Goal: Task Accomplishment & Management: Use online tool/utility

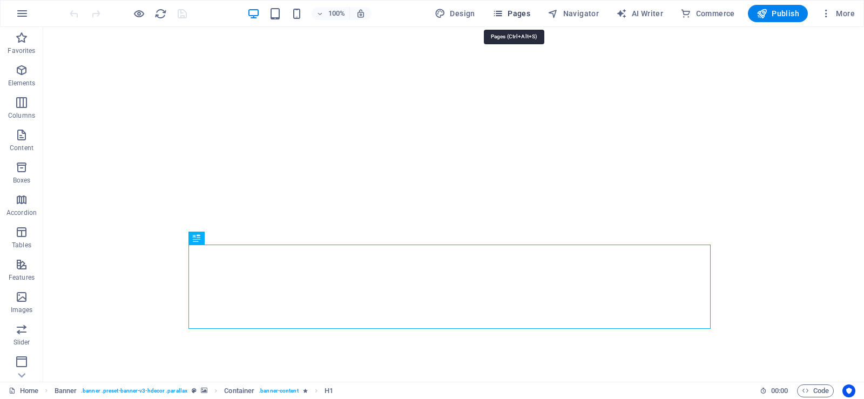
click at [512, 13] on span "Pages" at bounding box center [511, 13] width 38 height 11
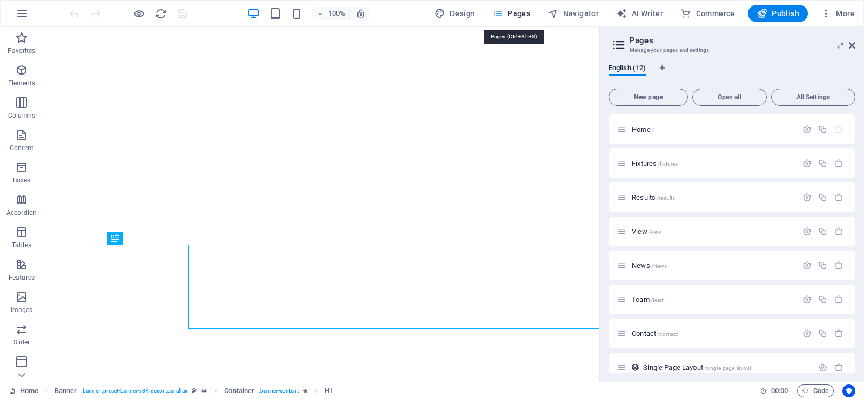
click at [500, 13] on icon "button" at bounding box center [497, 13] width 11 height 11
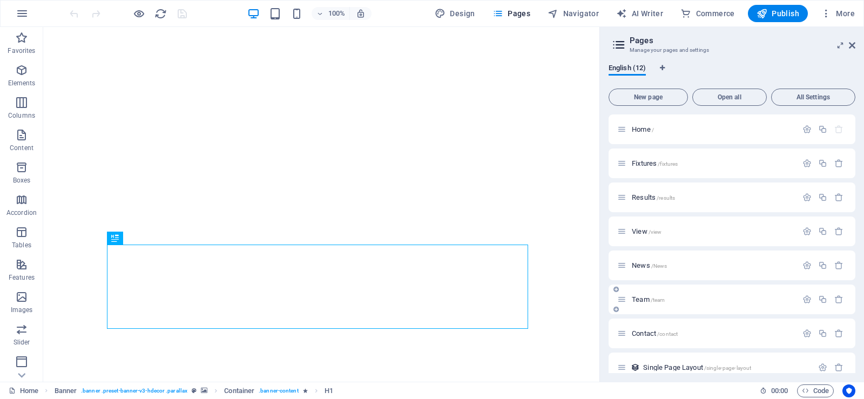
click at [641, 303] on div "Team /team" at bounding box center [707, 299] width 180 height 12
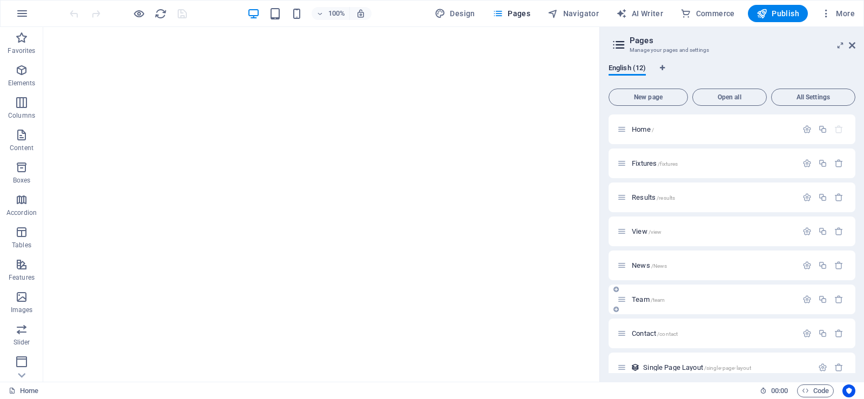
click at [641, 296] on span "Team /team" at bounding box center [648, 299] width 33 height 8
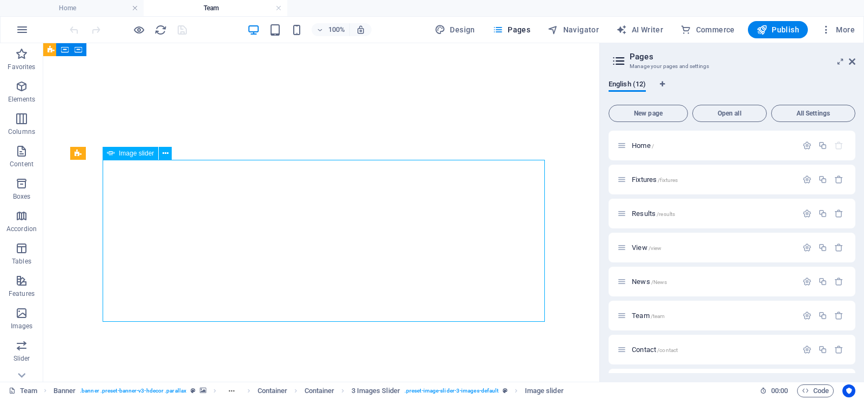
select select "px"
select select "ms"
select select "s"
select select "progressive"
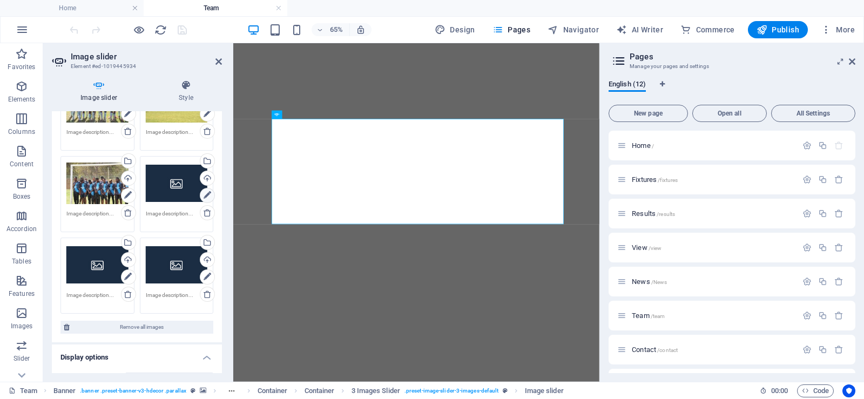
scroll to position [108, 0]
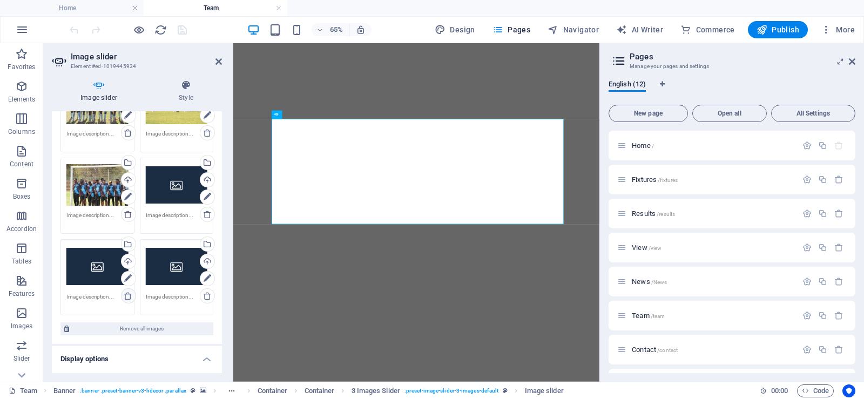
click at [126, 299] on icon at bounding box center [128, 296] width 9 height 9
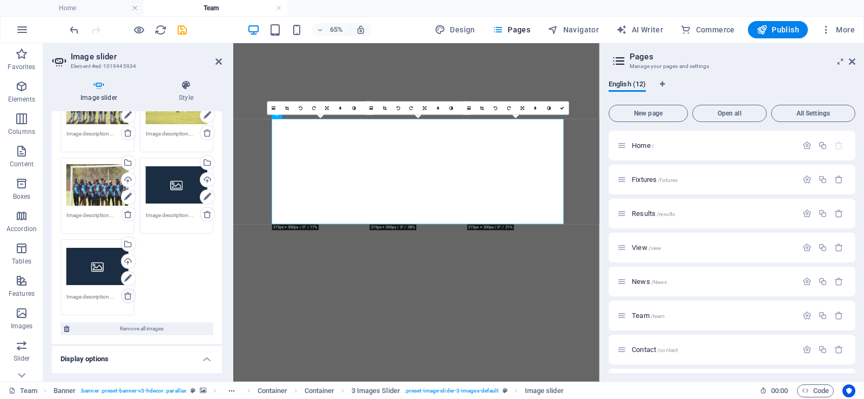
click at [126, 299] on icon at bounding box center [128, 296] width 9 height 9
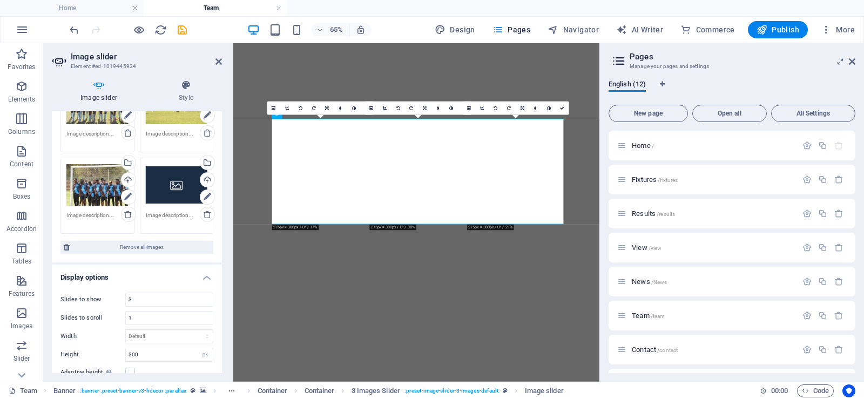
click at [217, 200] on div "Drag files here, click to choose files or select files from Files or our free s…" at bounding box center [137, 143] width 170 height 240
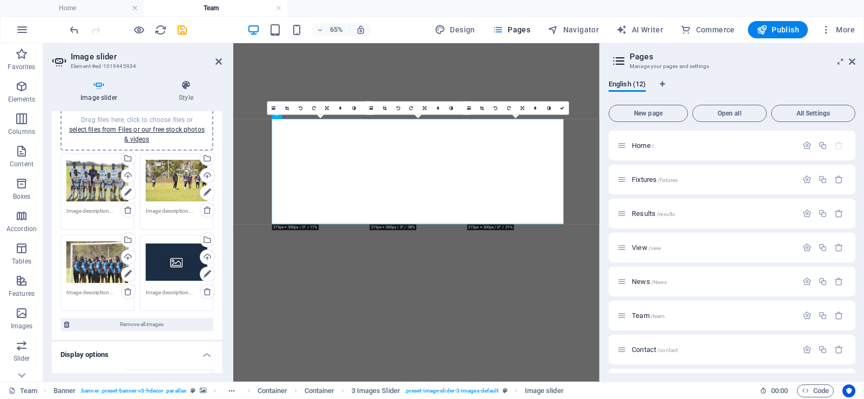
scroll to position [33, 0]
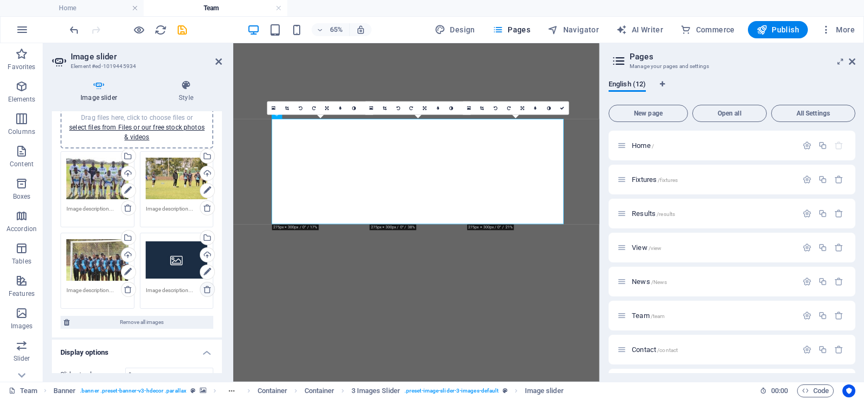
click at [204, 283] on link at bounding box center [207, 289] width 15 height 15
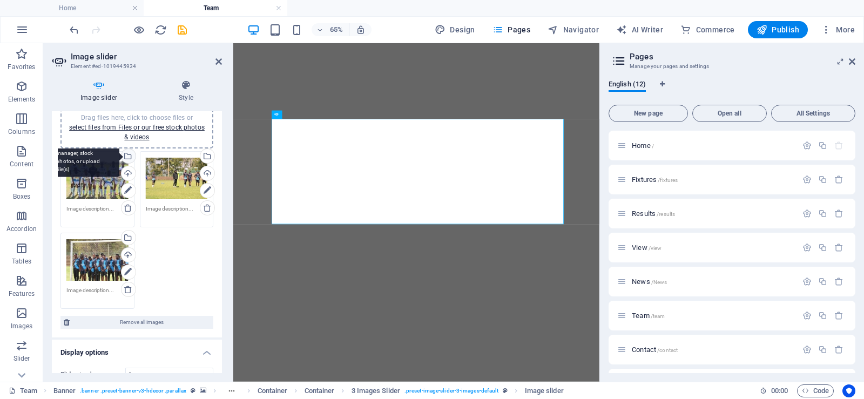
click at [127, 157] on div "Select files from the file manager, stock photos, or upload file(s)" at bounding box center [127, 157] width 16 height 16
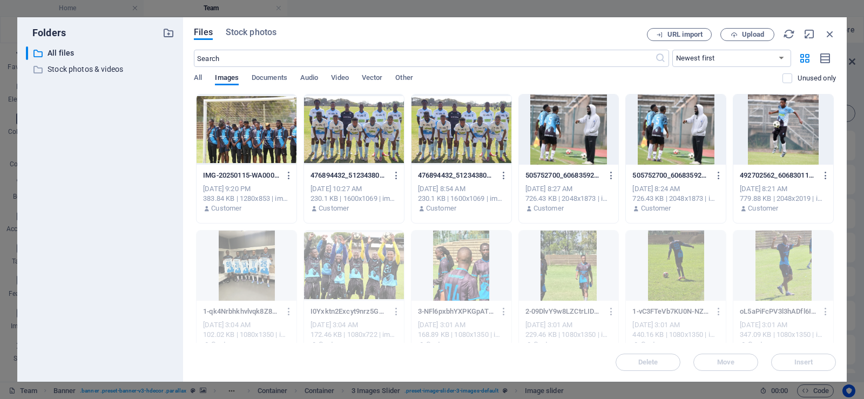
click at [260, 126] on div at bounding box center [247, 129] width 100 height 70
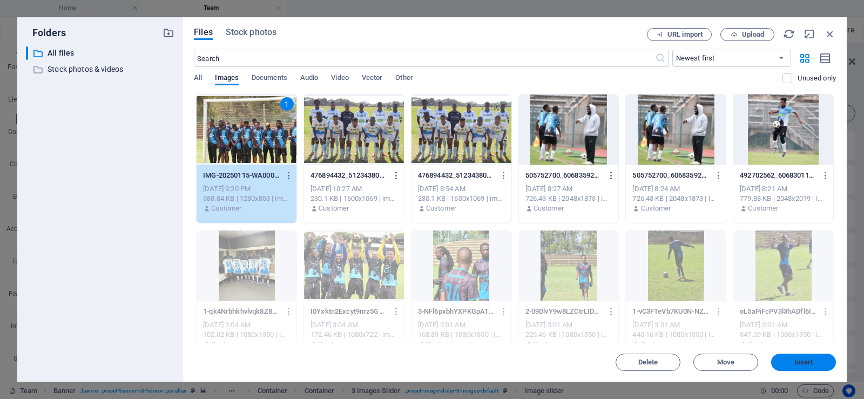
click at [807, 361] on span "Insert" at bounding box center [803, 362] width 19 height 6
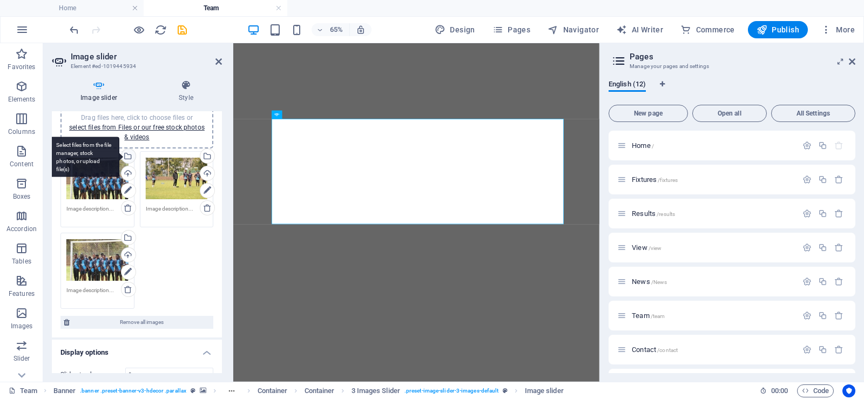
click at [127, 154] on div "Select files from the file manager, stock photos, or upload file(s)" at bounding box center [127, 157] width 16 height 16
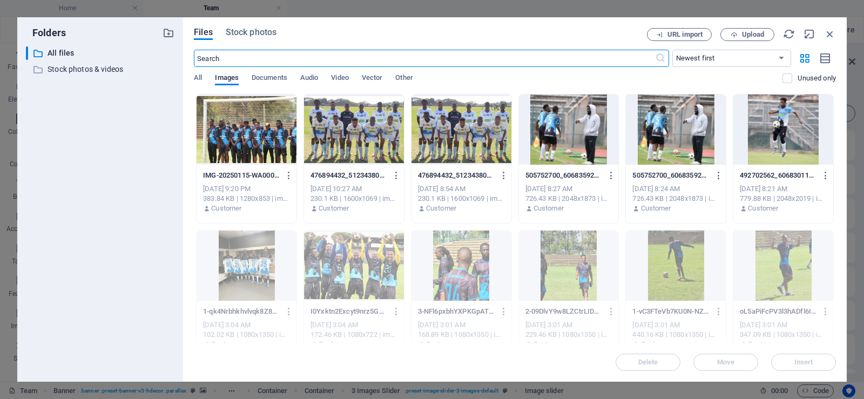
click at [343, 121] on div at bounding box center [354, 129] width 100 height 70
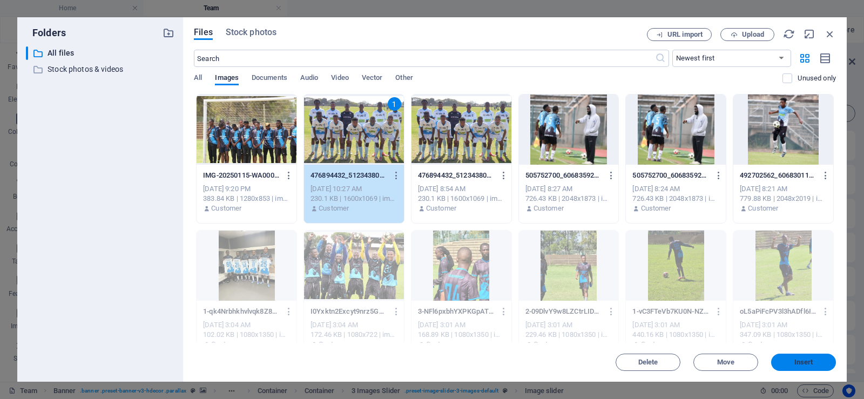
click at [787, 360] on span "Insert" at bounding box center [803, 362] width 56 height 6
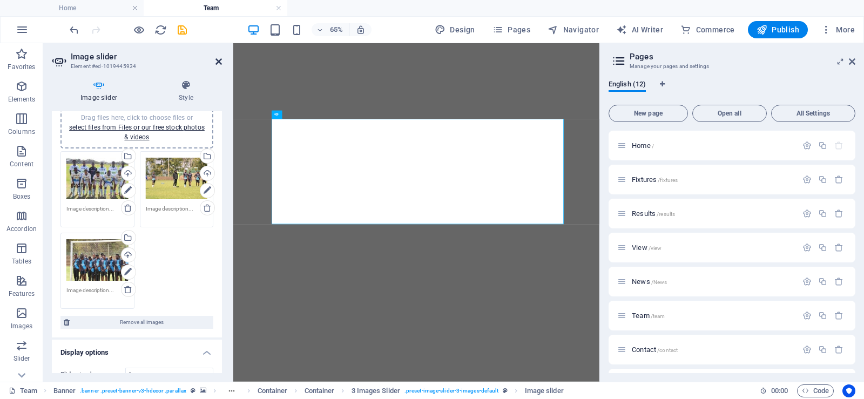
click at [216, 60] on icon at bounding box center [218, 61] width 6 height 9
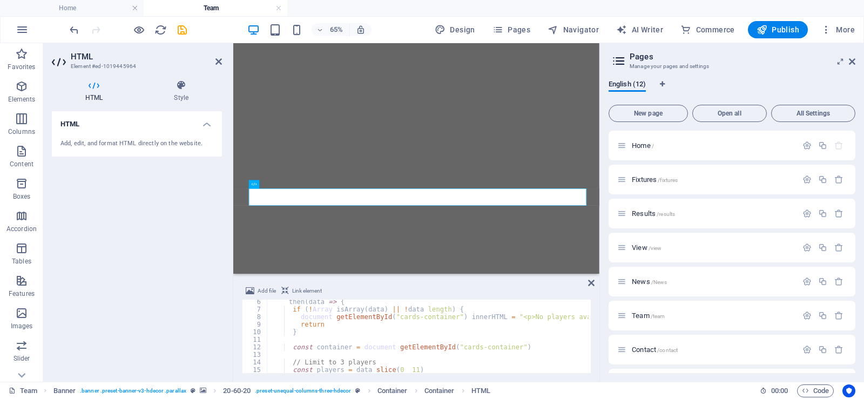
scroll to position [39, 0]
click at [852, 63] on icon at bounding box center [852, 61] width 6 height 9
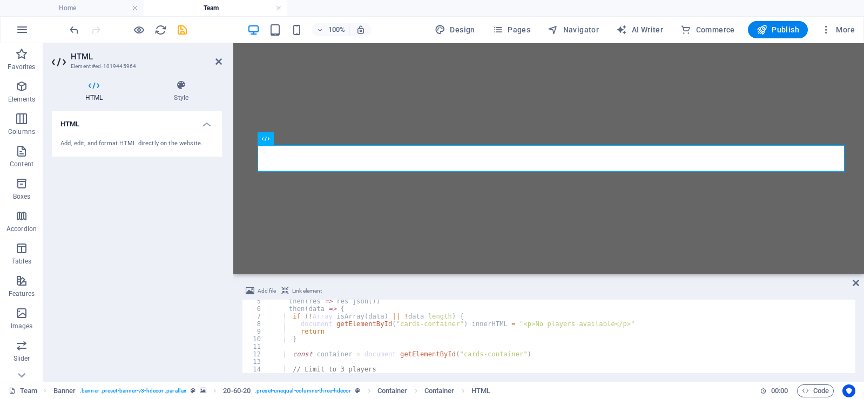
scroll to position [0, 0]
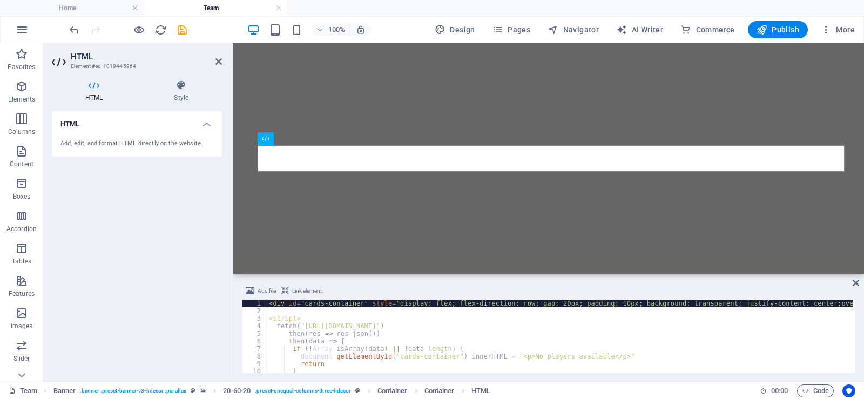
click at [512, 306] on div "< div id = "cards-container" style = "display: flex; flex-direction: row; gap: …" at bounding box center [582, 343] width 630 height 86
click at [512, 304] on div "< div id = "cards-container" style = "display: flex; flex-direction: row; gap: …" at bounding box center [582, 343] width 630 height 86
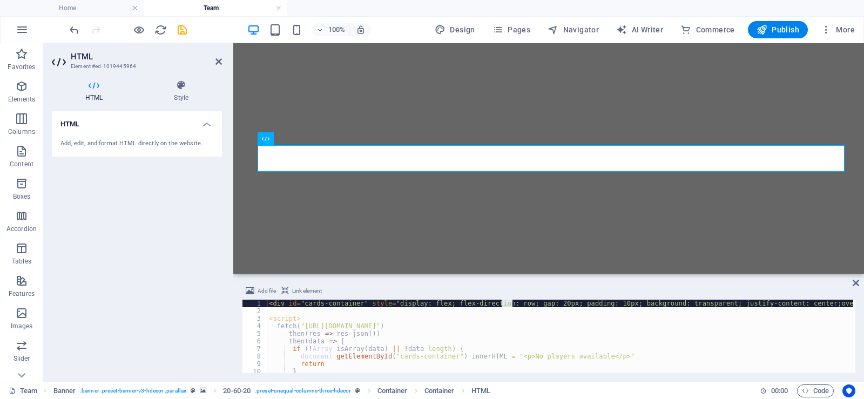
click at [512, 304] on div "< div id = "cards-container" style = "display: flex; flex-direction: row; gap: …" at bounding box center [560, 336] width 586 height 73
click at [512, 303] on div "< div id = "cards-container" style = "display: flex; flex-direction: row; gap: …" at bounding box center [582, 343] width 630 height 86
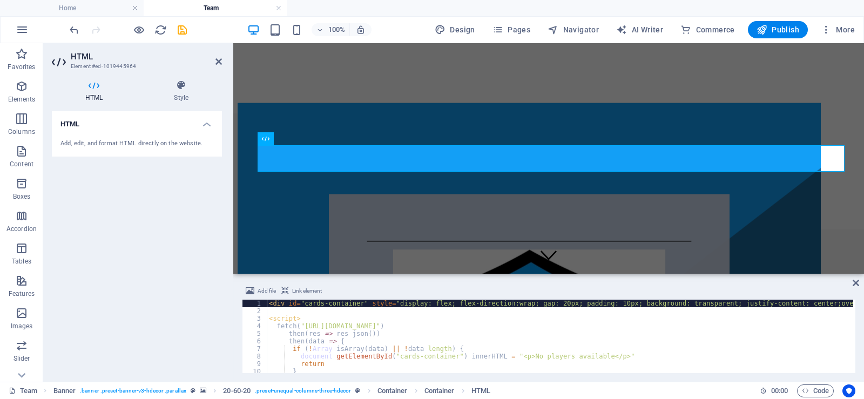
scroll to position [1108, 0]
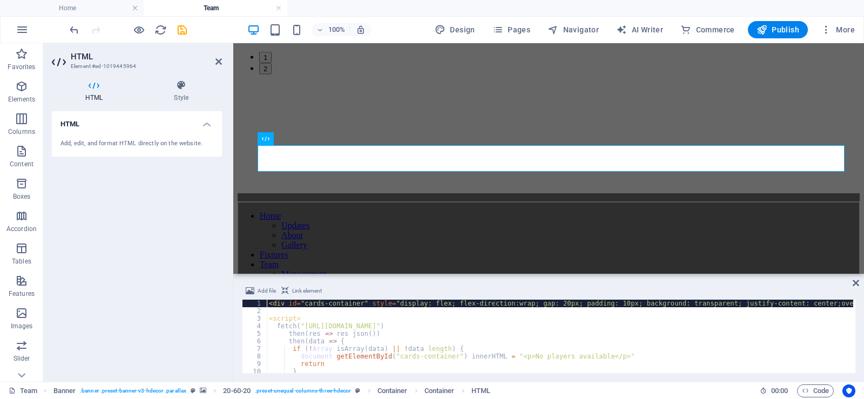
click at [495, 302] on div "< div id = "cards-container" style = "display: flex; flex-direction:wrap; gap: …" at bounding box center [582, 343] width 630 height 86
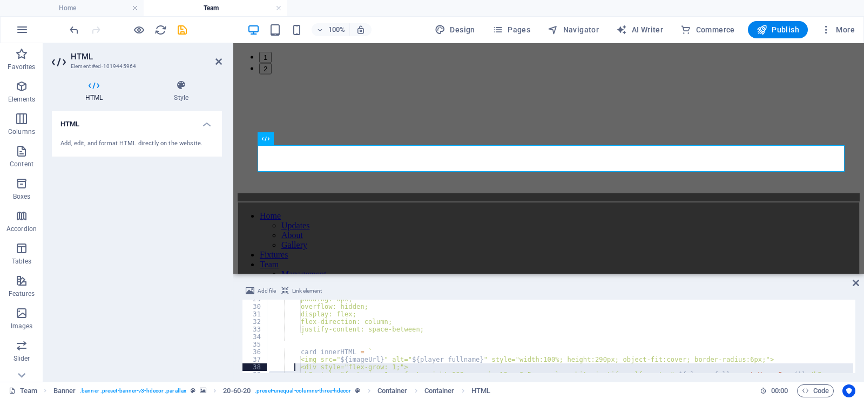
scroll to position [216, 0]
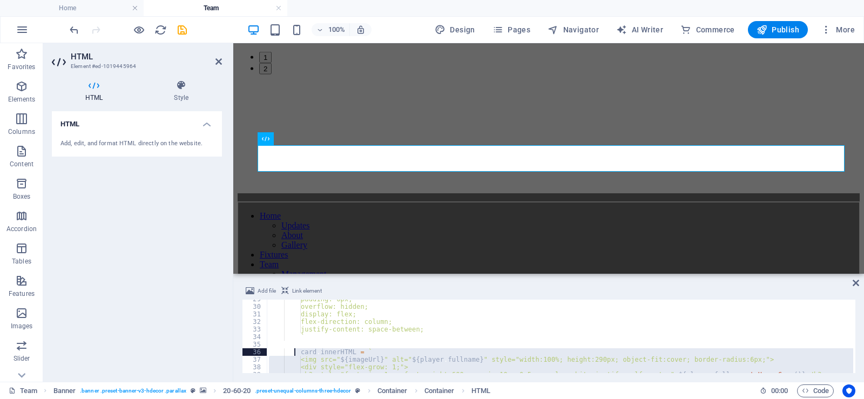
drag, startPoint x: 331, startPoint y: 356, endPoint x: 295, endPoint y: 355, distance: 36.7
click at [295, 355] on div "padding: 6px; overflow: hidden; display: flex; flex-direction: column; justify-…" at bounding box center [582, 338] width 630 height 86
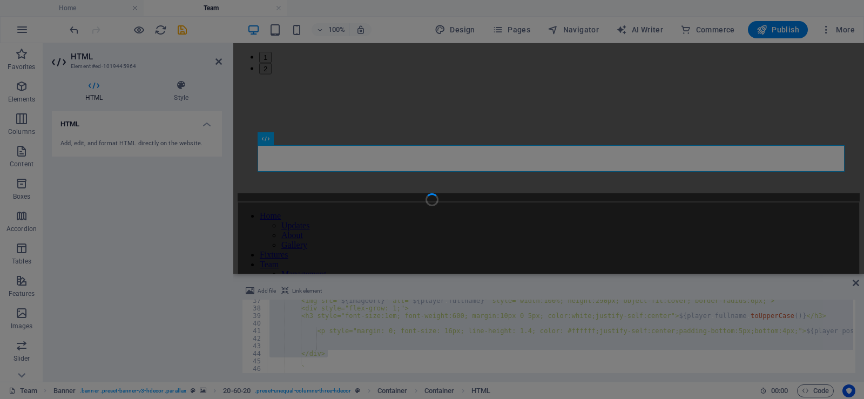
scroll to position [278, 0]
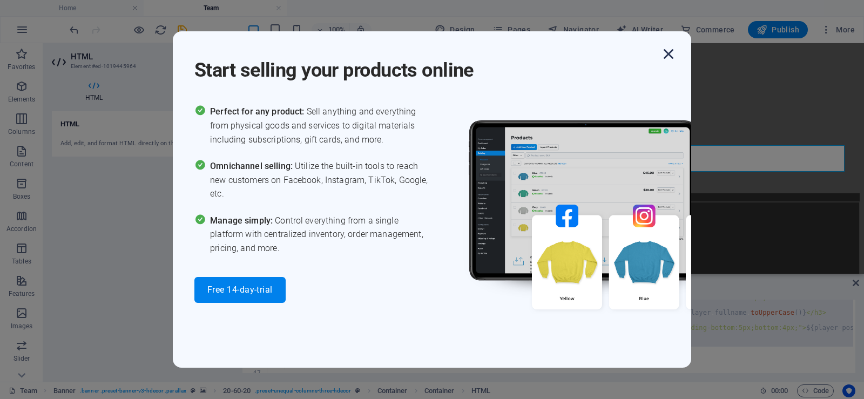
click at [666, 54] on icon "button" at bounding box center [668, 53] width 19 height 19
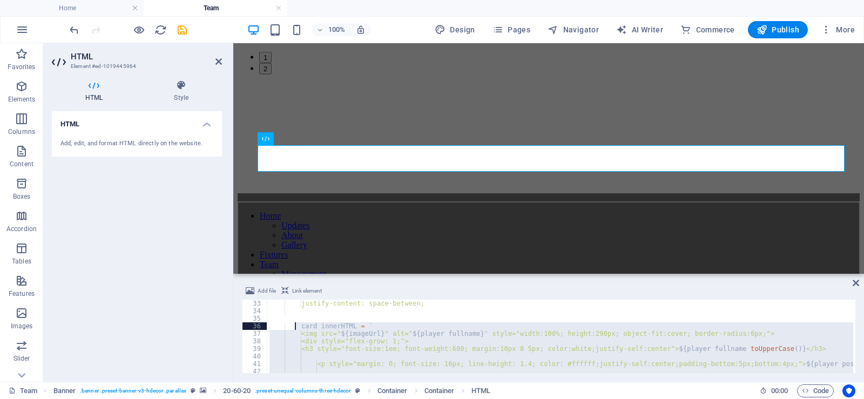
scroll to position [252, 0]
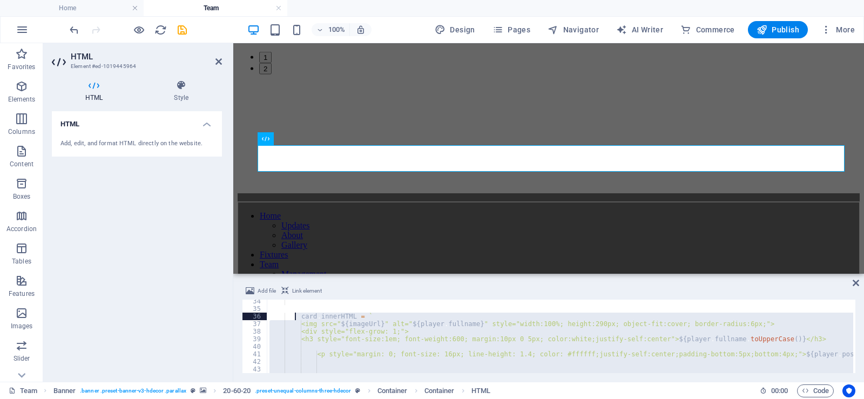
paste textarea "</div"
type textarea "</div>"
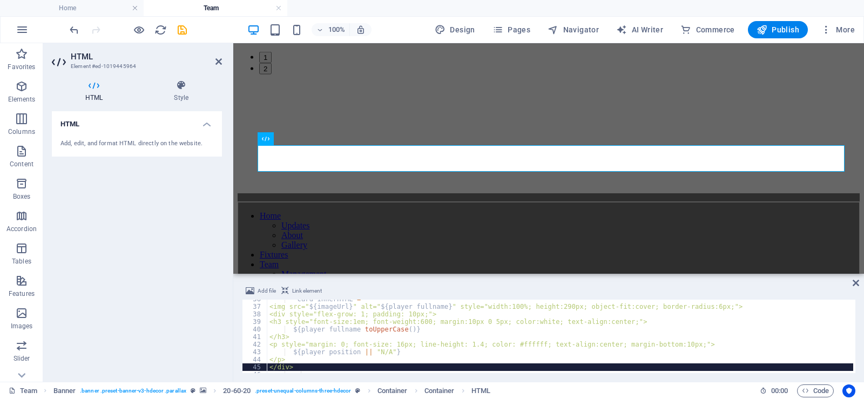
click at [788, 21] on div "100% Design Pages Navigator AI Writer Commerce Publish More" at bounding box center [432, 30] width 863 height 26
click at [777, 30] on span "Publish" at bounding box center [777, 29] width 43 height 11
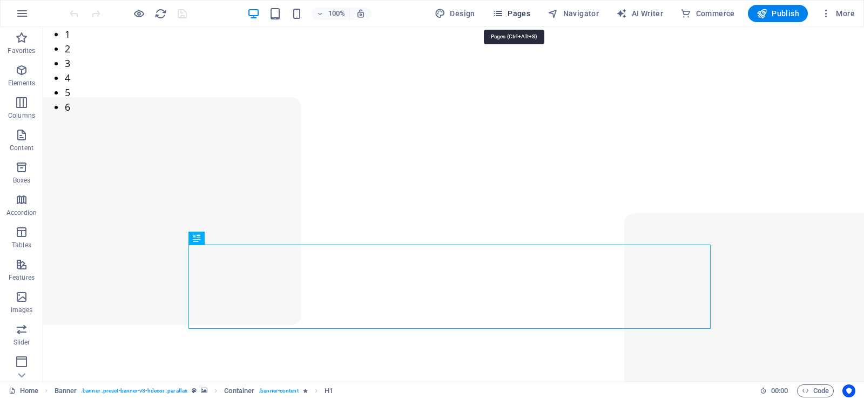
click at [517, 10] on span "Pages" at bounding box center [511, 13] width 38 height 11
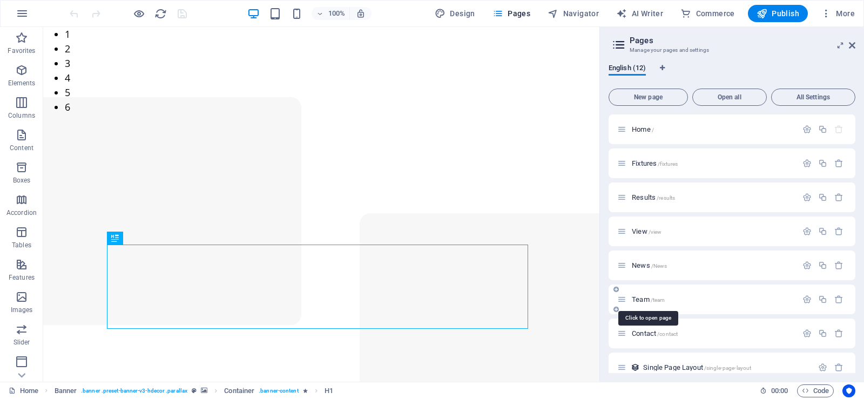
click at [640, 298] on span "Team /team" at bounding box center [648, 299] width 33 height 8
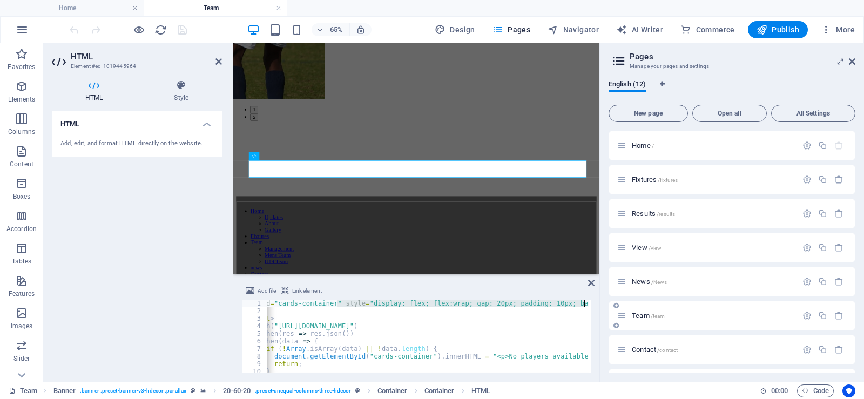
scroll to position [0, 258]
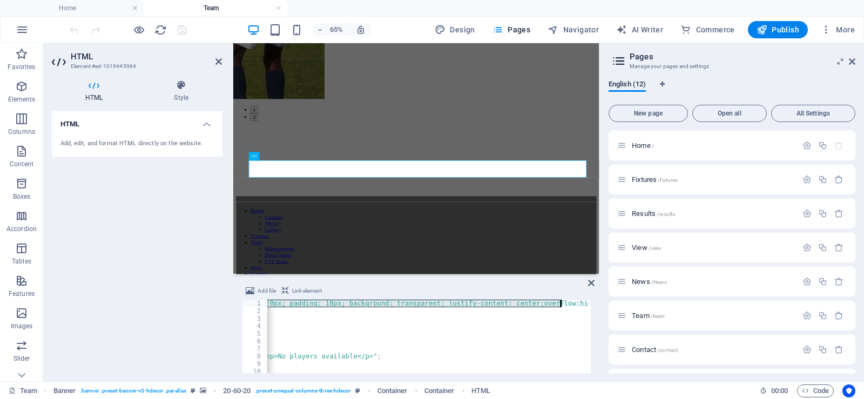
drag, startPoint x: 363, startPoint y: 303, endPoint x: 560, endPoint y: 301, distance: 196.5
click at [560, 301] on div "< div id = "cards-container" style = "display: flex; flex:wrap; gap: 20px; padd…" at bounding box center [298, 343] width 579 height 86
paste textarea
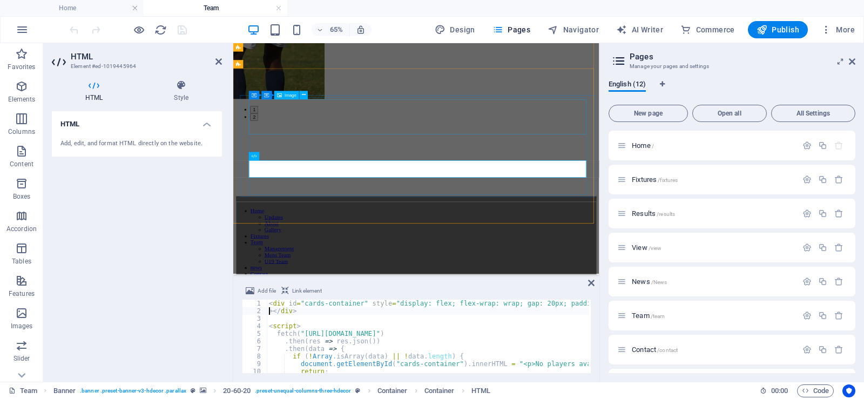
scroll to position [0, 0]
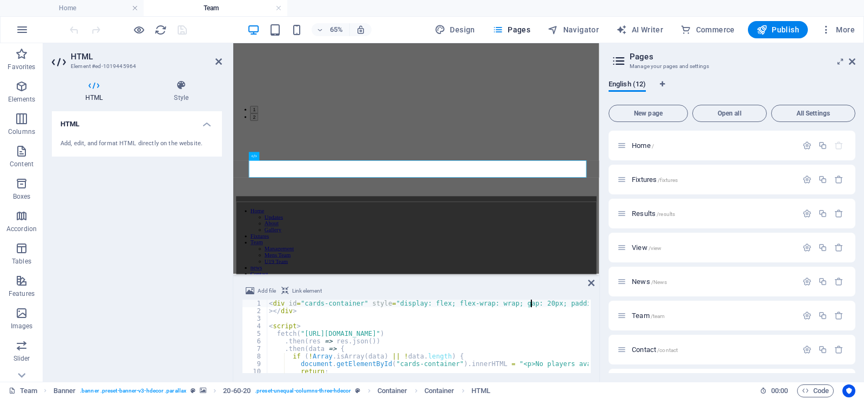
click at [530, 302] on div "< div id = "cards-container" style = "display: flex; flex-wrap: wrap; gap: 20px…" at bounding box center [558, 343] width 583 height 86
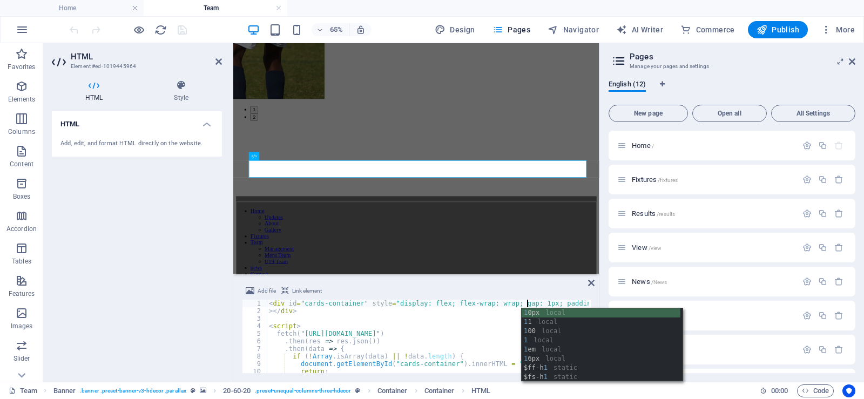
scroll to position [0, 21]
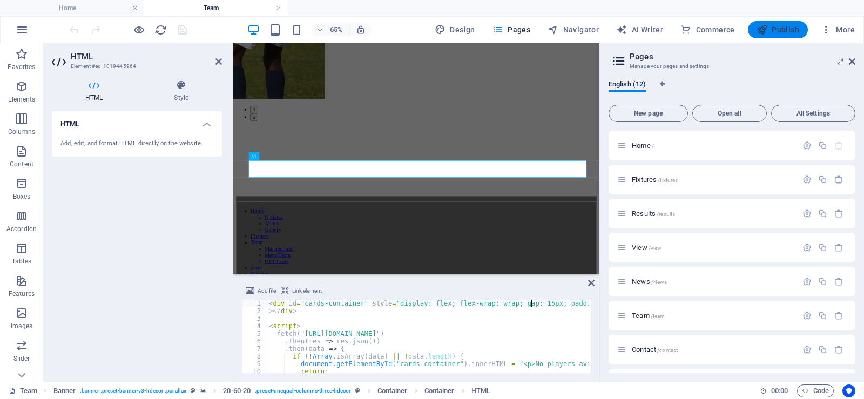
type textarea "<div id="cards-container" style="display: flex; flex-wrap: wrap; gap: 15px; pad…"
click at [777, 28] on span "Publish" at bounding box center [777, 29] width 43 height 11
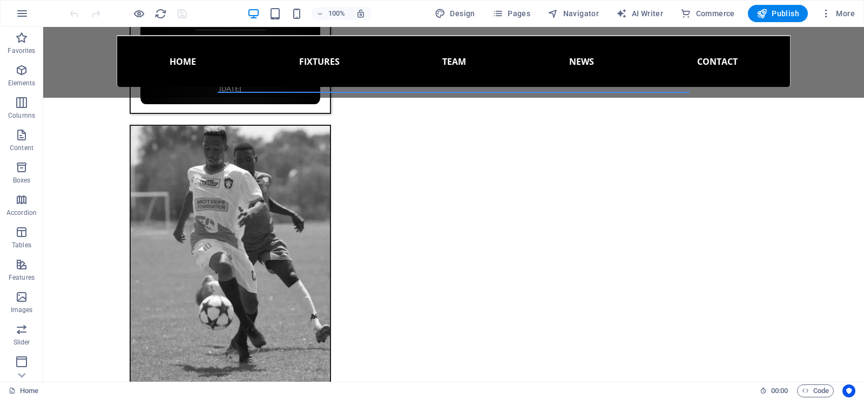
scroll to position [1707, 0]
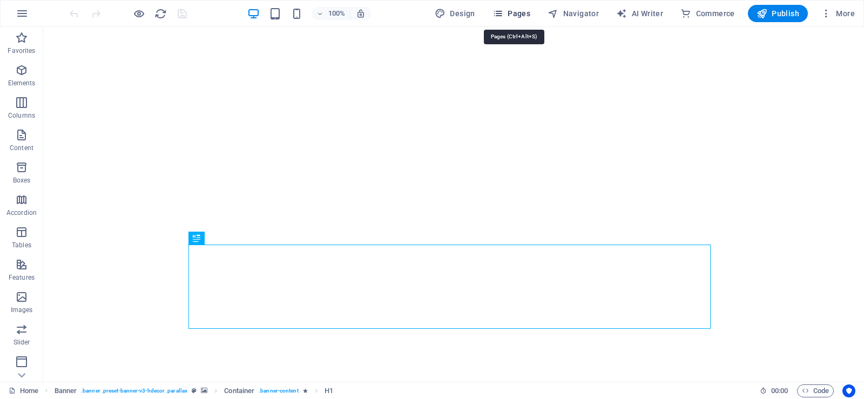
click at [517, 10] on span "Pages" at bounding box center [511, 13] width 38 height 11
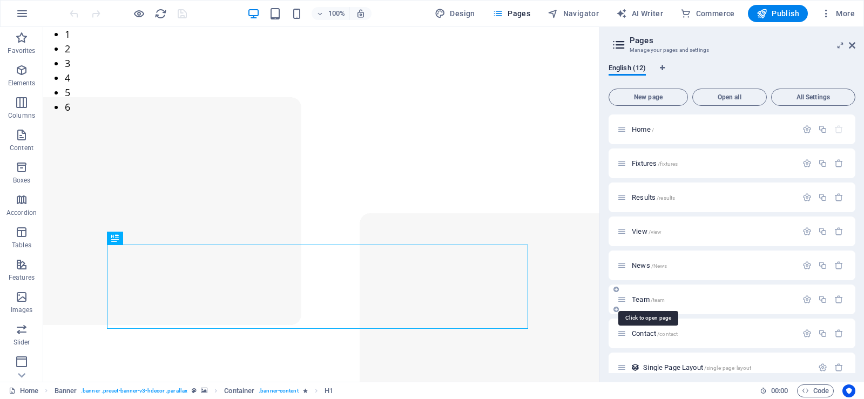
click at [637, 300] on span "Team /team" at bounding box center [648, 299] width 33 height 8
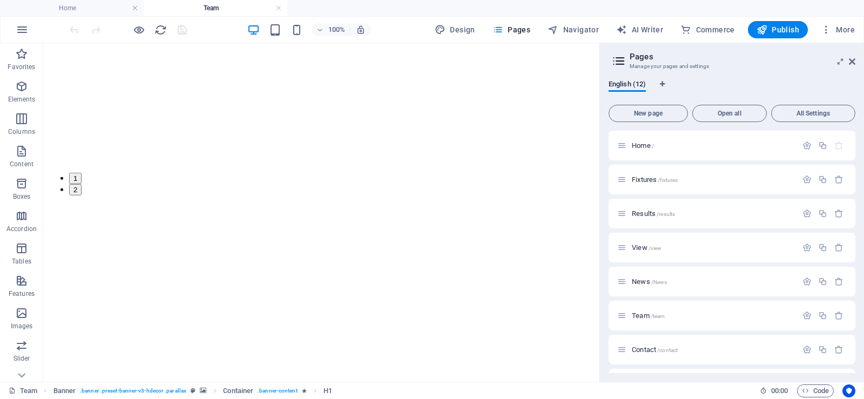
drag, startPoint x: 593, startPoint y: 73, endPoint x: 646, endPoint y: 239, distance: 174.0
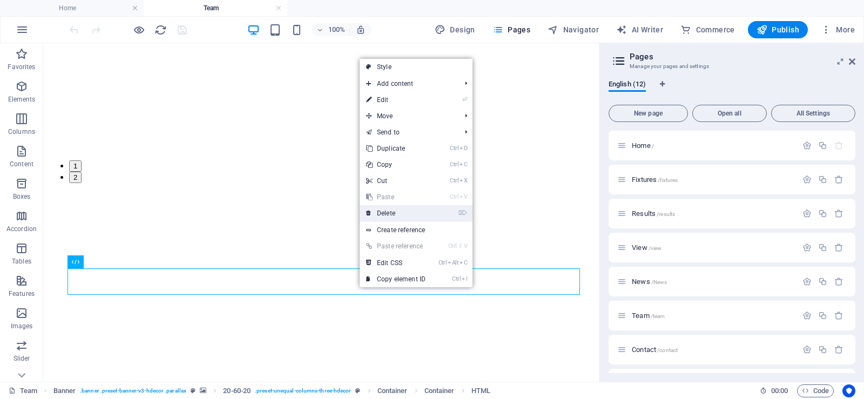
click at [386, 213] on link "⌦ Delete" at bounding box center [396, 213] width 72 height 16
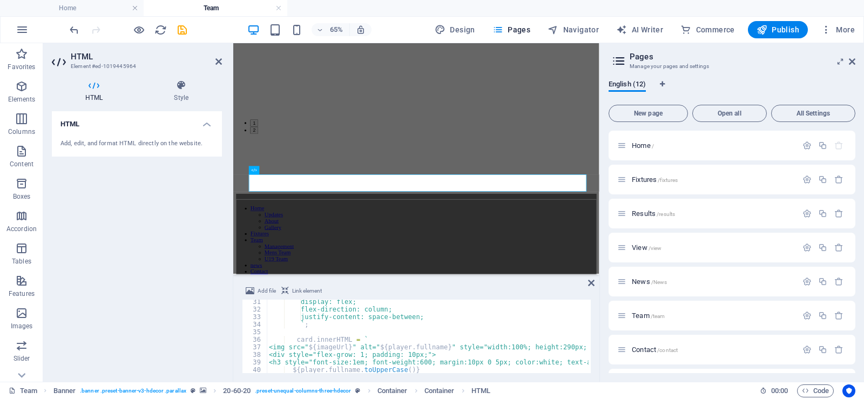
scroll to position [367, 0]
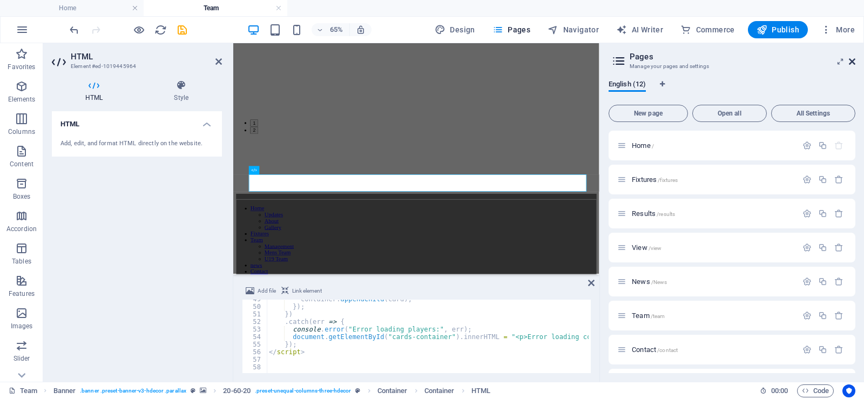
click at [849, 59] on icon at bounding box center [852, 61] width 6 height 9
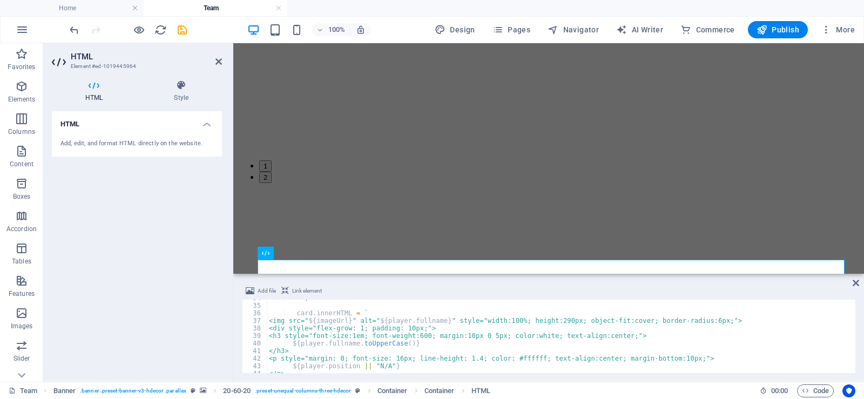
scroll to position [254, 0]
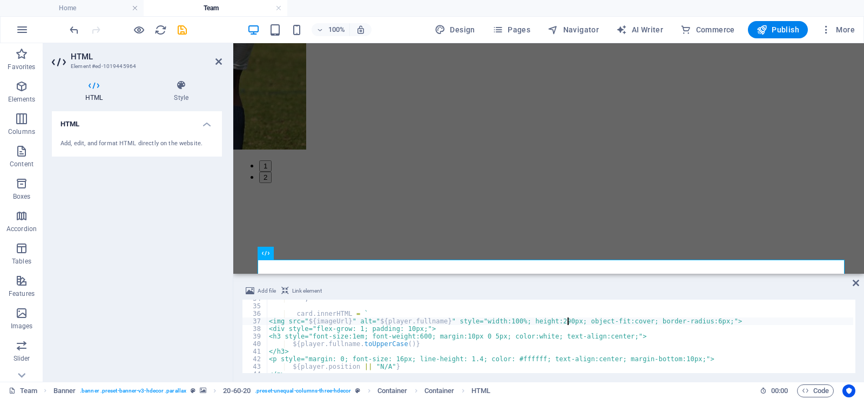
click at [567, 322] on div "` ; card . innerHTML = ` <img src=" ${ imageUrl } " alt=" ${ player . fullname …" at bounding box center [571, 338] width 608 height 86
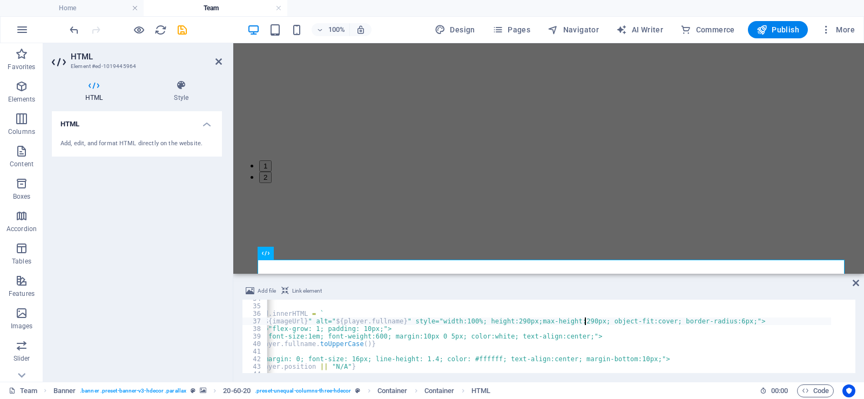
scroll to position [0, 29]
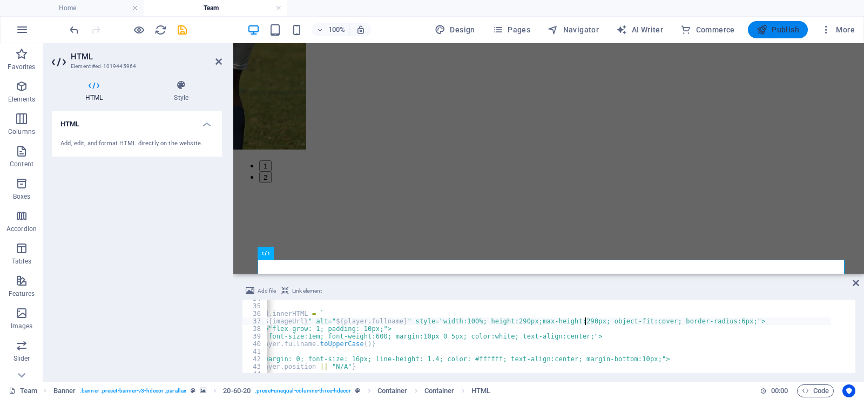
type textarea "<img src="${imageUrl}" alt="${player.fullname}" style="width:100%; height:290px…"
click at [781, 25] on span "Publish" at bounding box center [777, 29] width 43 height 11
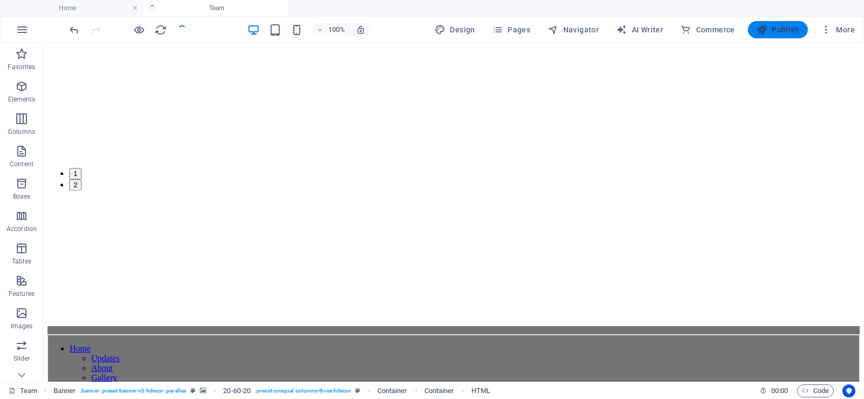
scroll to position [1148, 0]
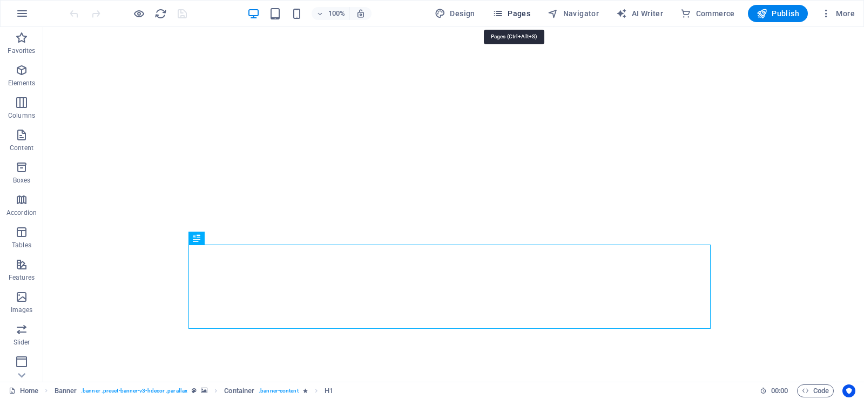
click at [513, 14] on span "Pages" at bounding box center [511, 13] width 38 height 11
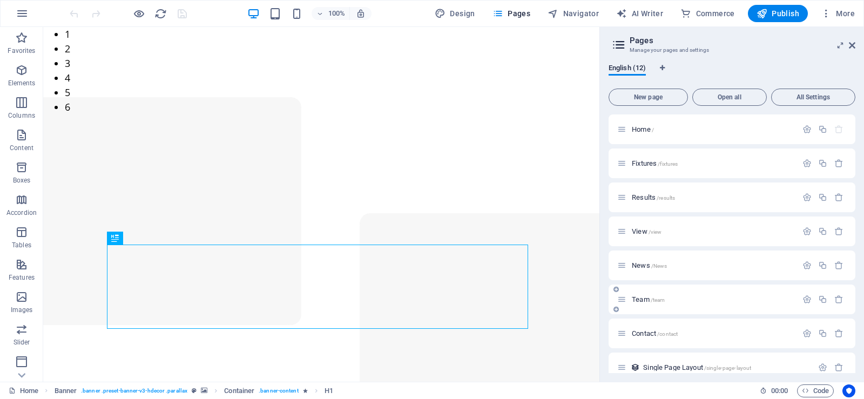
click at [637, 291] on div "Team /team" at bounding box center [731, 300] width 247 height 30
click at [637, 300] on span "Team /team" at bounding box center [648, 299] width 33 height 8
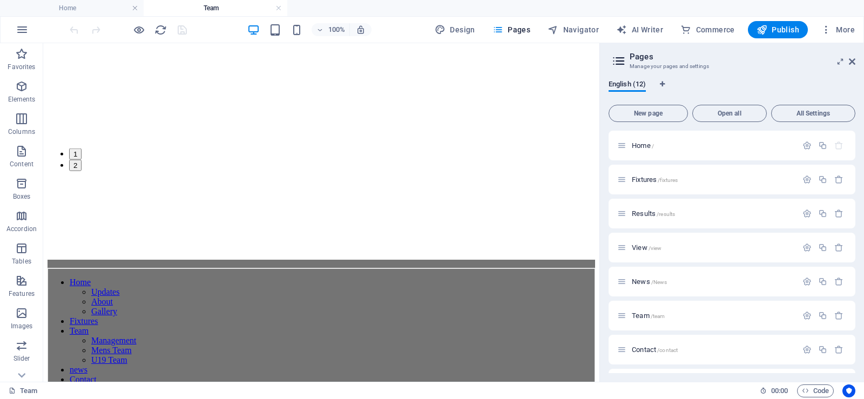
scroll to position [1009, 0]
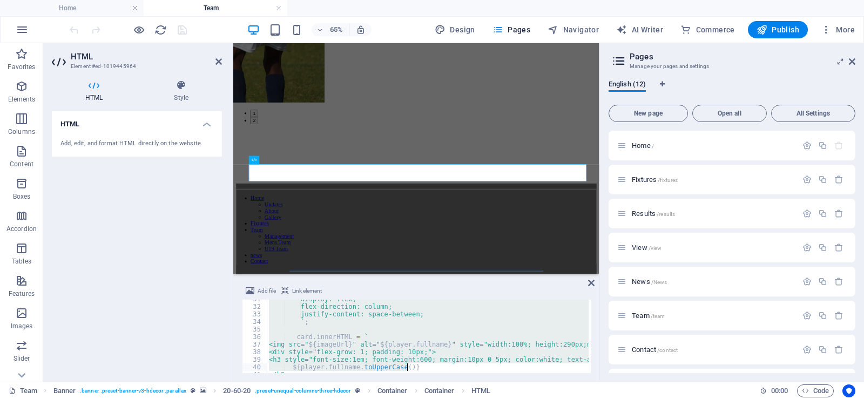
scroll to position [367, 0]
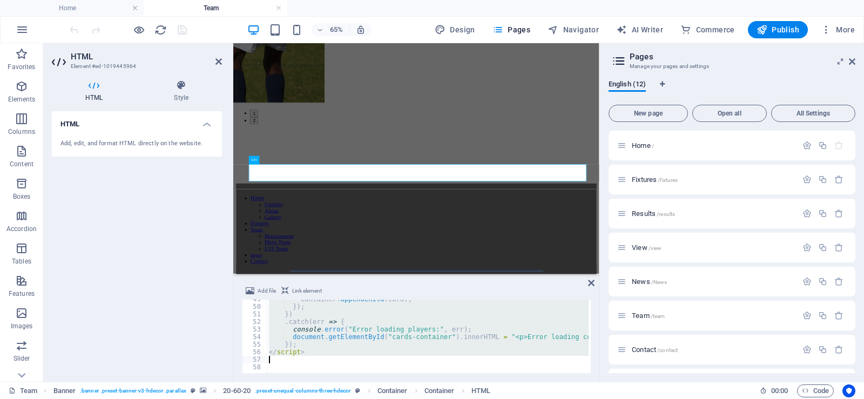
drag, startPoint x: 268, startPoint y: 302, endPoint x: 384, endPoint y: 358, distance: 129.4
click at [384, 358] on div "container . appendChild ( card ) ; }) ; }) . catch ( err => { console . error (…" at bounding box center [571, 338] width 608 height 86
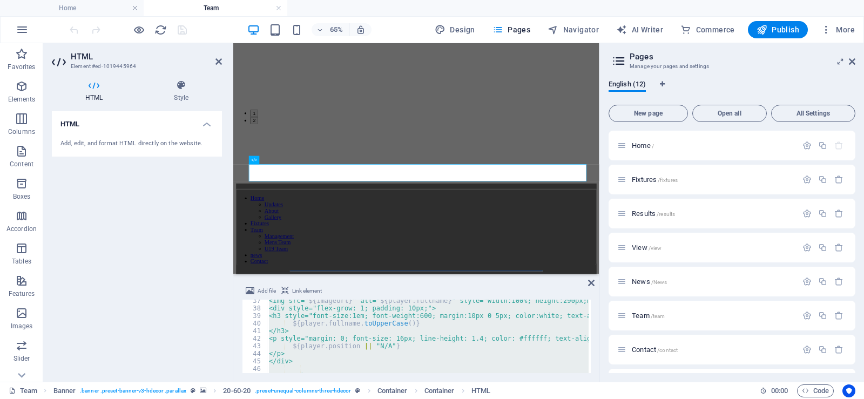
scroll to position [275, 0]
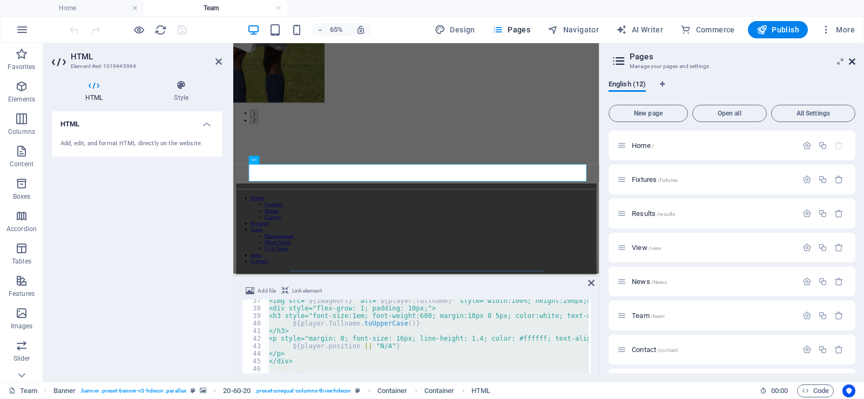
click at [851, 63] on icon at bounding box center [852, 61] width 6 height 9
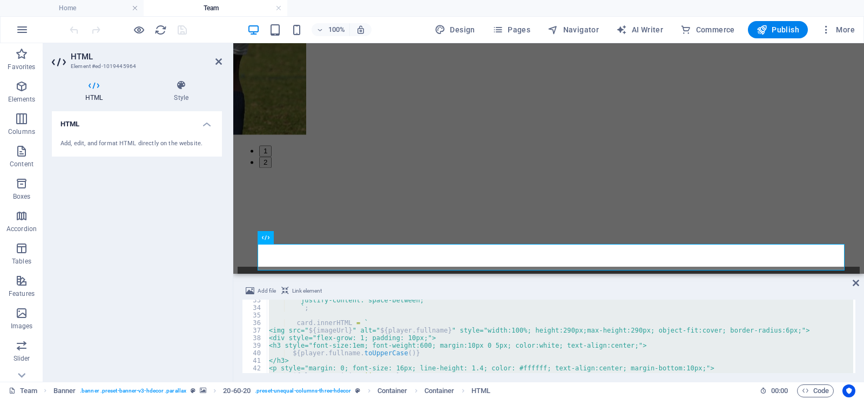
scroll to position [245, 0]
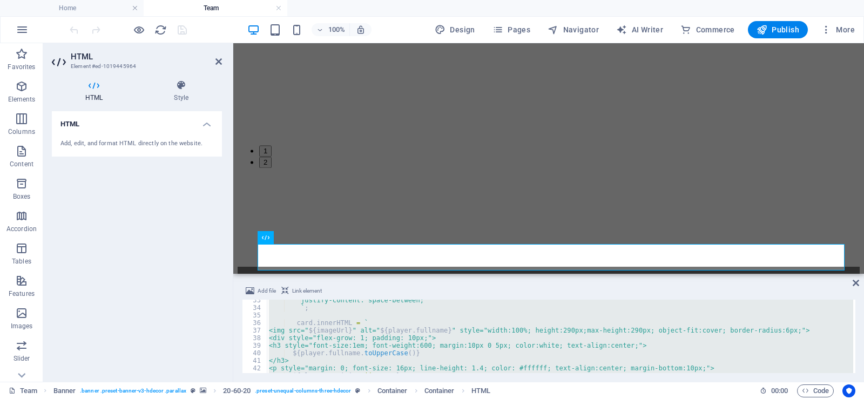
click at [772, 326] on div "justify-content: space-between; ` ; card . innerHTML = ` <img src=" ${ imageUrl…" at bounding box center [560, 336] width 586 height 73
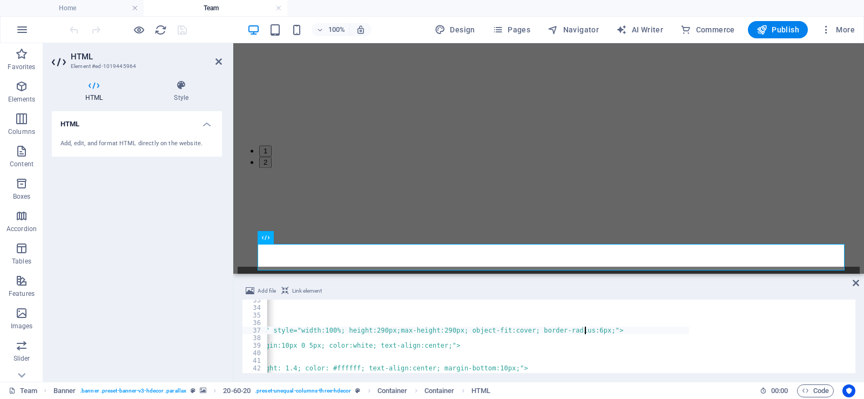
scroll to position [0, 22]
click at [771, 334] on div "justify-content: space-between; ` ; card . innerHTML = ` <img src=" ${ imageUrl…" at bounding box center [560, 336] width 586 height 73
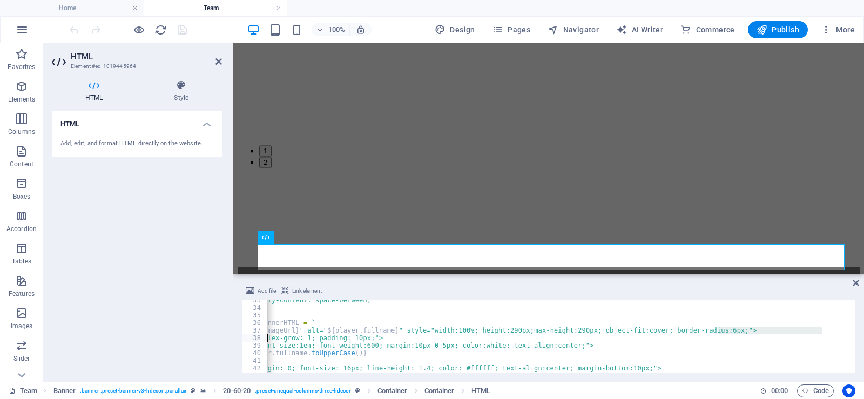
scroll to position [0, 0]
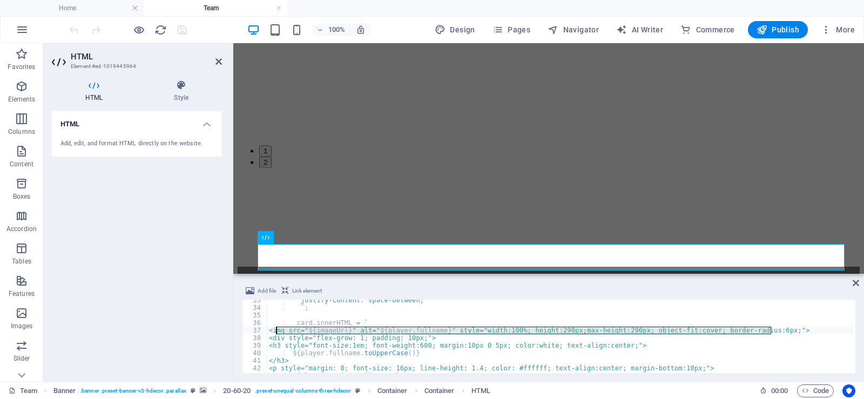
drag, startPoint x: 773, startPoint y: 331, endPoint x: 275, endPoint y: 333, distance: 497.8
click at [275, 333] on div "justify-content: space-between; ` ; card . innerHTML = ` <img src=" ${ imageUrl…" at bounding box center [571, 339] width 608 height 86
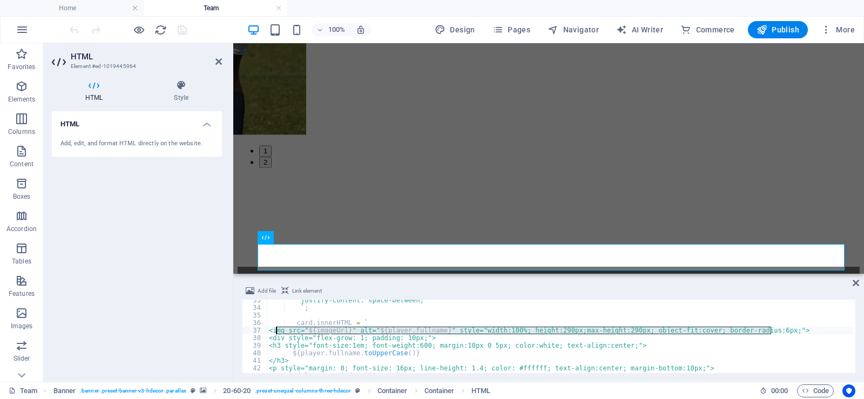
paste textarea "</div"
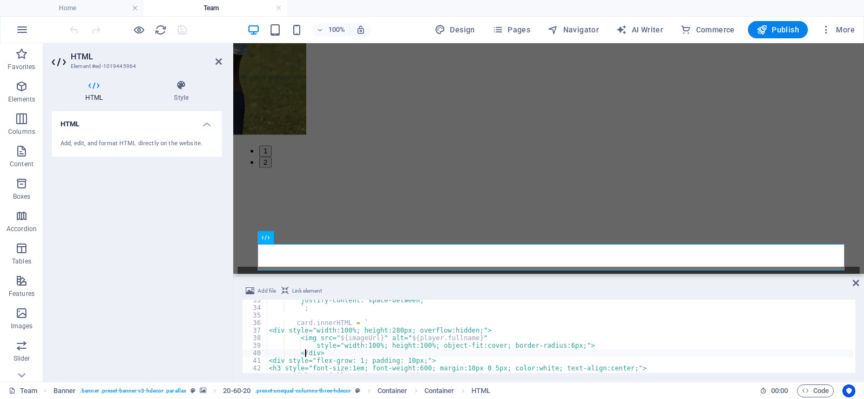
click at [304, 352] on div "justify-content: space-between; ` ; card . innerHTML = ` <div style="width:100%…" at bounding box center [571, 339] width 608 height 86
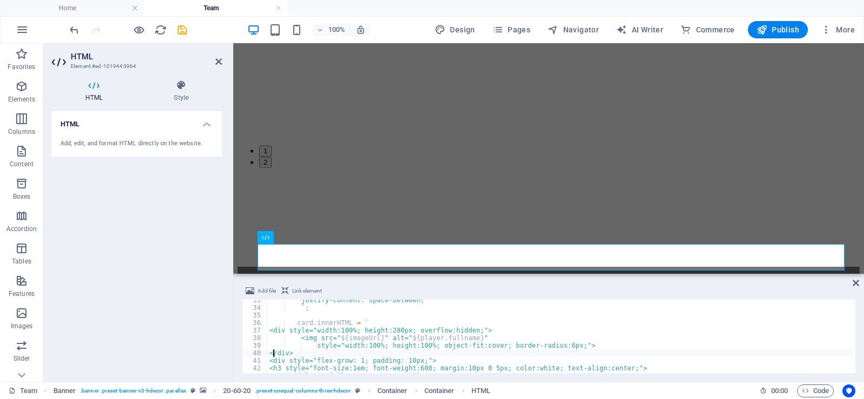
scroll to position [0, 1]
type textarea "</div>"
click at [773, 31] on span "Publish" at bounding box center [777, 29] width 43 height 11
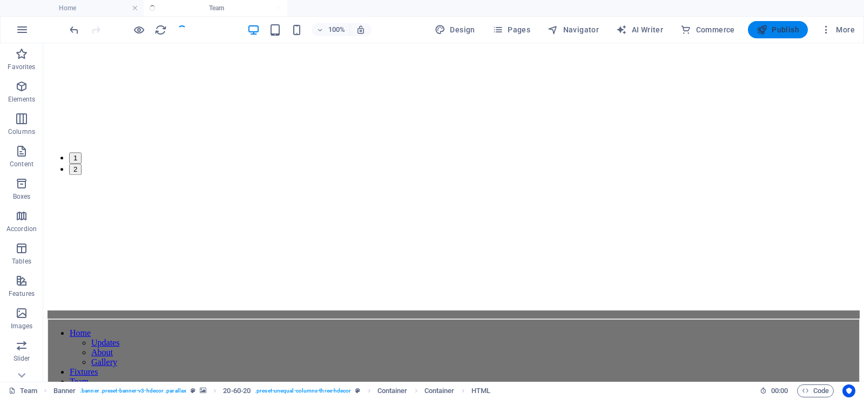
scroll to position [1148, 0]
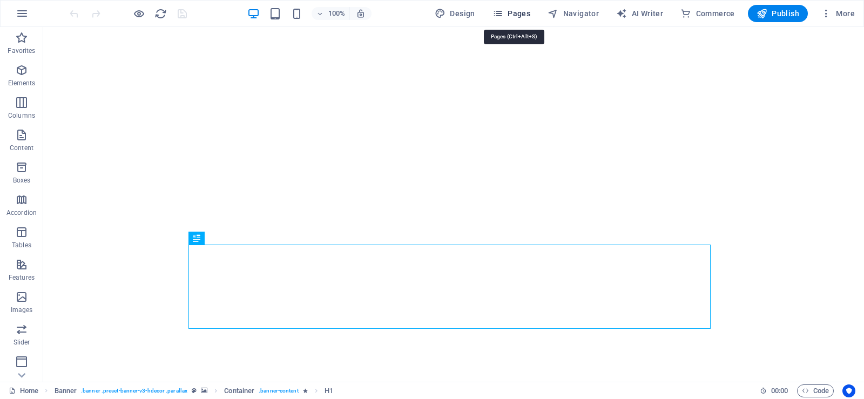
click at [513, 13] on span "Pages" at bounding box center [511, 13] width 38 height 11
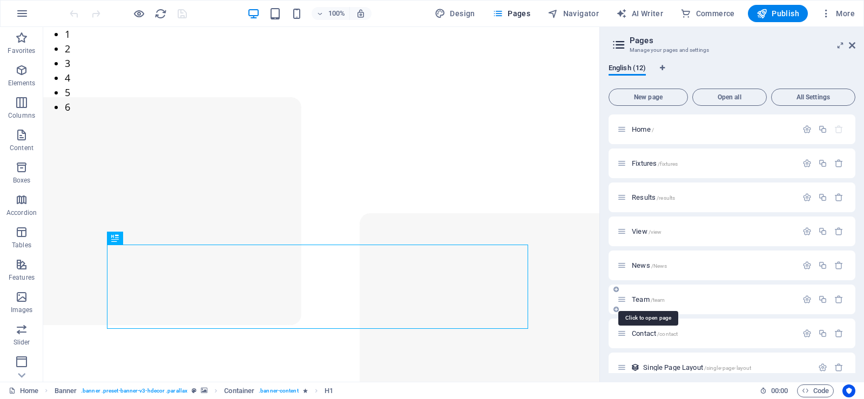
click at [641, 297] on span "Team /team" at bounding box center [648, 299] width 33 height 8
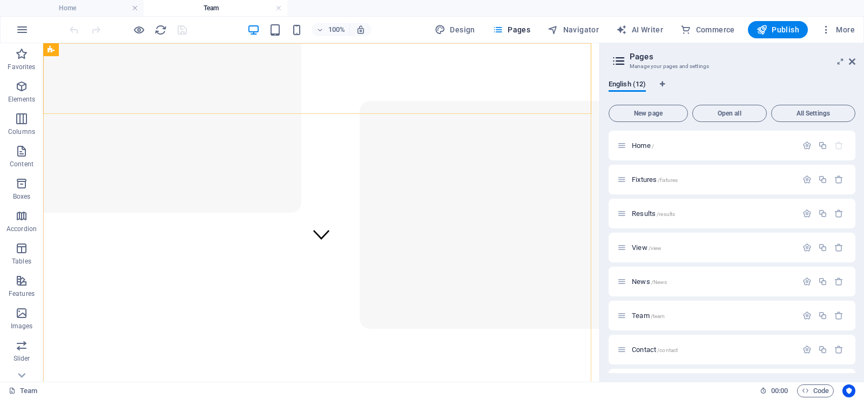
scroll to position [119, 0]
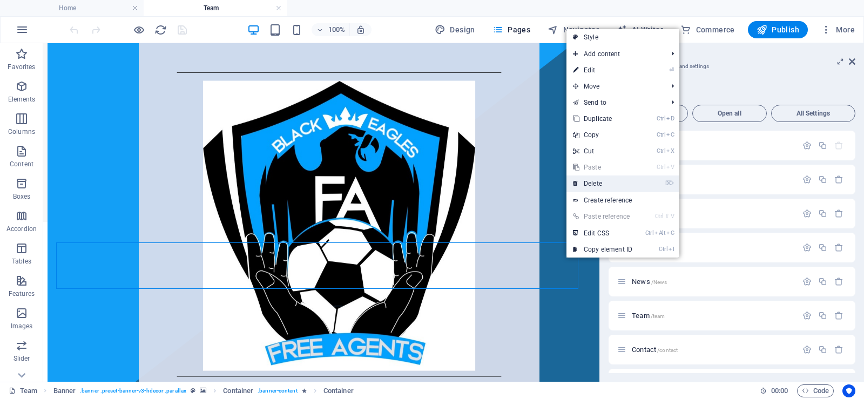
click at [597, 185] on link "⌦ Delete" at bounding box center [602, 183] width 72 height 16
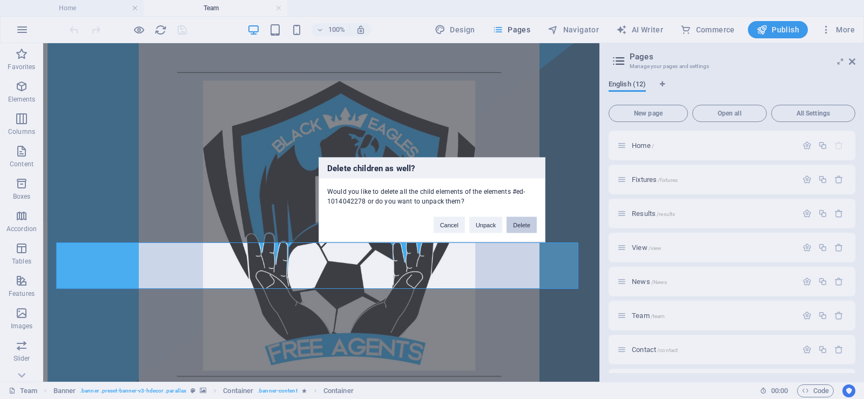
click at [518, 228] on button "Delete" at bounding box center [521, 224] width 30 height 16
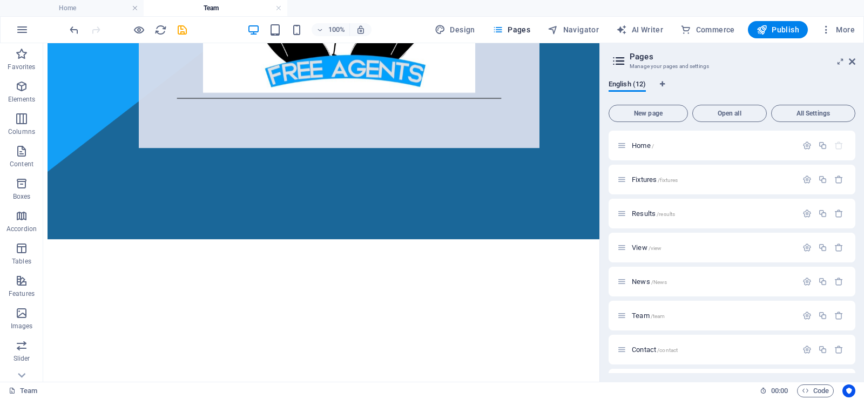
scroll to position [407, 0]
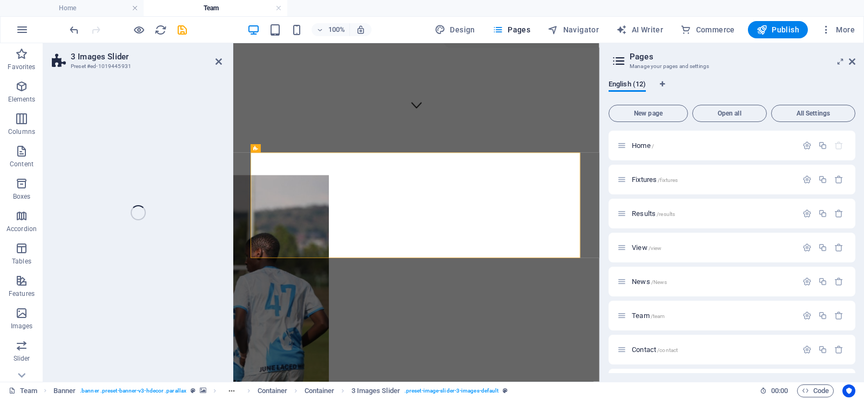
select select "region"
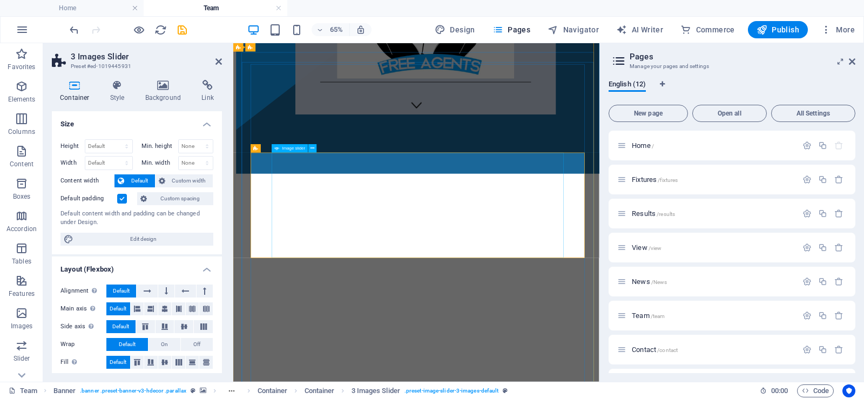
select select "px"
select select "ms"
select select "s"
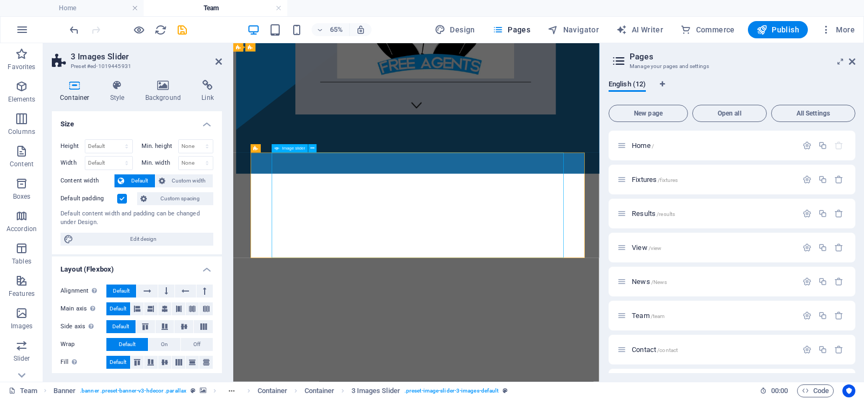
select select "progressive"
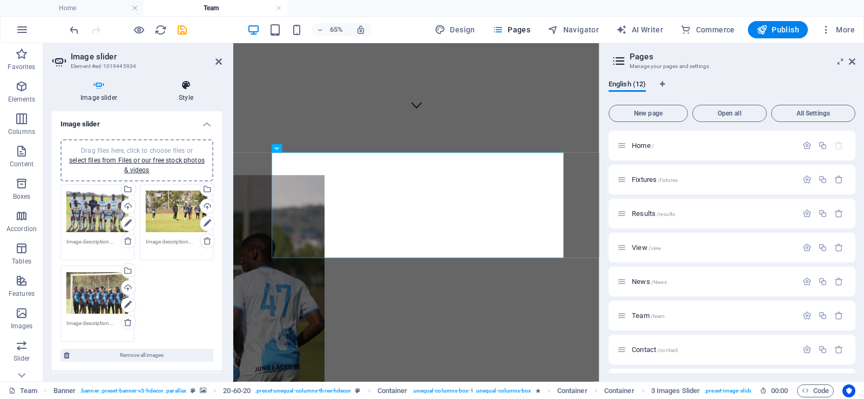
click at [188, 89] on icon at bounding box center [186, 85] width 72 height 11
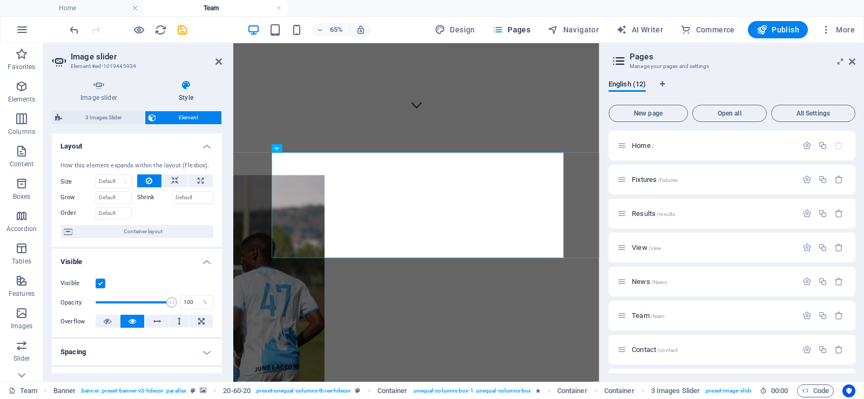
click at [100, 280] on label at bounding box center [101, 284] width 10 height 10
click at [0, 0] on input "Visible" at bounding box center [0, 0] width 0 height 0
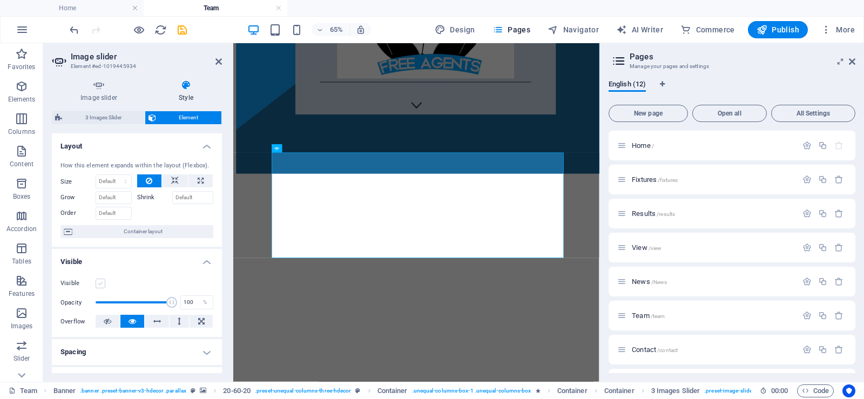
click at [100, 280] on label at bounding box center [101, 284] width 10 height 10
click at [0, 0] on input "Visible" at bounding box center [0, 0] width 0 height 0
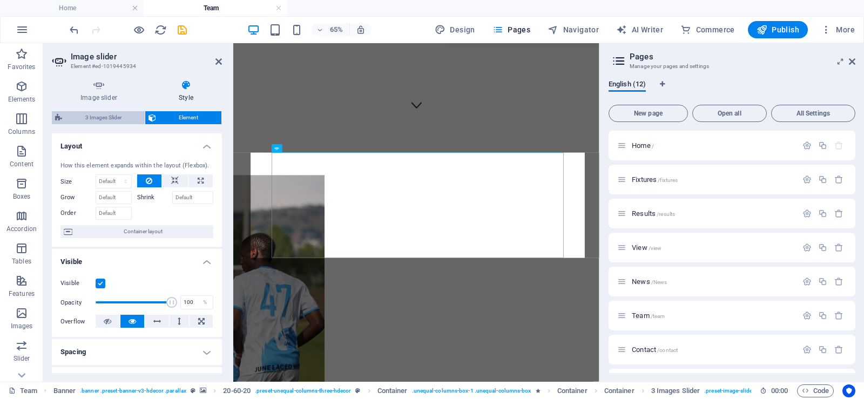
click at [109, 112] on span "3 Images Slider" at bounding box center [103, 117] width 76 height 13
select select "rem"
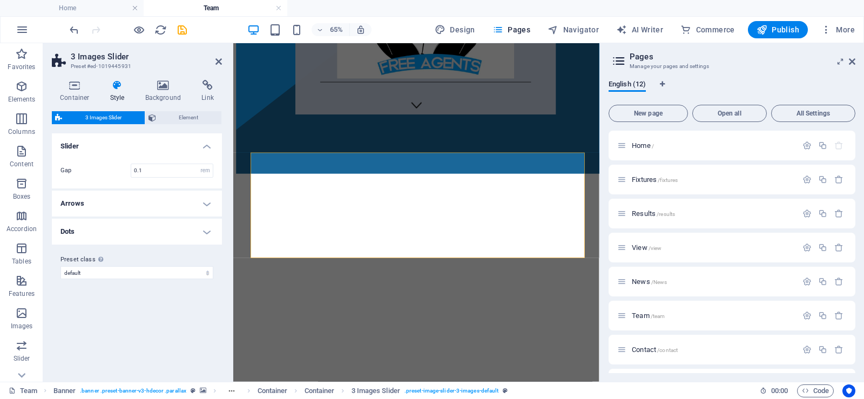
click at [208, 233] on h4 "Dots" at bounding box center [137, 232] width 170 height 26
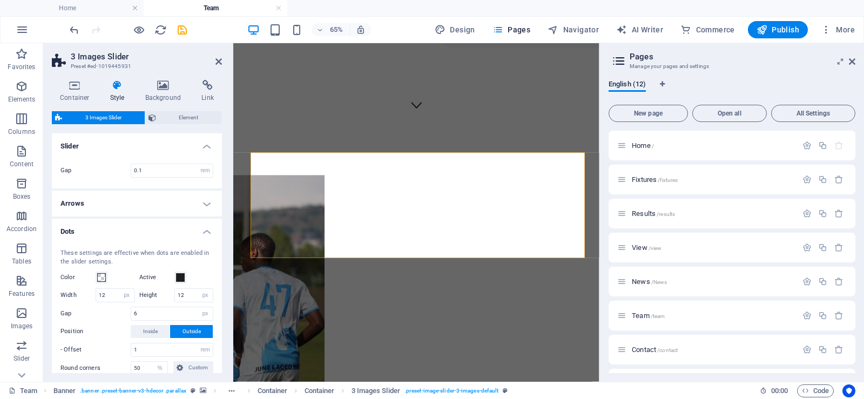
click at [154, 204] on h4 "Arrows" at bounding box center [137, 204] width 170 height 26
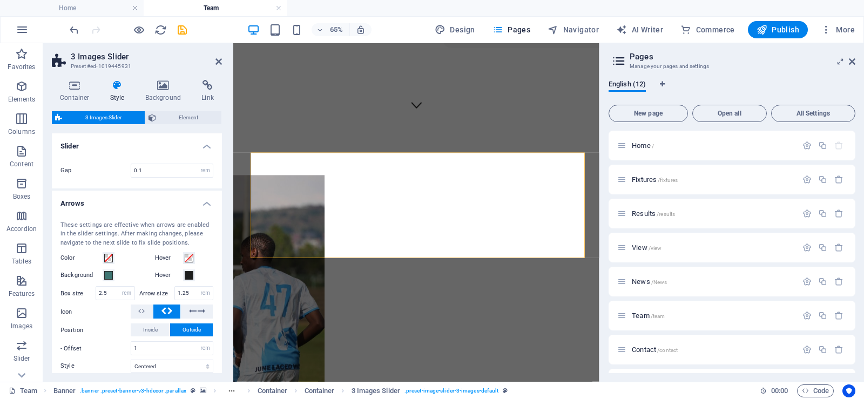
click at [154, 204] on h4 "Arrows" at bounding box center [137, 200] width 170 height 19
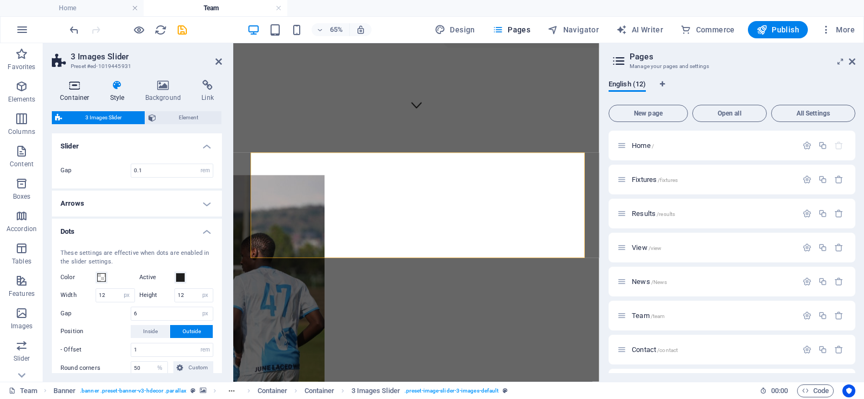
click at [78, 89] on icon at bounding box center [75, 85] width 46 height 11
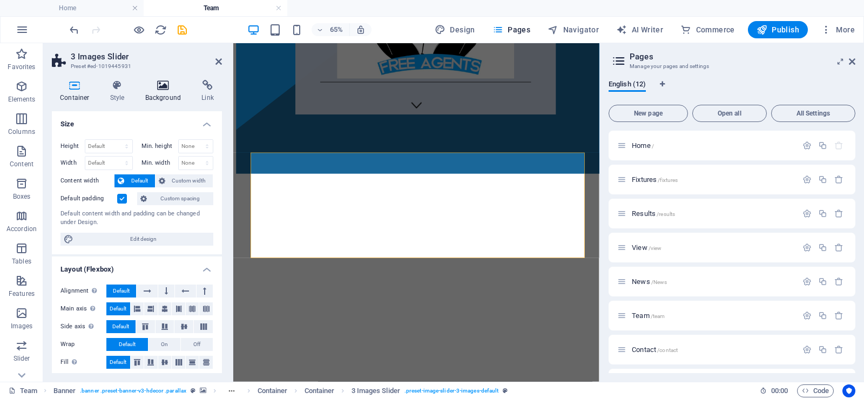
click at [165, 92] on h4 "Background" at bounding box center [165, 91] width 57 height 23
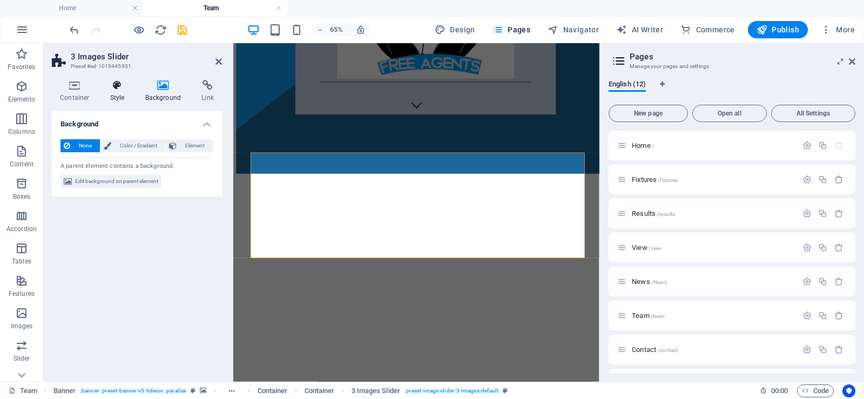
click at [121, 87] on icon at bounding box center [117, 85] width 31 height 11
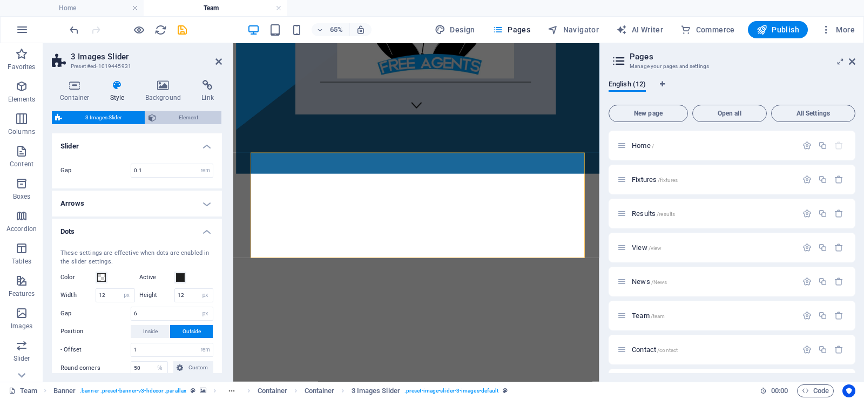
click at [178, 113] on span "Element" at bounding box center [188, 117] width 59 height 13
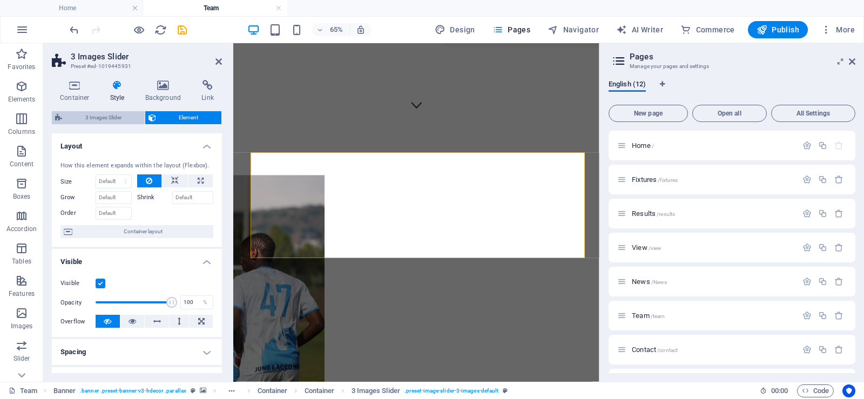
click at [109, 114] on span "3 Images Slider" at bounding box center [103, 117] width 76 height 13
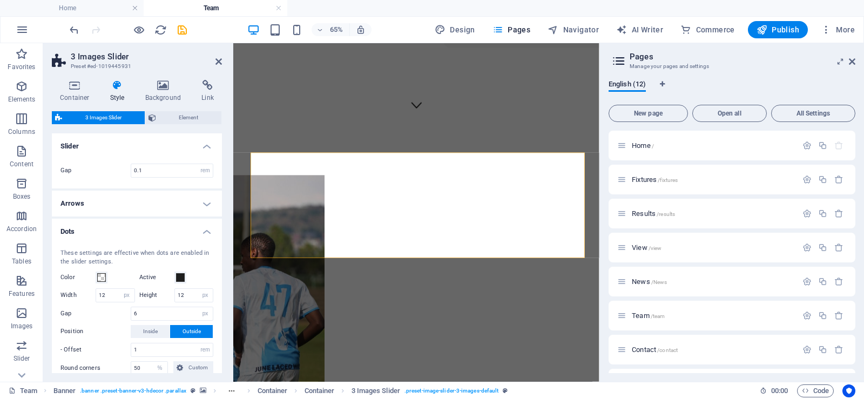
click at [207, 144] on h4 "Slider" at bounding box center [137, 142] width 170 height 19
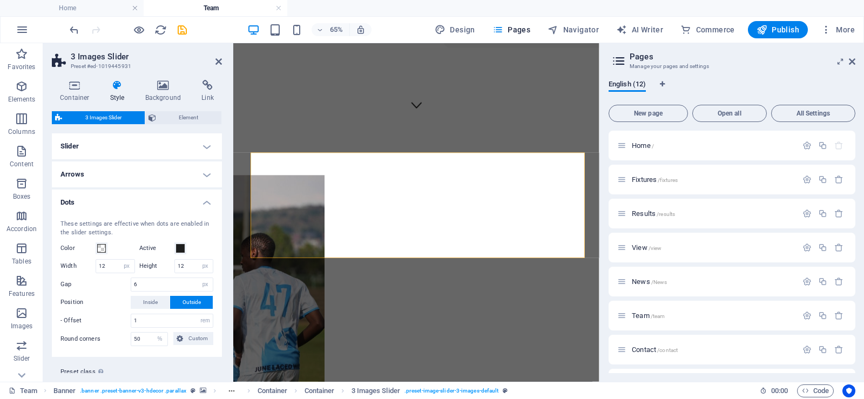
click at [203, 147] on h4 "Slider" at bounding box center [137, 146] width 170 height 26
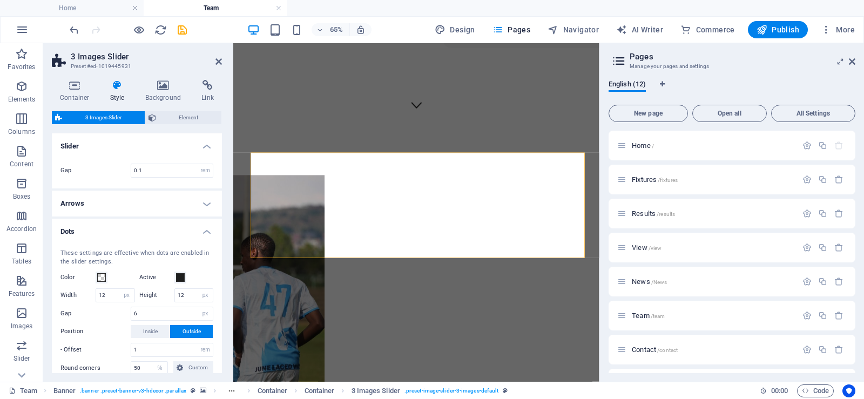
click at [203, 147] on h4 "Slider" at bounding box center [137, 142] width 170 height 19
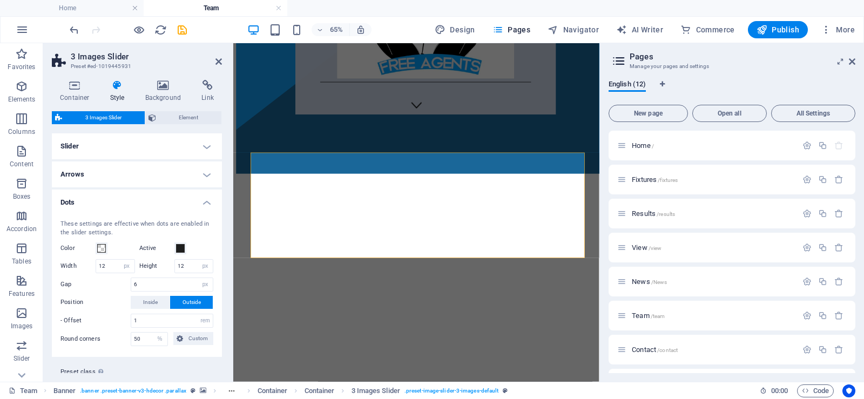
drag, startPoint x: 224, startPoint y: 167, endPoint x: 221, endPoint y: 236, distance: 69.2
click at [221, 236] on div "Container Style Background Link Size Height Default px rem % vh vw Min. height …" at bounding box center [136, 226] width 187 height 310
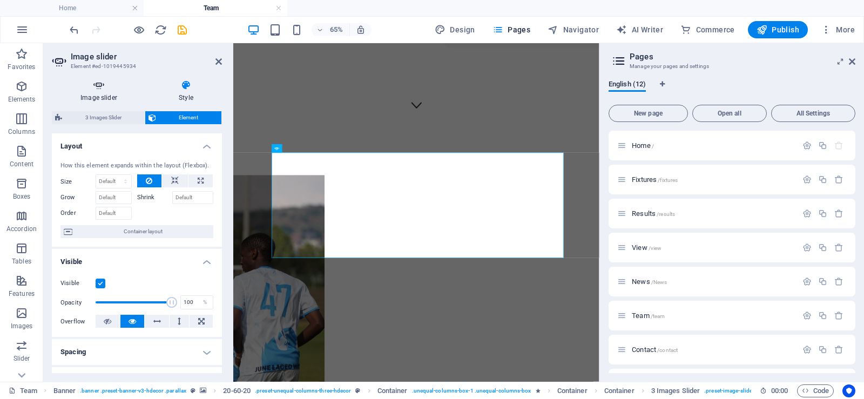
click at [83, 97] on h4 "Image slider" at bounding box center [101, 91] width 98 height 23
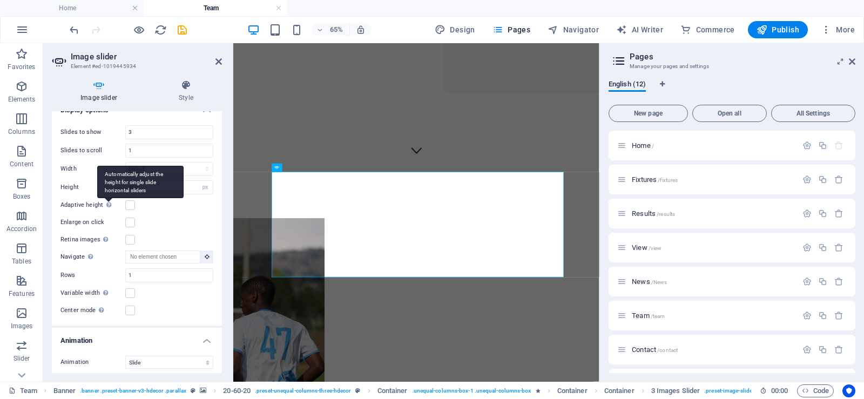
scroll to position [336, 0]
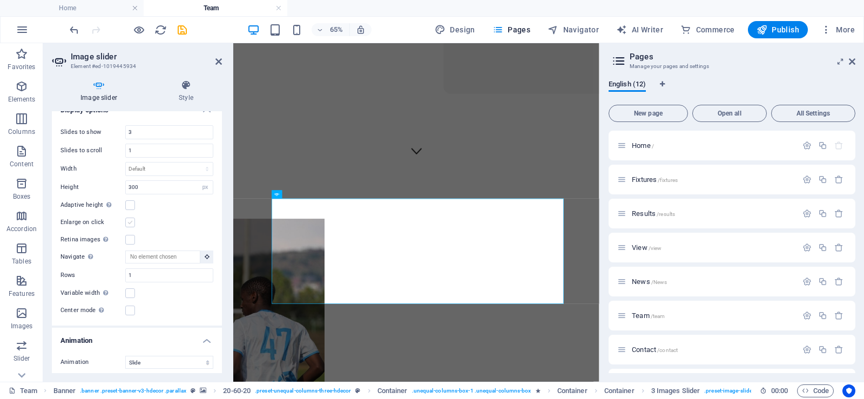
click at [130, 220] on label at bounding box center [130, 223] width 10 height 10
click at [0, 0] on input "Enlarge on click" at bounding box center [0, 0] width 0 height 0
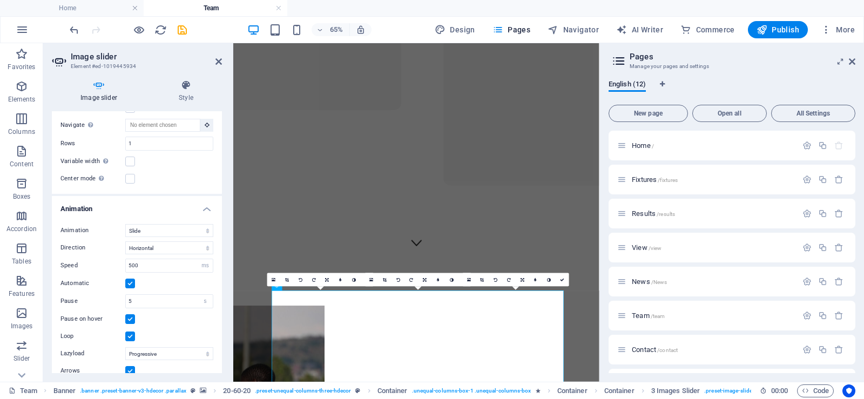
scroll to position [437, 0]
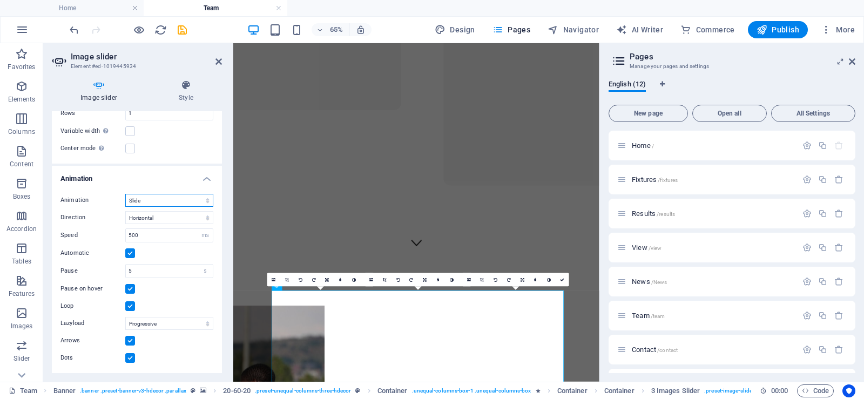
click at [148, 202] on select "Slide Fade" at bounding box center [169, 200] width 88 height 13
click at [160, 200] on select "Slide Fade" at bounding box center [169, 200] width 88 height 13
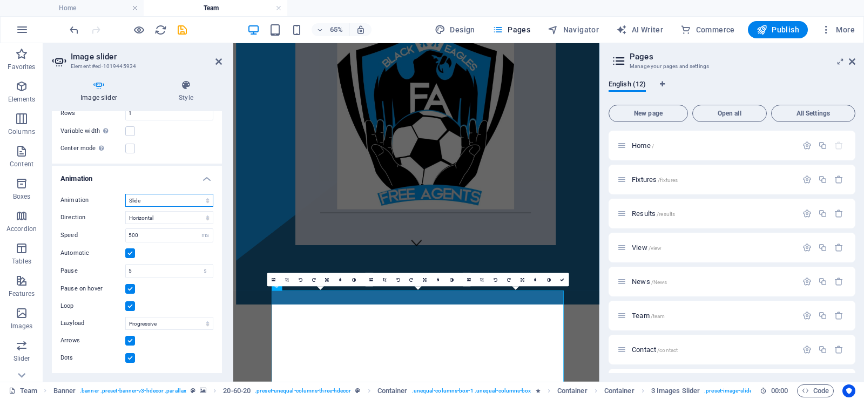
click at [204, 200] on select "Slide Fade" at bounding box center [169, 200] width 88 height 13
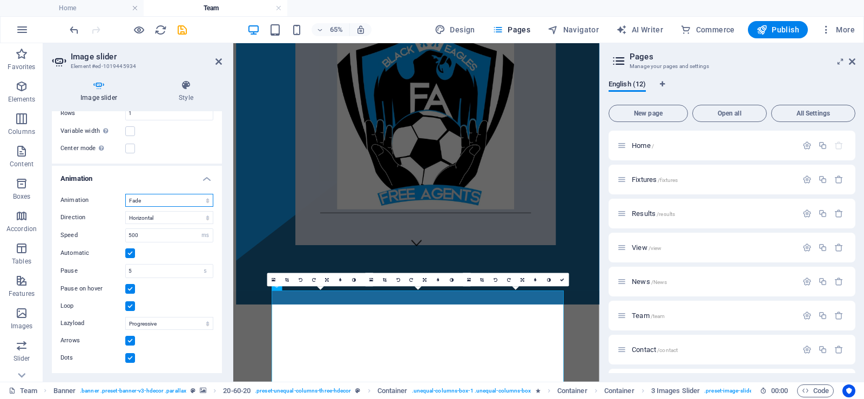
click at [125, 207] on select "Slide Fade" at bounding box center [169, 200] width 88 height 13
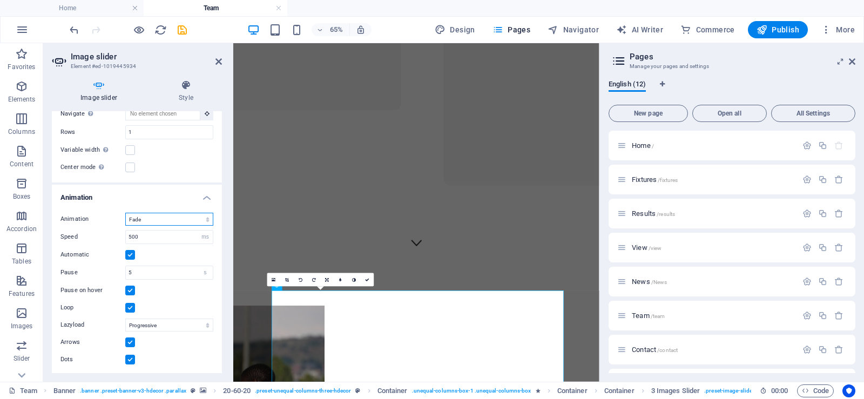
scroll to position [420, 0]
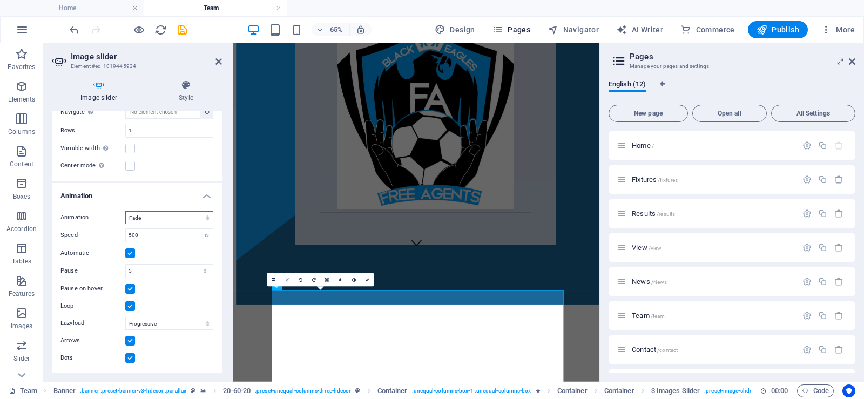
click at [175, 218] on select "Slide Fade" at bounding box center [169, 217] width 88 height 13
select select "slide"
click at [125, 211] on select "Slide Fade" at bounding box center [169, 217] width 88 height 13
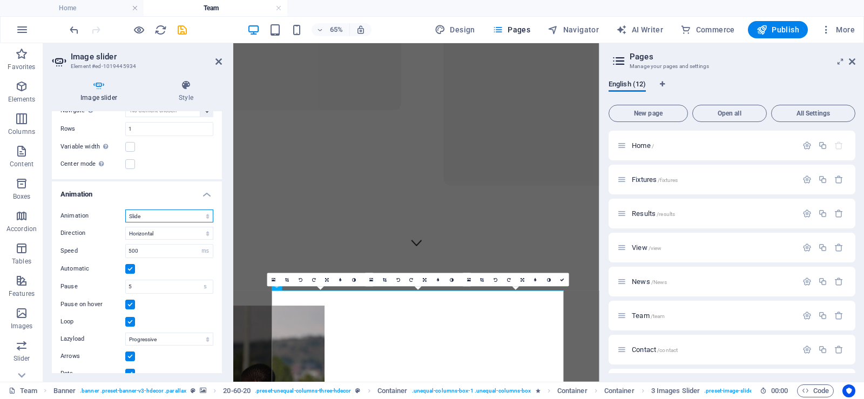
scroll to position [437, 0]
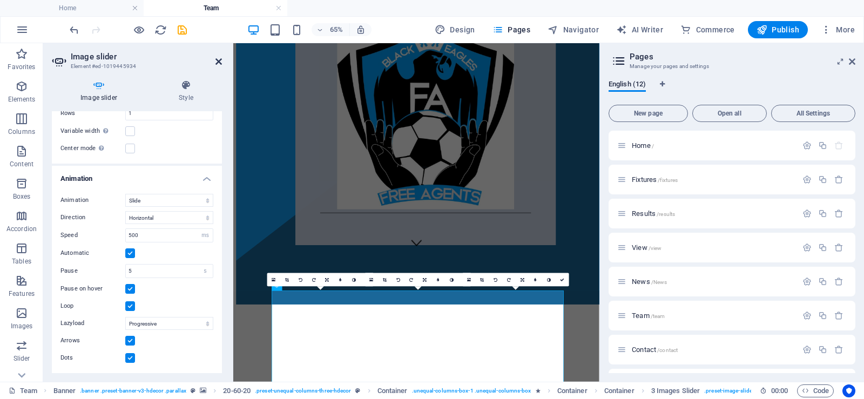
click at [218, 58] on icon at bounding box center [218, 61] width 6 height 9
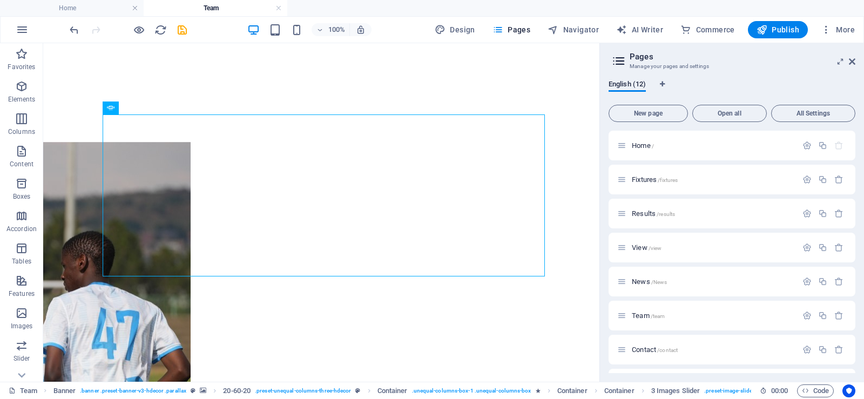
scroll to position [530, 0]
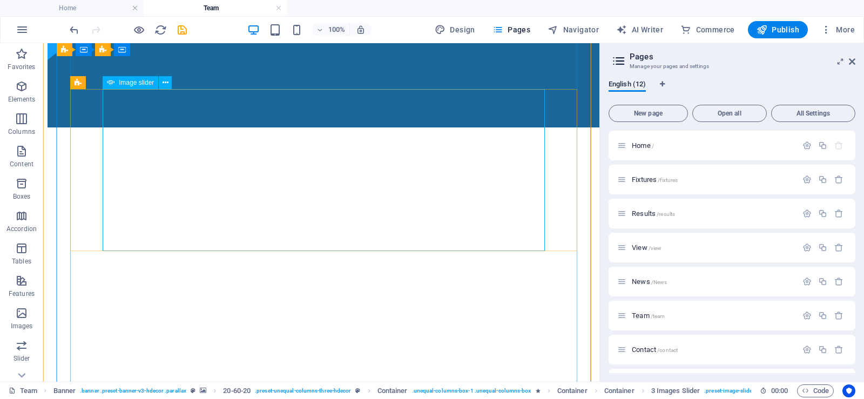
select select "px"
select select "ms"
select select "s"
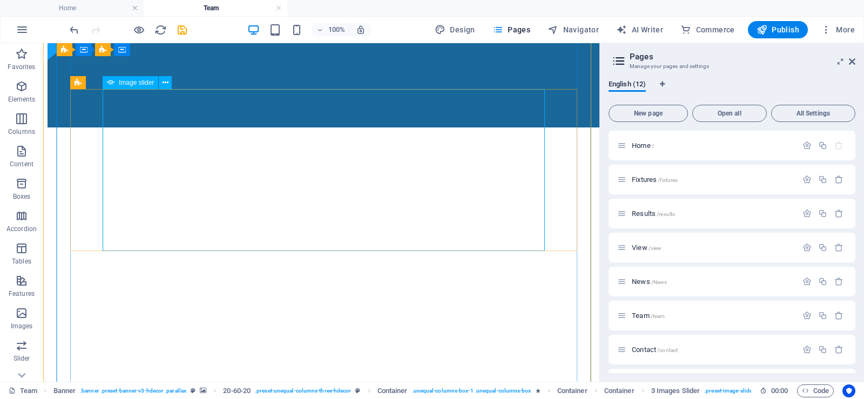
select select "progressive"
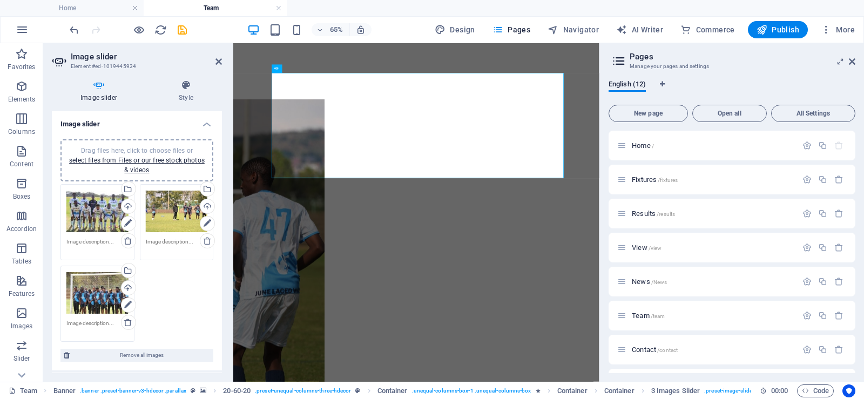
drag, startPoint x: 222, startPoint y: 180, endPoint x: 220, endPoint y: 192, distance: 12.0
click at [220, 192] on div "Image slider Style Image slider Drag files here, click to choose files or selec…" at bounding box center [136, 226] width 187 height 310
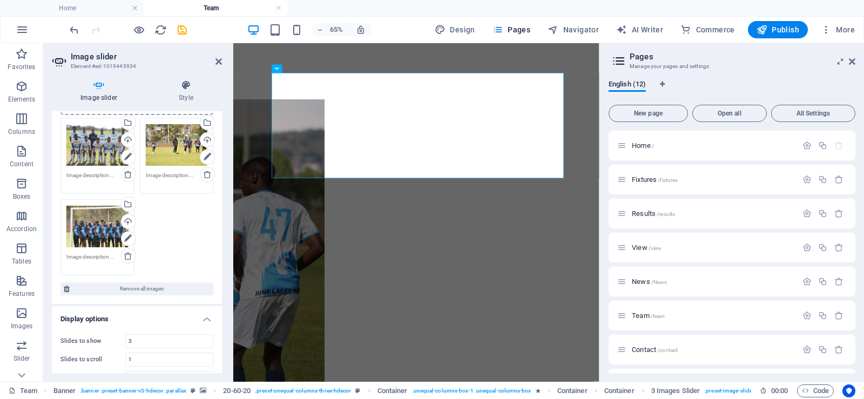
scroll to position [0, 0]
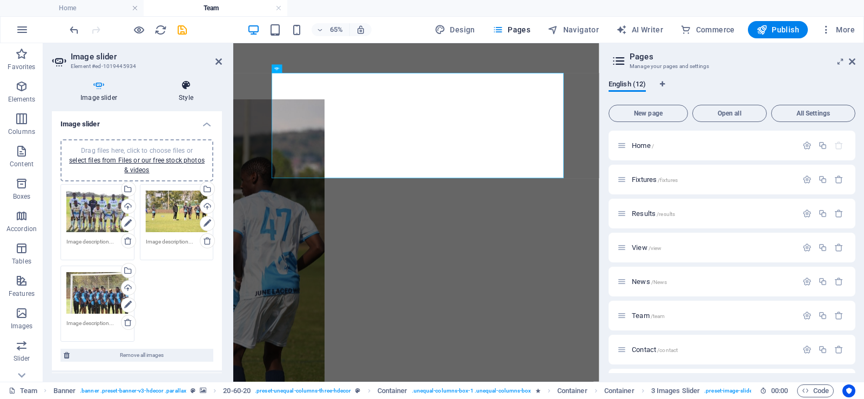
click at [185, 93] on h4 "Style" at bounding box center [186, 91] width 72 height 23
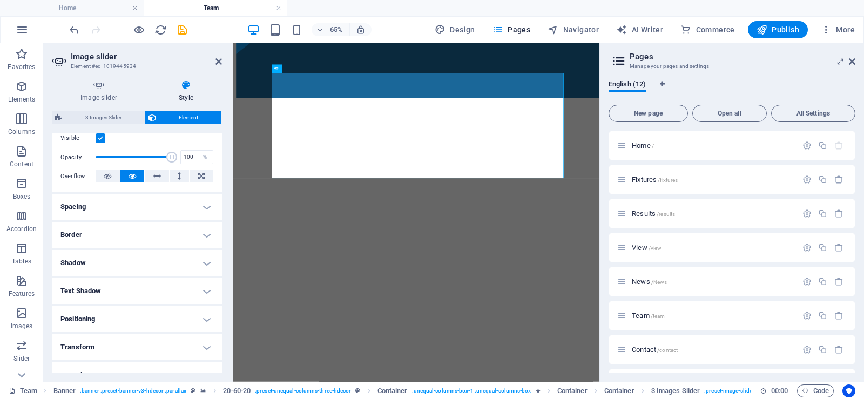
scroll to position [151, 0]
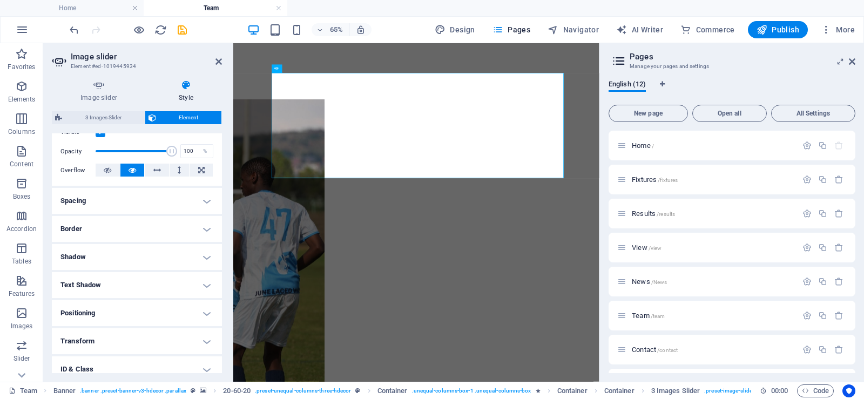
click at [165, 226] on h4 "Border" at bounding box center [137, 229] width 170 height 26
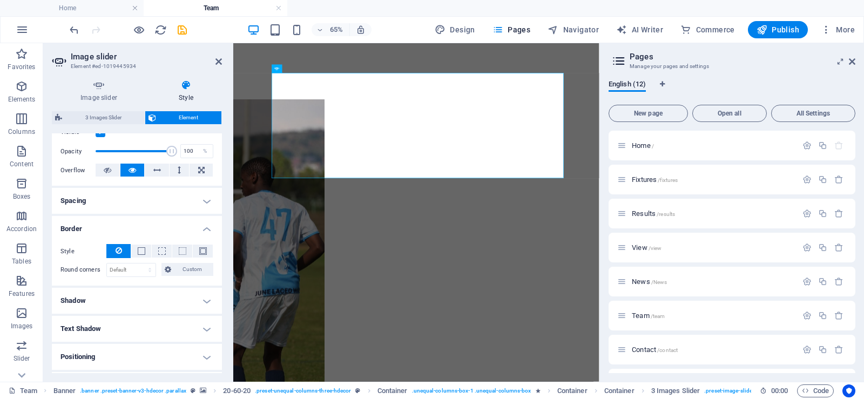
click at [171, 207] on h4 "Spacing" at bounding box center [137, 201] width 170 height 26
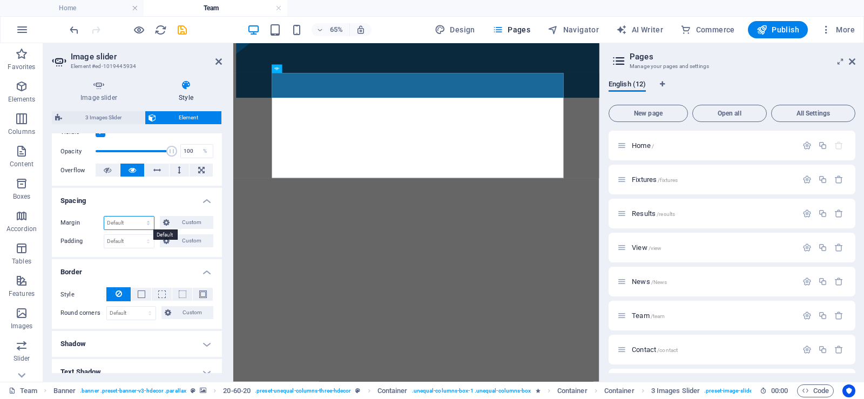
click at [143, 221] on select "Default auto px % rem vw vh Custom" at bounding box center [129, 222] width 50 height 13
select select "px"
click at [138, 216] on select "Default auto px % rem vw vh Custom" at bounding box center [129, 222] width 50 height 13
type input "0"
click at [216, 61] on icon at bounding box center [218, 61] width 6 height 9
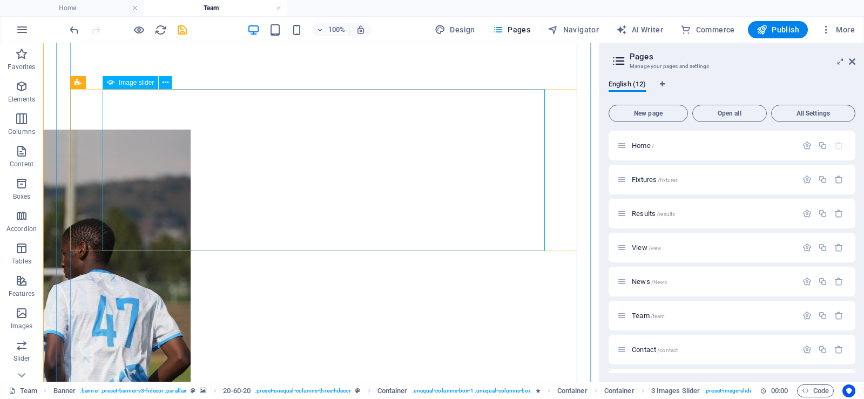
select select "px"
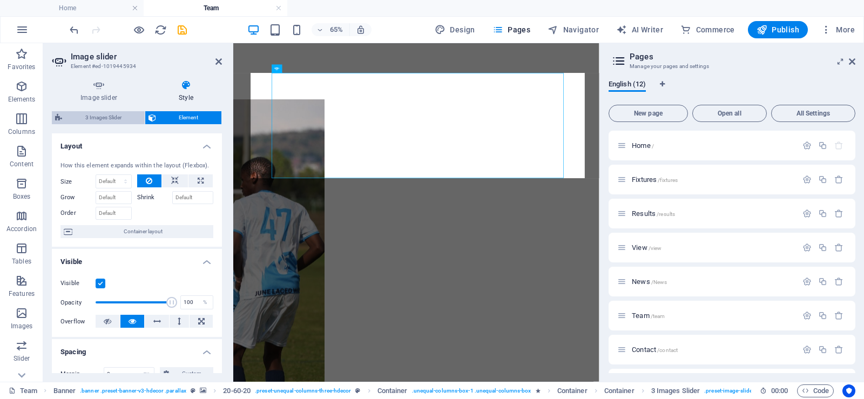
click at [97, 113] on span "3 Images Slider" at bounding box center [103, 117] width 76 height 13
select select "px"
select select "rem"
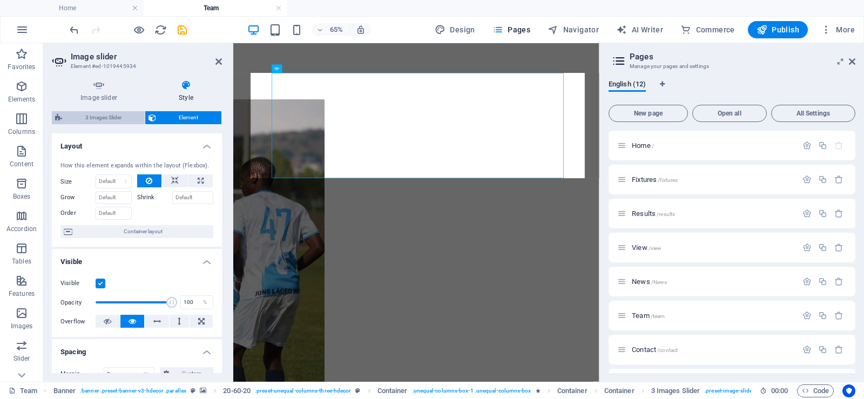
select select "%"
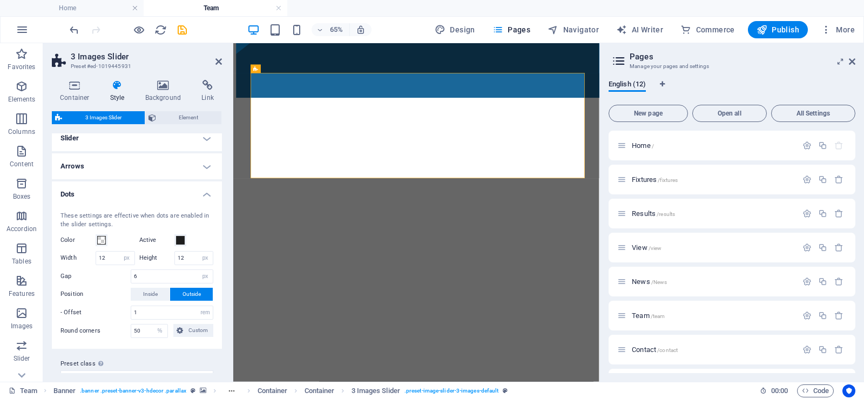
scroll to position [0, 0]
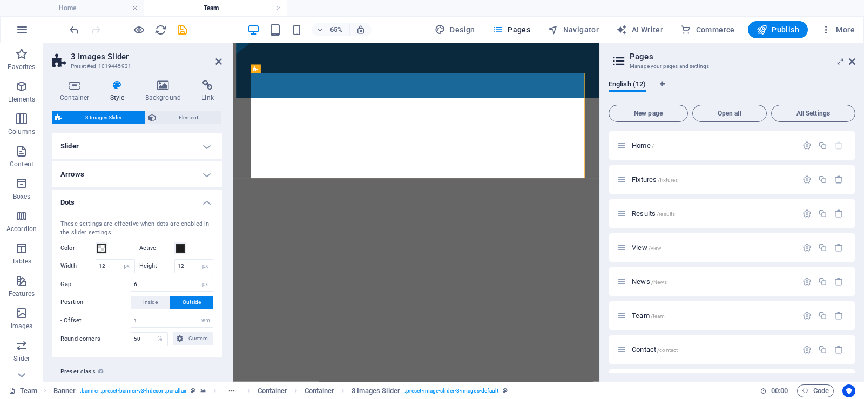
click at [204, 146] on h4 "Slider" at bounding box center [137, 146] width 170 height 26
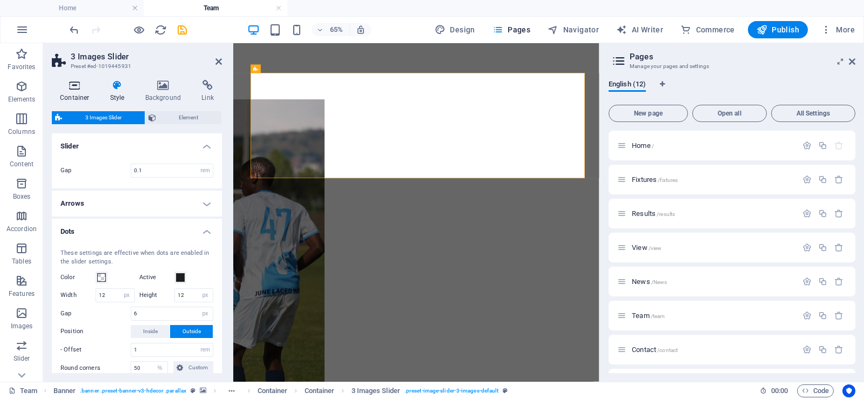
click at [78, 93] on h4 "Container" at bounding box center [77, 91] width 50 height 23
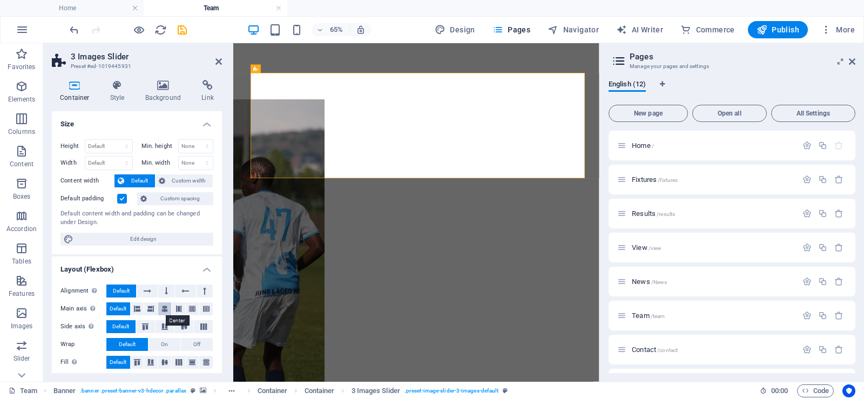
click at [164, 309] on icon at bounding box center [164, 308] width 6 height 13
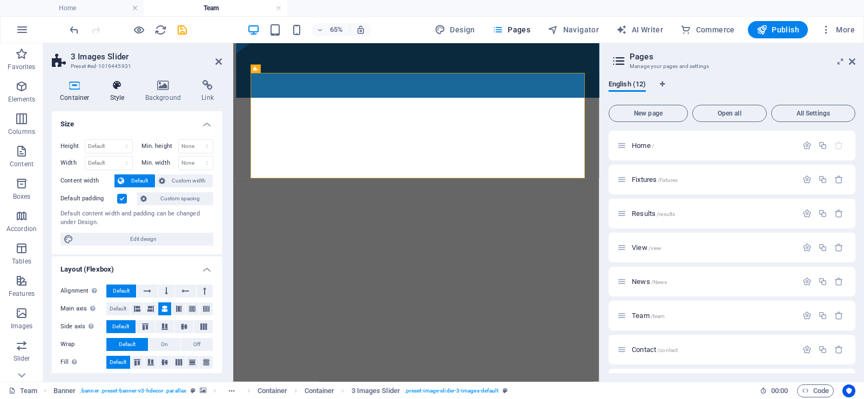
click at [115, 91] on h4 "Style" at bounding box center [119, 91] width 35 height 23
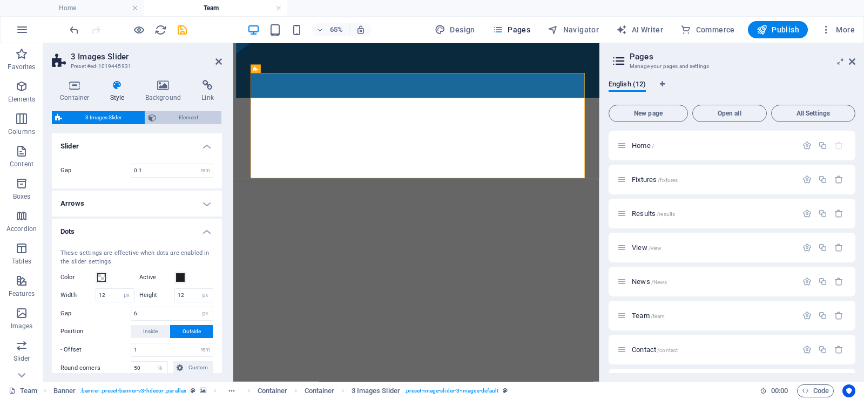
click at [185, 116] on span "Element" at bounding box center [188, 117] width 59 height 13
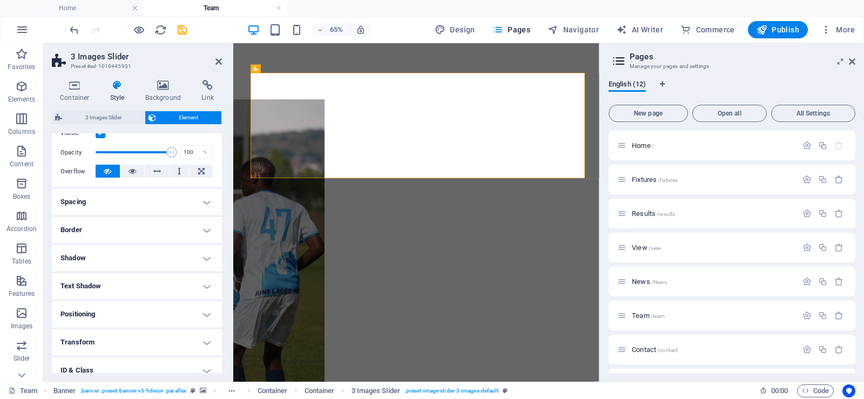
scroll to position [151, 0]
click at [201, 202] on h4 "Spacing" at bounding box center [137, 201] width 170 height 26
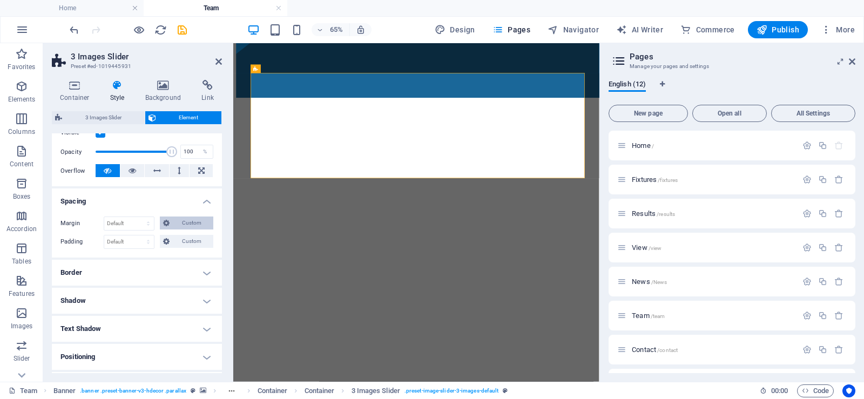
click at [180, 227] on span "Custom" at bounding box center [191, 222] width 37 height 13
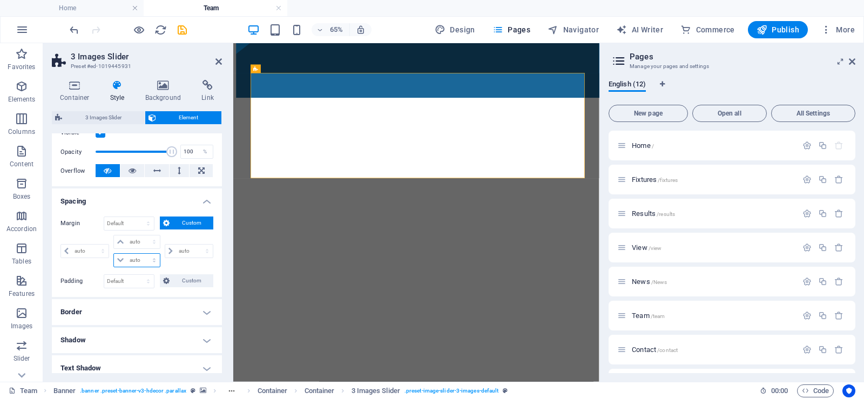
click at [135, 260] on select "auto px % rem vw vh" at bounding box center [136, 260] width 45 height 13
select select "px"
click at [143, 254] on select "auto px % rem vw vh" at bounding box center [136, 260] width 45 height 13
type input "0"
select select "px"
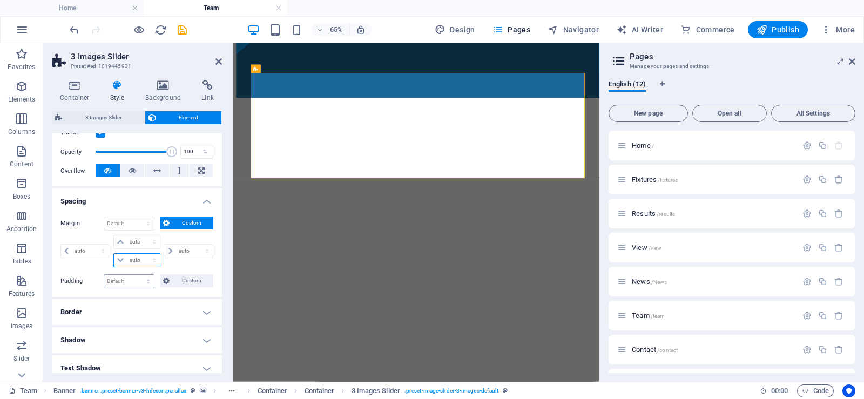
type input "0"
select select "px"
type input "0"
select select "px"
type input "0"
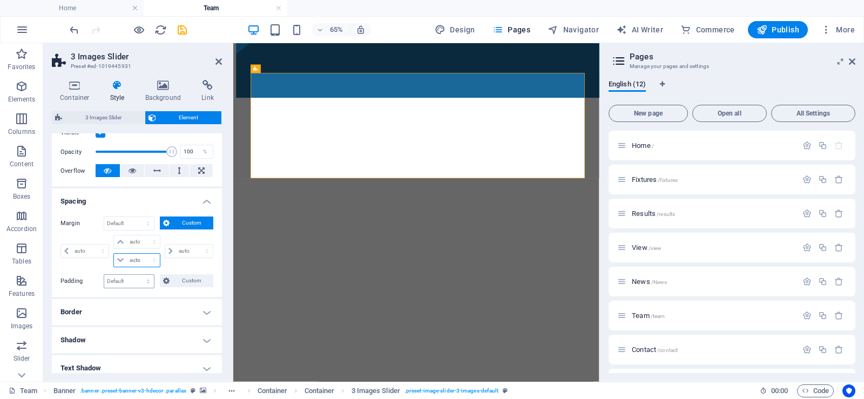
type input "0"
select select "px"
click at [218, 62] on icon at bounding box center [218, 61] width 6 height 9
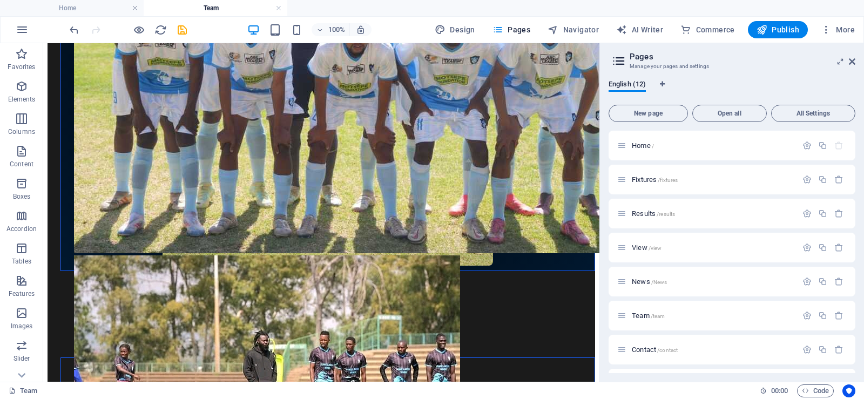
scroll to position [2142, 0]
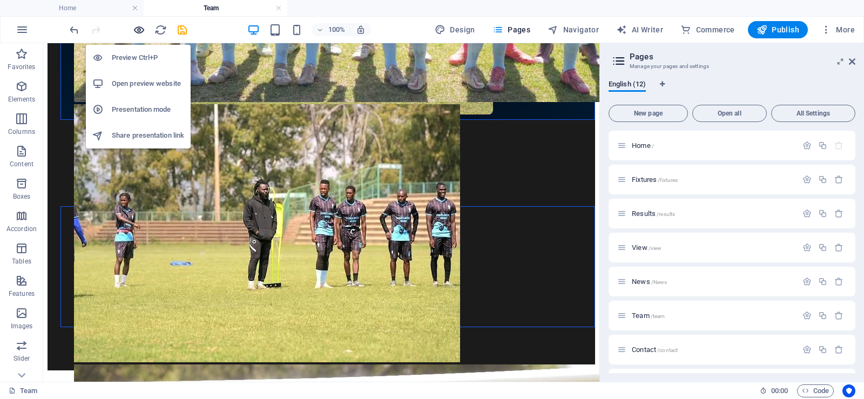
click at [139, 31] on icon "button" at bounding box center [139, 30] width 12 height 12
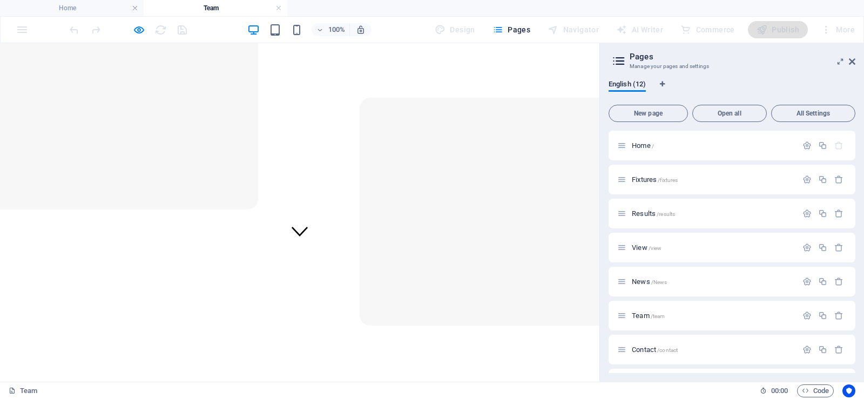
scroll to position [0, 0]
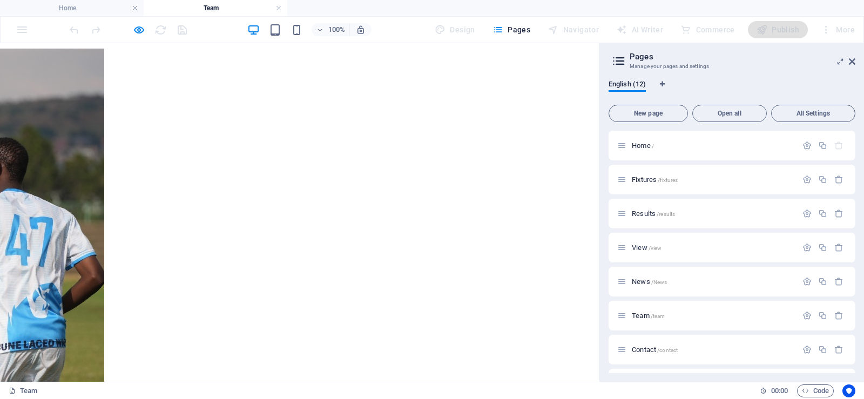
drag, startPoint x: 593, startPoint y: 349, endPoint x: 603, endPoint y: 193, distance: 155.8
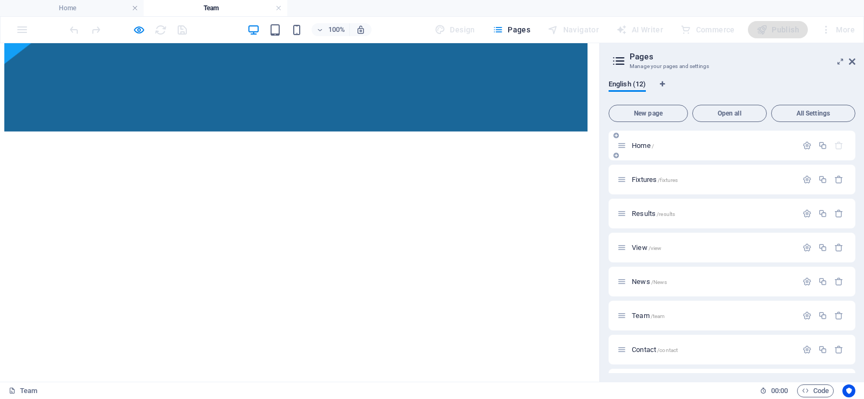
scroll to position [534, 0]
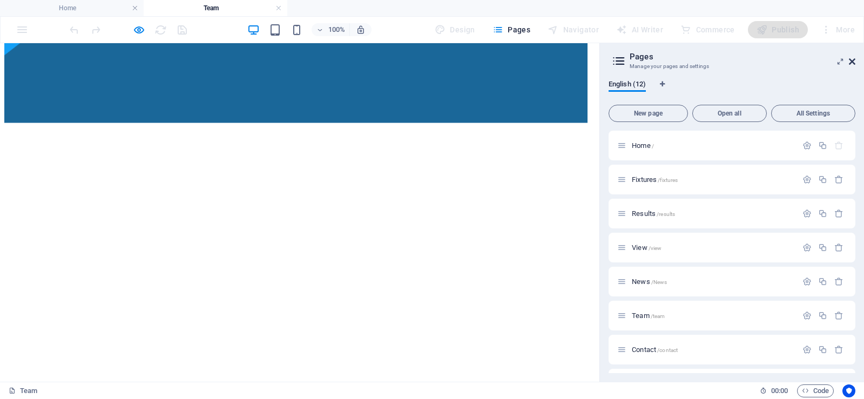
click at [851, 58] on icon at bounding box center [852, 61] width 6 height 9
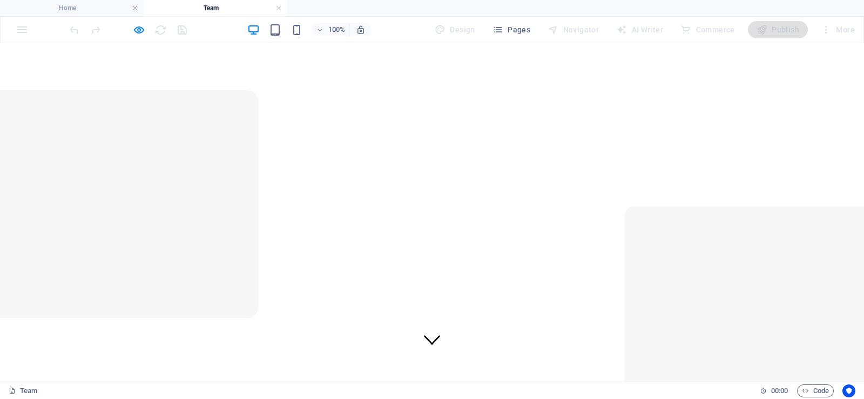
scroll to position [0, 0]
drag, startPoint x: 859, startPoint y: 139, endPoint x: 855, endPoint y: 56, distance: 83.8
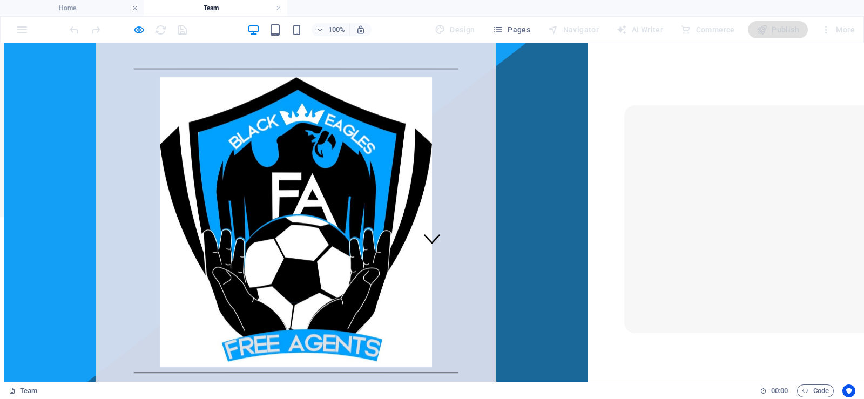
scroll to position [152, 0]
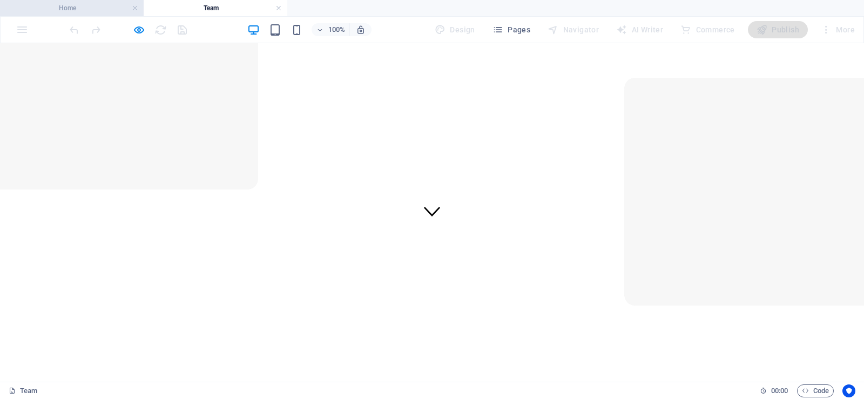
click at [105, 6] on h4 "Home" at bounding box center [72, 8] width 144 height 12
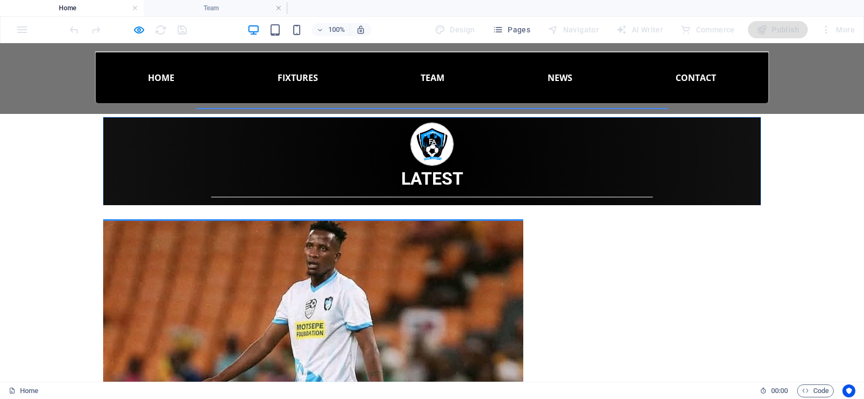
scroll to position [2994, 0]
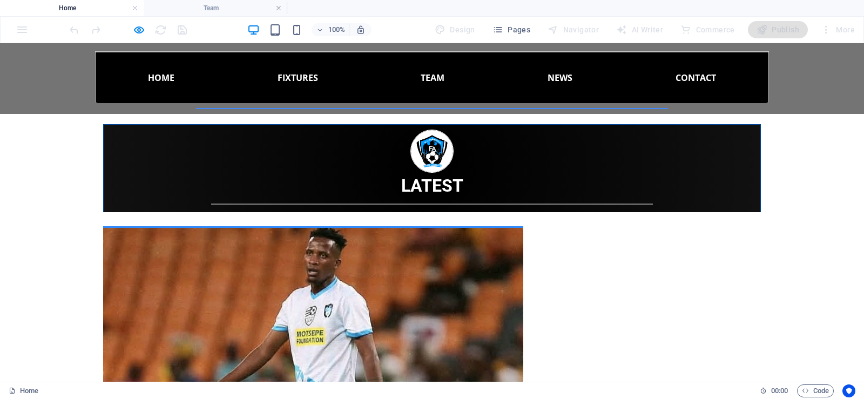
drag, startPoint x: 852, startPoint y: 293, endPoint x: 863, endPoint y: 293, distance: 10.8
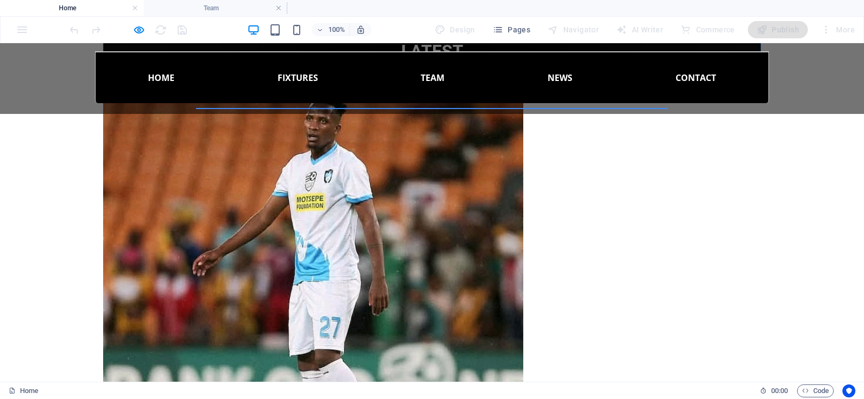
scroll to position [3135, 0]
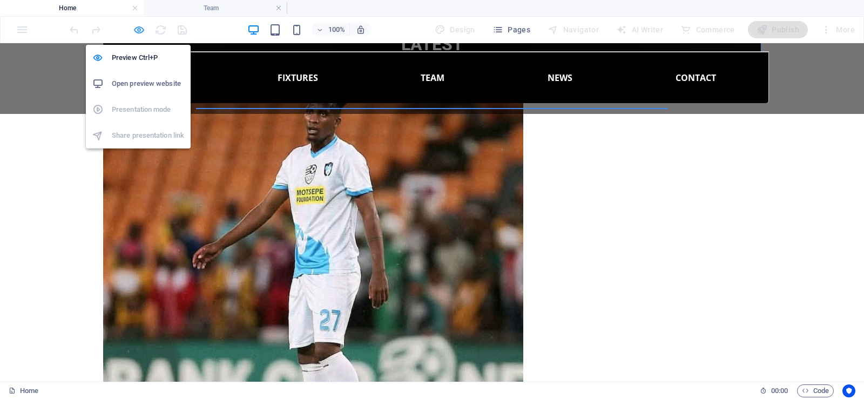
click at [142, 28] on icon "button" at bounding box center [139, 30] width 12 height 12
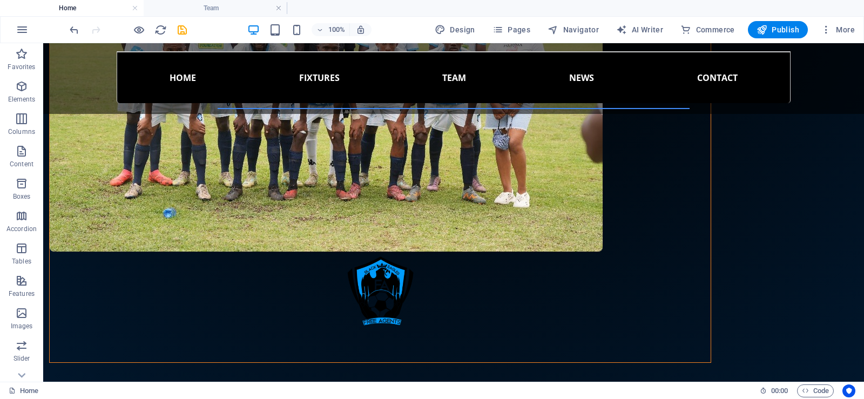
scroll to position [3974, 0]
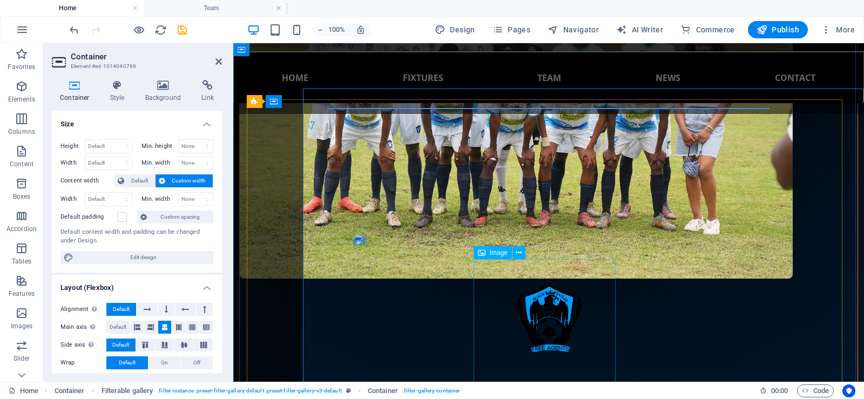
scroll to position [3993, 0]
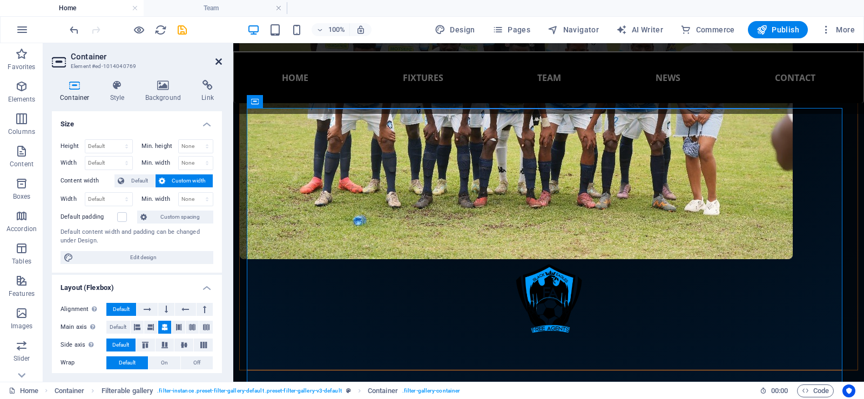
click at [218, 59] on icon at bounding box center [218, 61] width 6 height 9
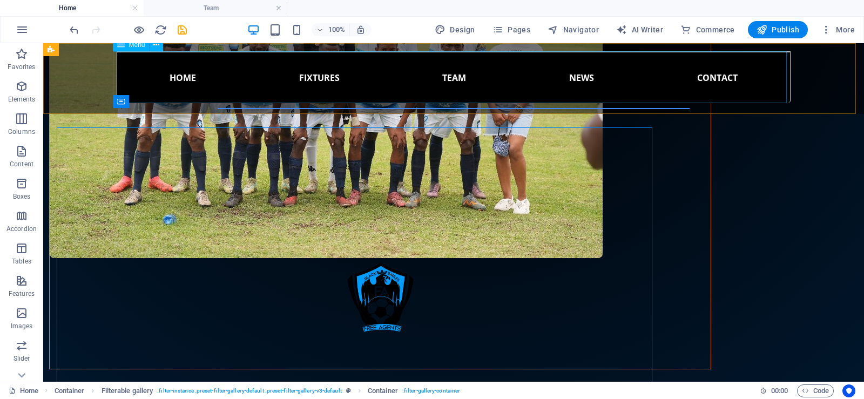
scroll to position [3974, 0]
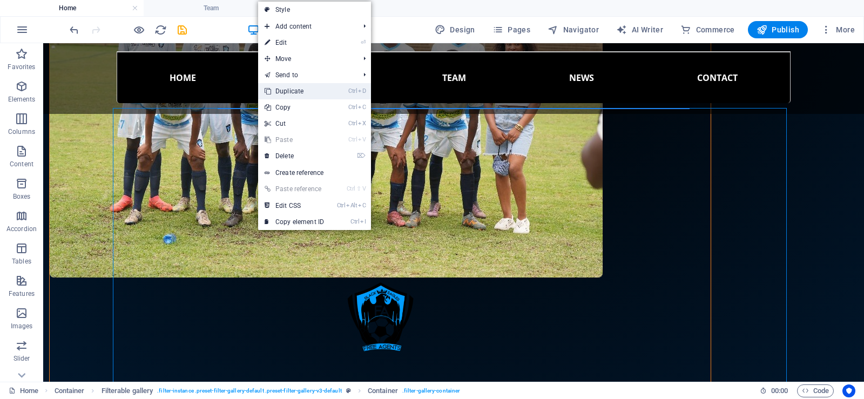
click at [292, 86] on link "Ctrl D Duplicate" at bounding box center [294, 91] width 72 height 16
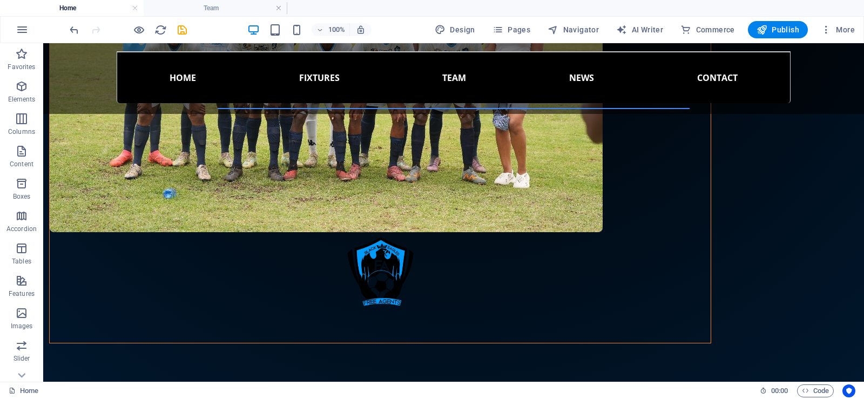
scroll to position [4002, 0]
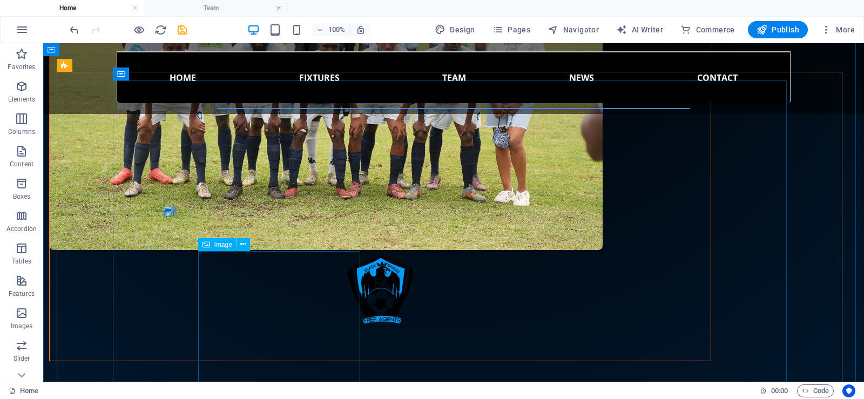
select select "%"
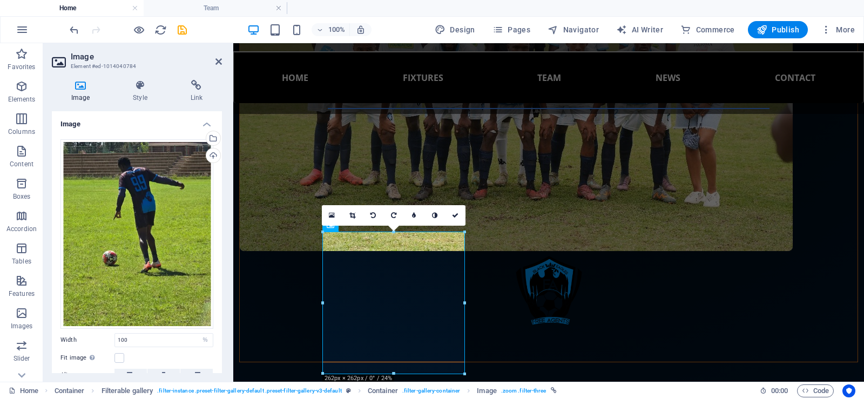
scroll to position [4021, 0]
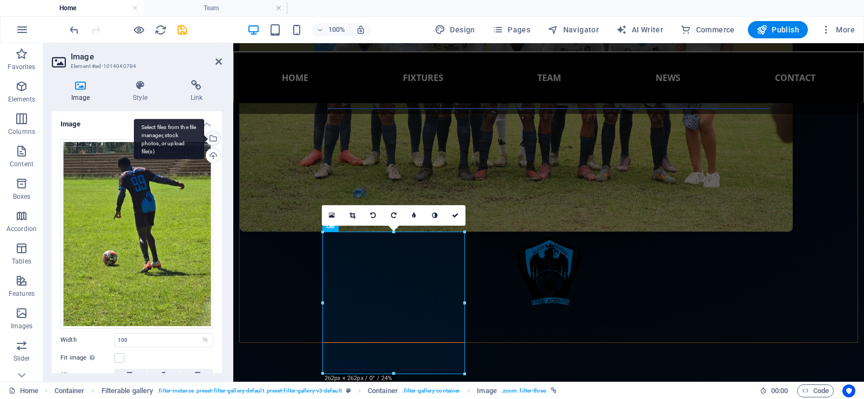
click at [214, 137] on div "Select files from the file manager, stock photos, or upload file(s)" at bounding box center [212, 139] width 16 height 16
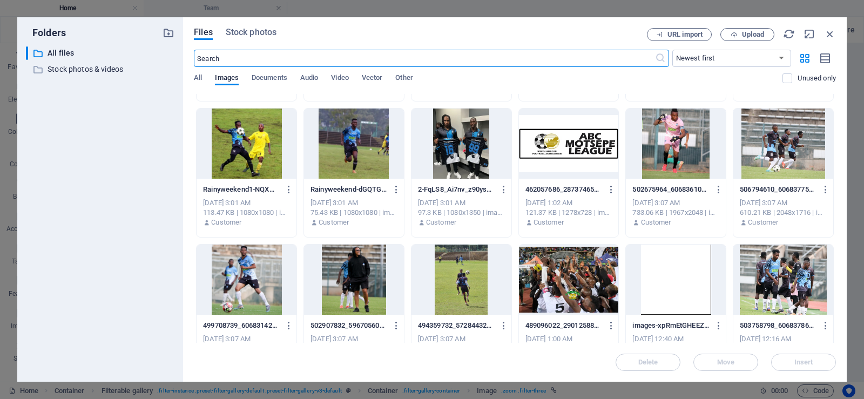
scroll to position [260, 0]
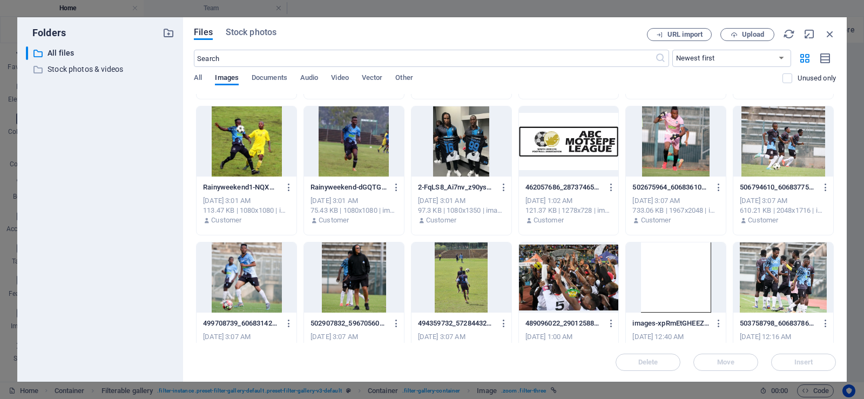
click at [364, 276] on div at bounding box center [354, 277] width 100 height 70
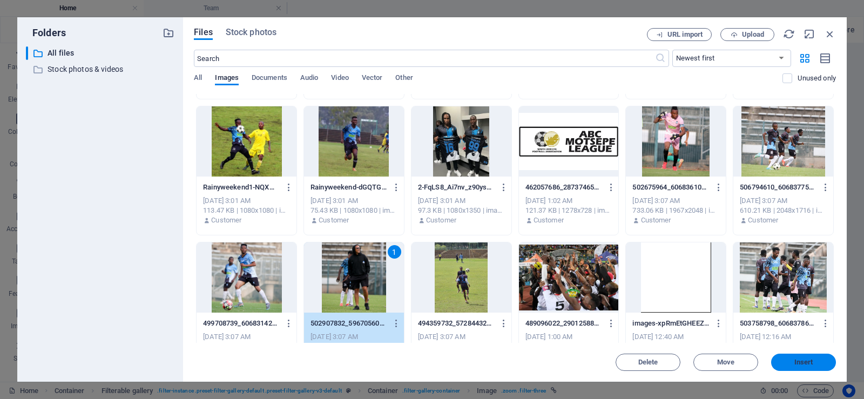
click at [807, 360] on span "Insert" at bounding box center [803, 362] width 19 height 6
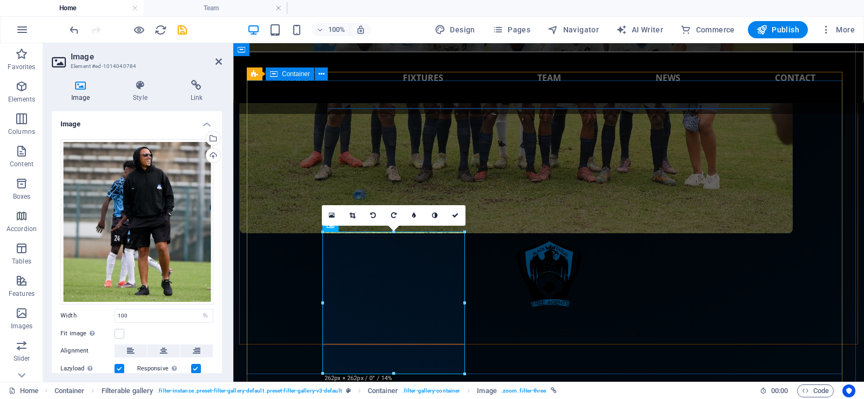
scroll to position [4021, 0]
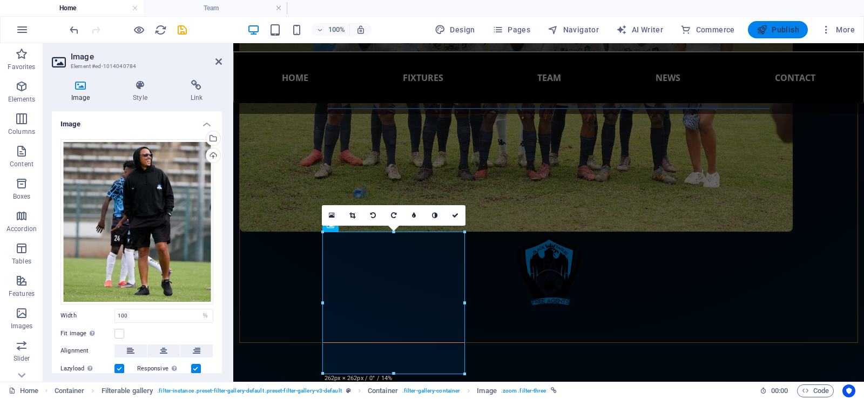
click at [784, 30] on span "Publish" at bounding box center [777, 29] width 43 height 11
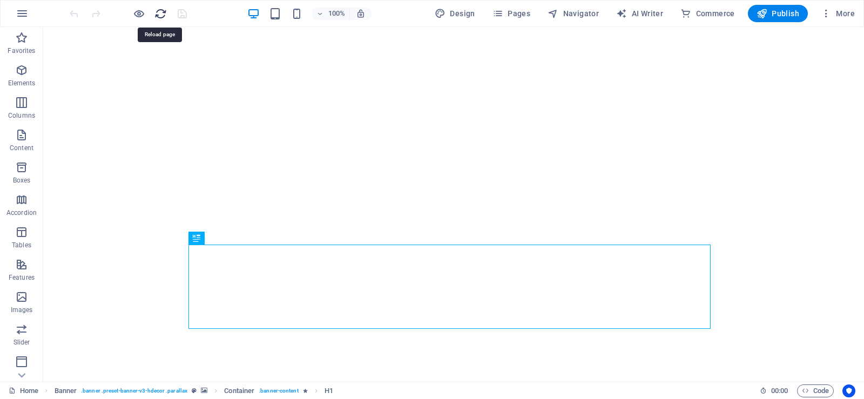
click at [155, 19] on icon "reload" at bounding box center [160, 14] width 12 height 12
click at [161, 16] on icon "reload" at bounding box center [160, 14] width 12 height 12
click at [158, 15] on icon "reload" at bounding box center [160, 14] width 12 height 12
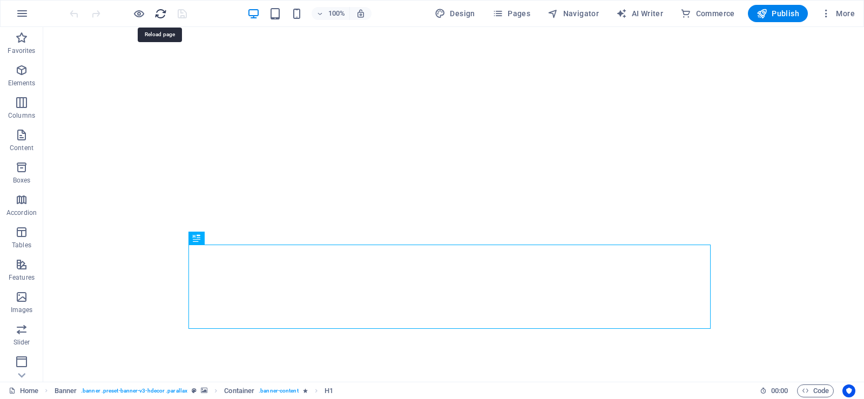
click at [158, 15] on icon "reload" at bounding box center [160, 14] width 12 height 12
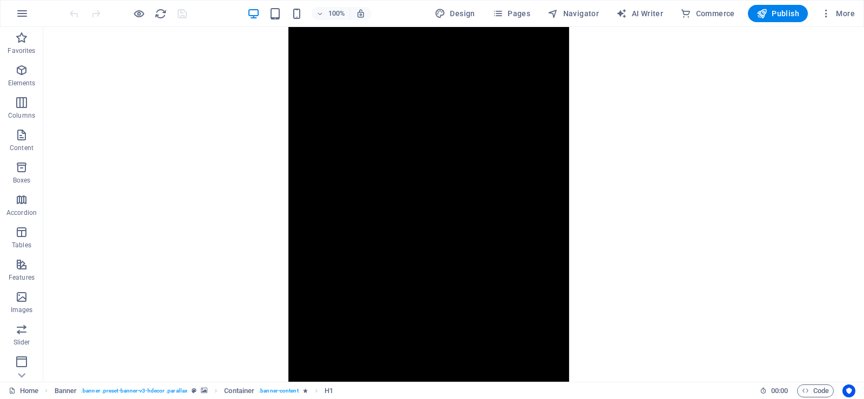
scroll to position [2173, 0]
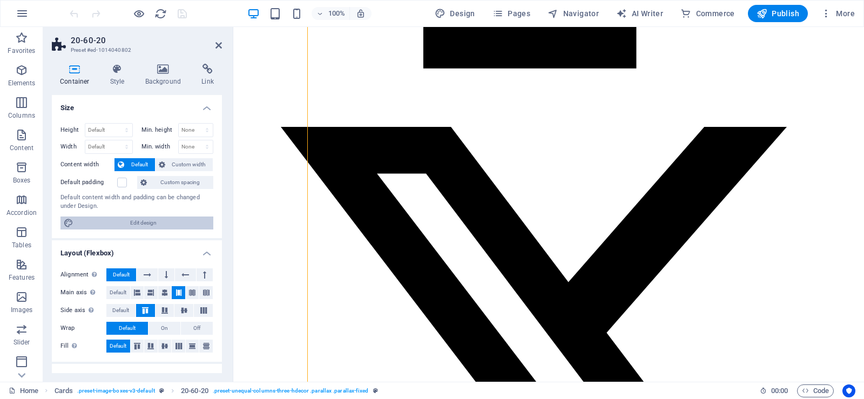
select select "%"
select select "px"
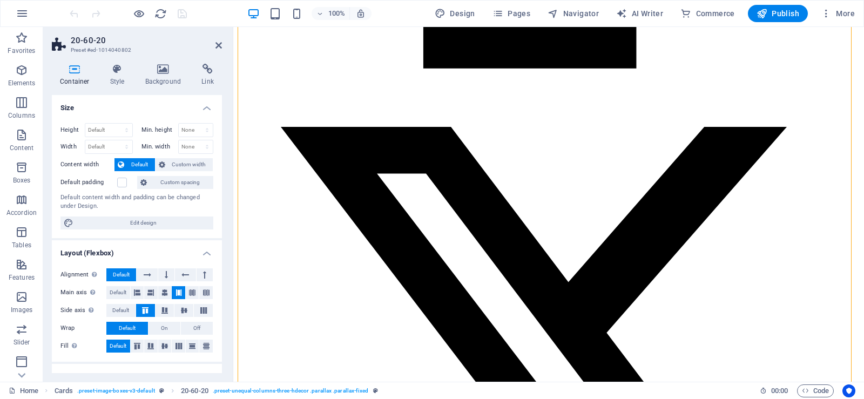
scroll to position [2213, 0]
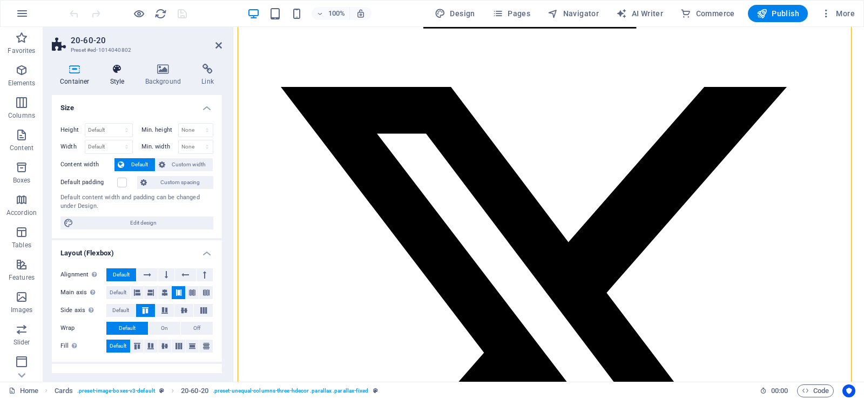
click at [115, 74] on icon at bounding box center [117, 69] width 31 height 11
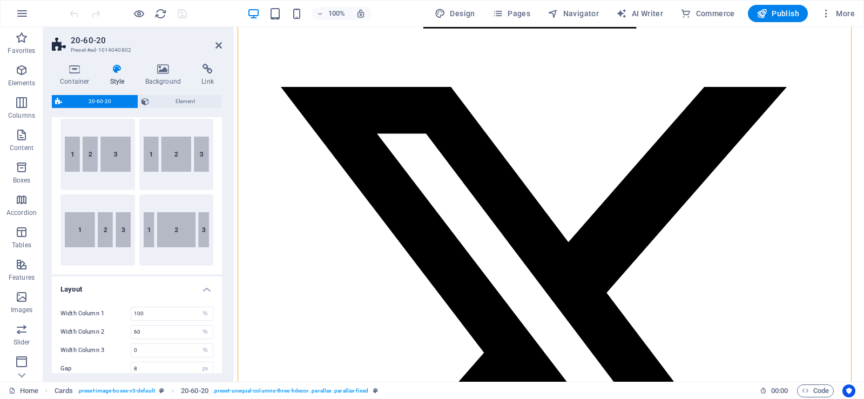
scroll to position [0, 0]
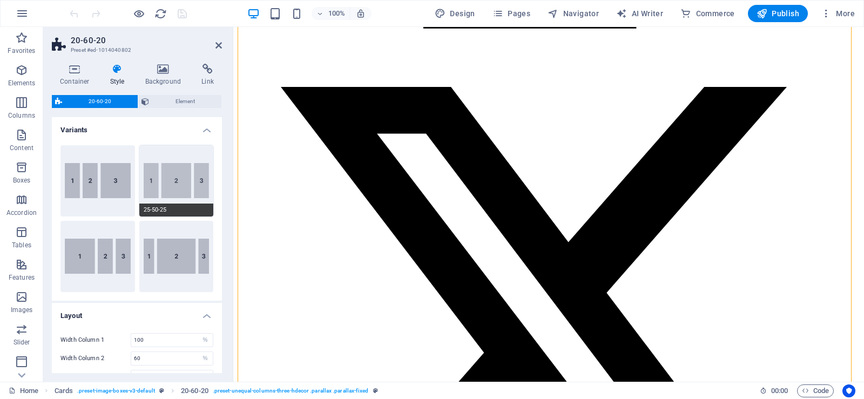
click at [173, 187] on button "25-50-25" at bounding box center [176, 180] width 75 height 71
type input "25"
type input "50"
type input "25"
type input "2"
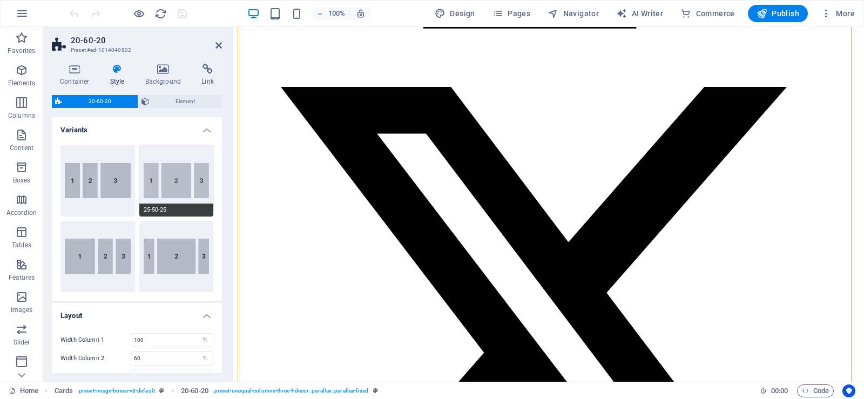
select select "rem"
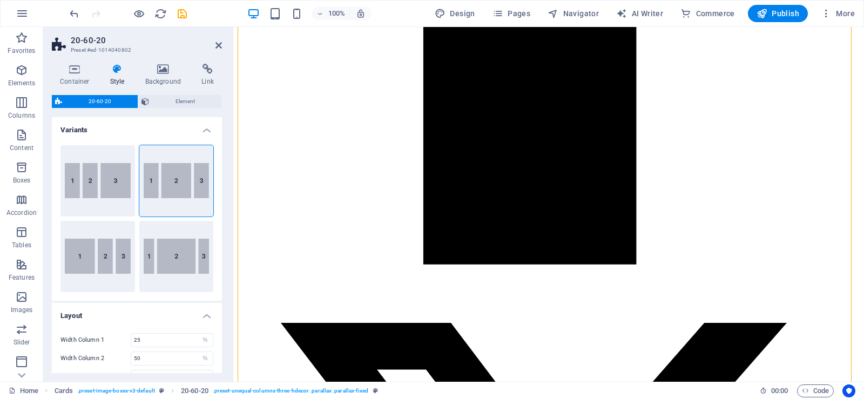
type input "8"
select select "px"
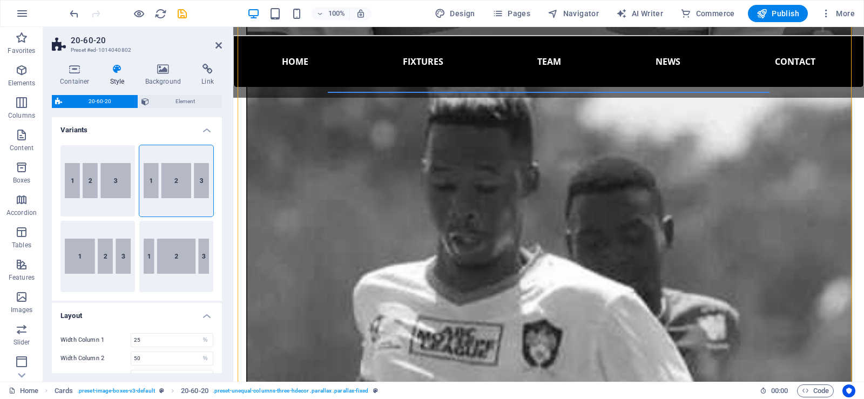
scroll to position [1796, 0]
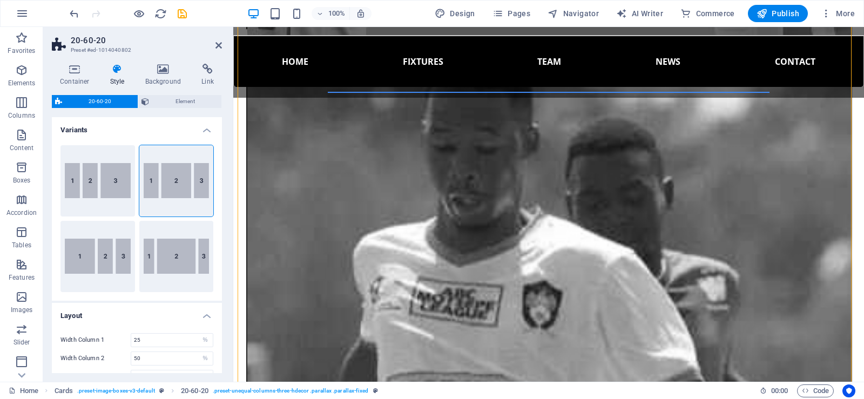
drag, startPoint x: 223, startPoint y: 174, endPoint x: 220, endPoint y: 189, distance: 14.9
click at [220, 189] on div "Container Style Background Link Size Height Default px rem % vh vw Min. height …" at bounding box center [136, 218] width 187 height 327
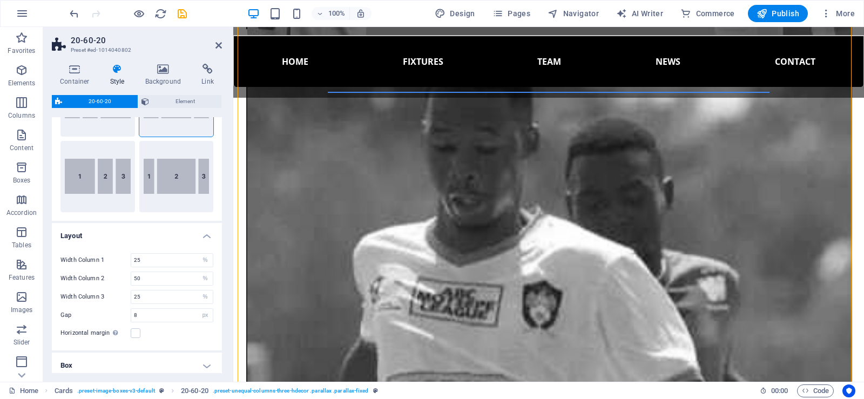
scroll to position [79, 0]
click at [112, 177] on button "50-25-25" at bounding box center [97, 177] width 75 height 71
type input "50"
type input "25"
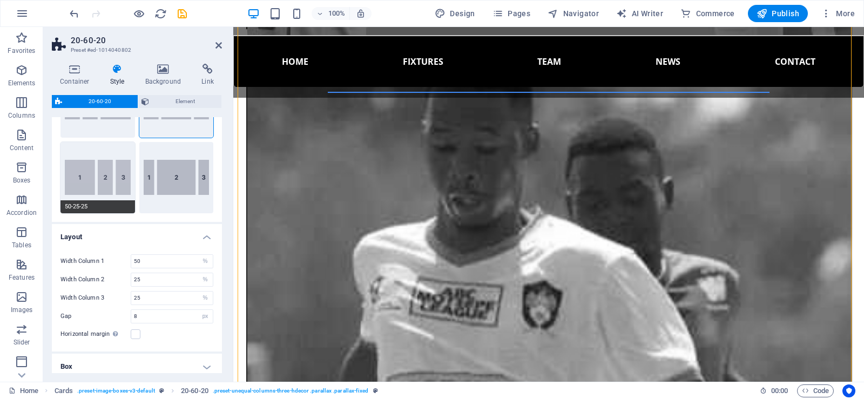
type input "2"
select select "rem"
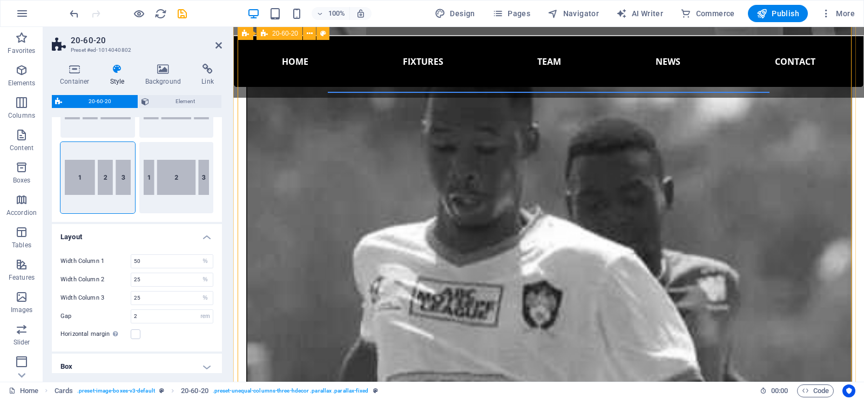
type input "8"
select select "px"
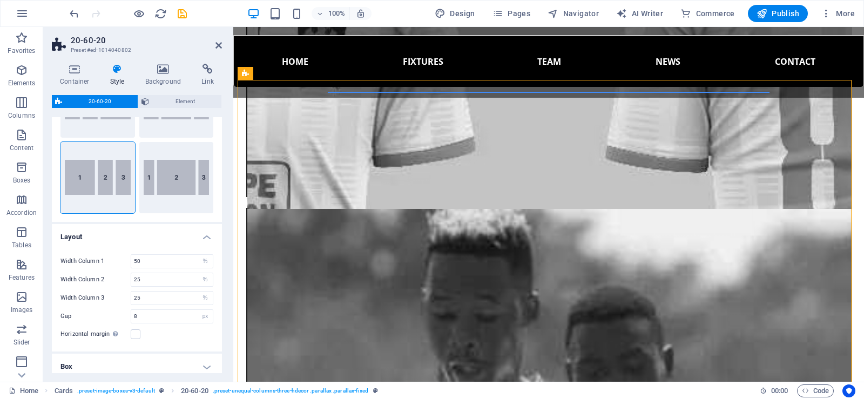
scroll to position [1643, 0]
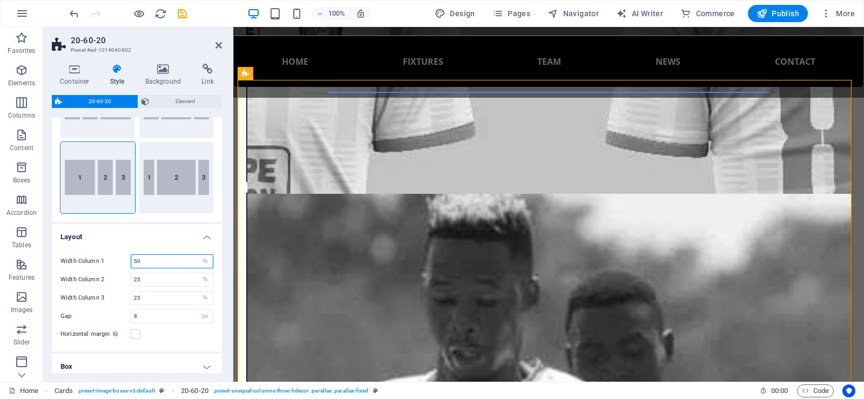
click at [143, 266] on input "50" at bounding box center [172, 261] width 82 height 13
click at [137, 262] on input "50" at bounding box center [172, 261] width 82 height 13
type input "100"
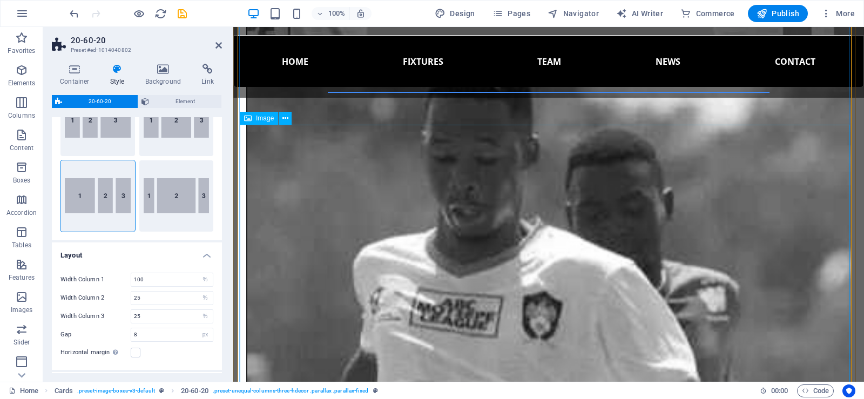
scroll to position [1793, 0]
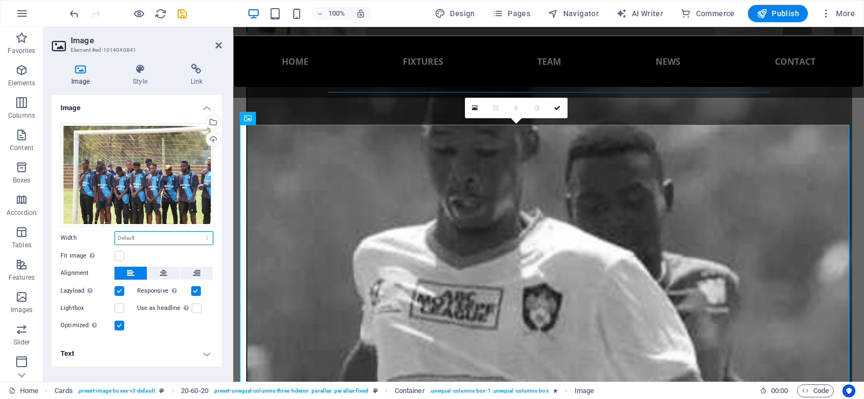
click at [141, 240] on select "Default auto px rem % em vh vw" at bounding box center [164, 238] width 98 height 13
select select "%"
click at [198, 232] on select "Default auto px rem % em vh vw" at bounding box center [164, 238] width 98 height 13
drag, startPoint x: 166, startPoint y: 304, endPoint x: 150, endPoint y: 243, distance: 62.5
click at [150, 243] on div "Drag files here, click to choose files or select files from Files or our free s…" at bounding box center [137, 227] width 170 height 226
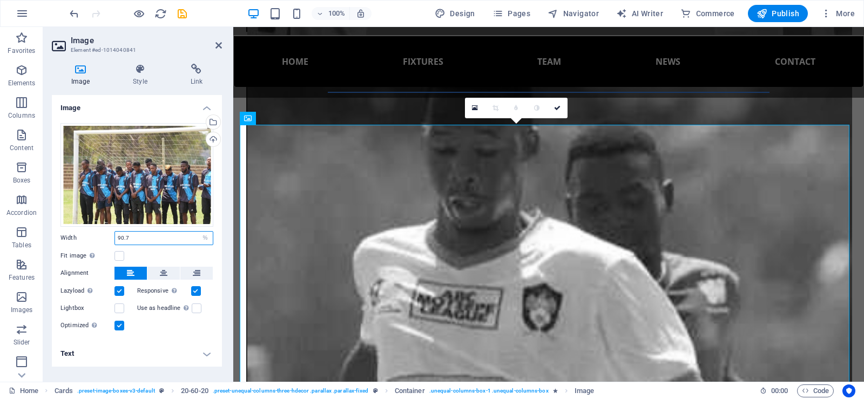
click at [150, 243] on input "90.7" at bounding box center [164, 238] width 98 height 13
click at [120, 239] on input "90.7" at bounding box center [164, 238] width 98 height 13
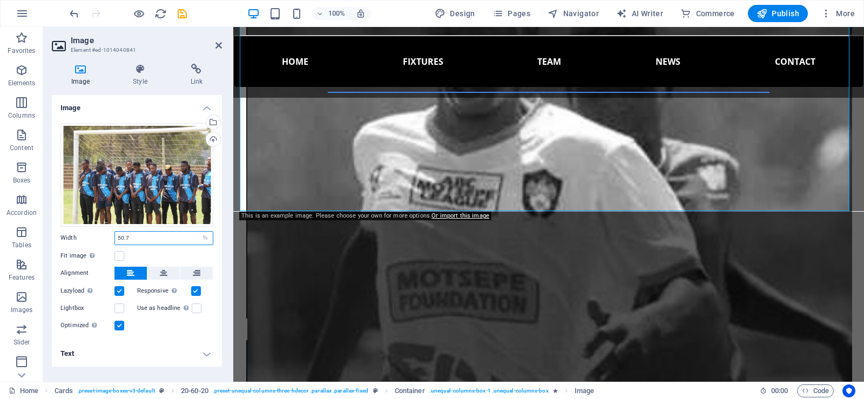
scroll to position [1883, 0]
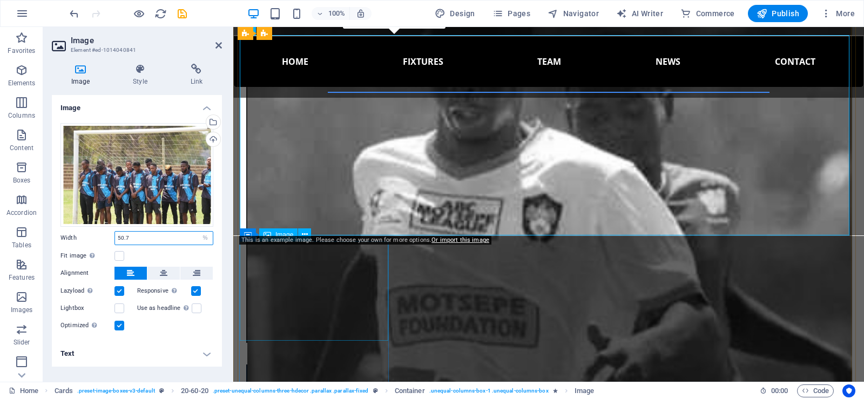
type input "50.7"
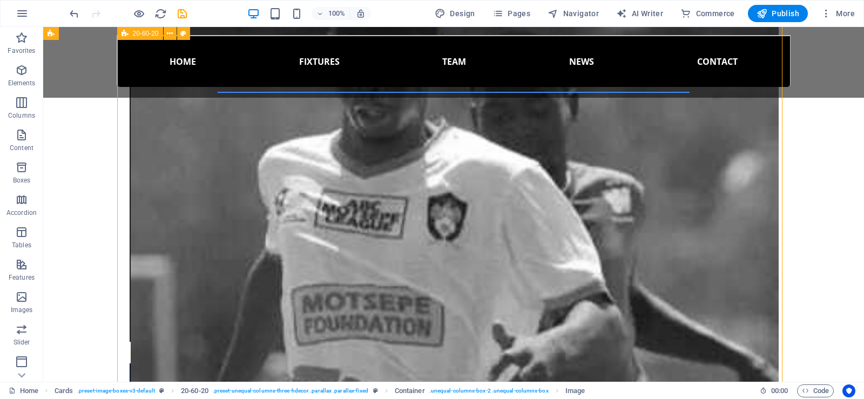
scroll to position [1857, 0]
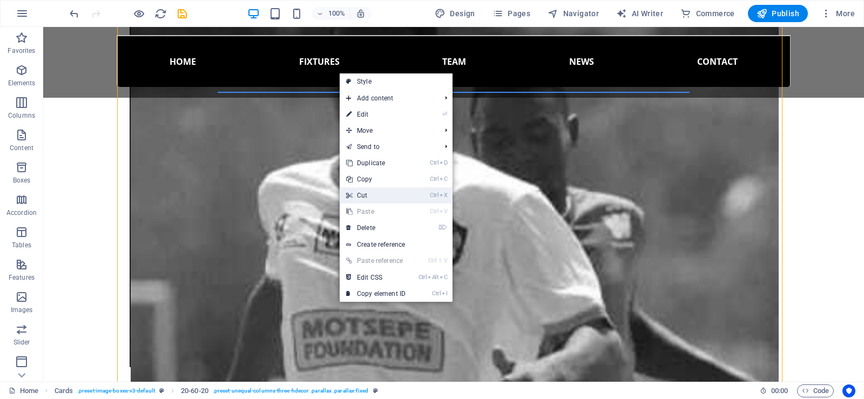
click at [376, 194] on link "Ctrl X Cut" at bounding box center [376, 195] width 72 height 16
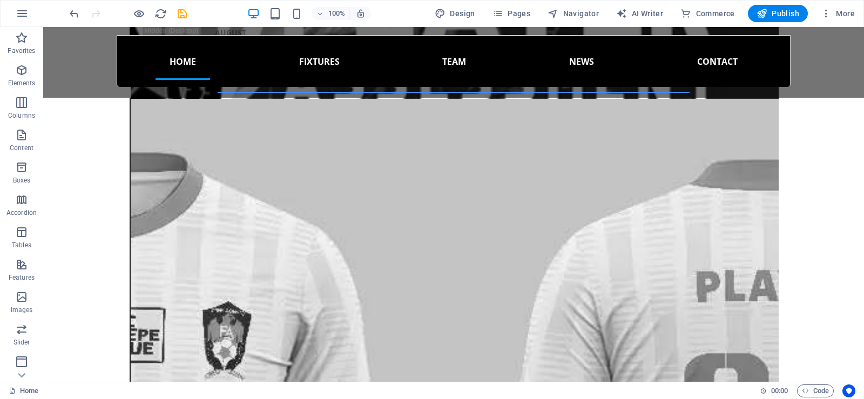
scroll to position [1329, 0]
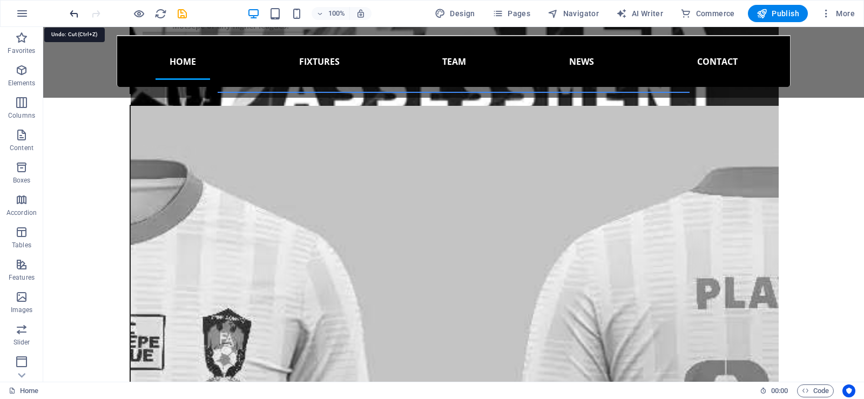
click at [73, 9] on icon "undo" at bounding box center [74, 14] width 12 height 12
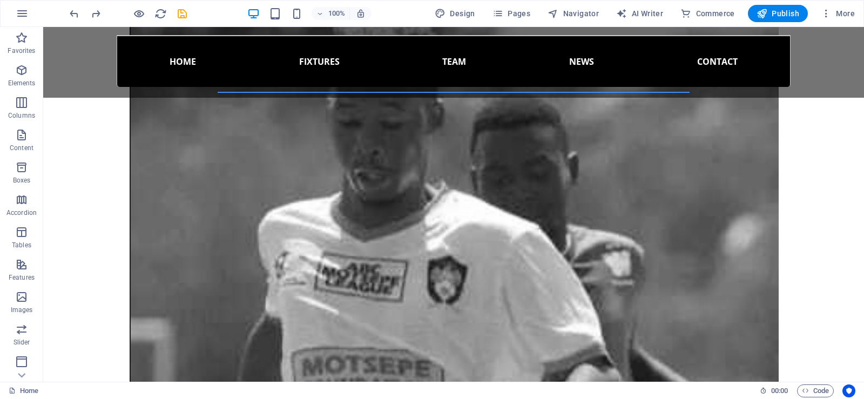
scroll to position [1803, 0]
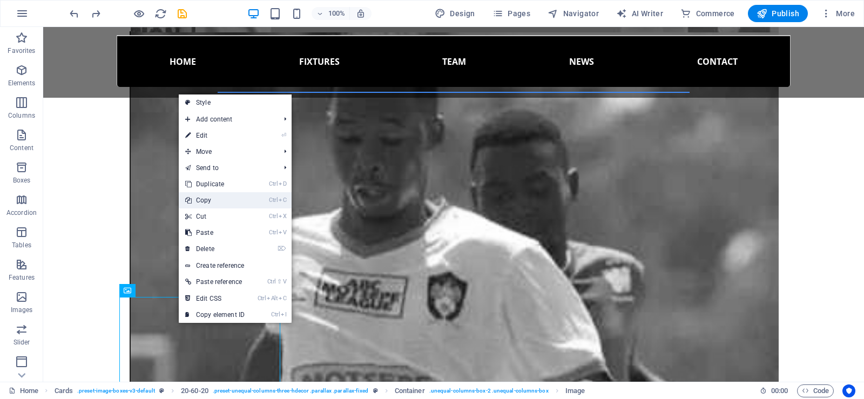
click at [214, 201] on link "Ctrl C Copy" at bounding box center [215, 200] width 72 height 16
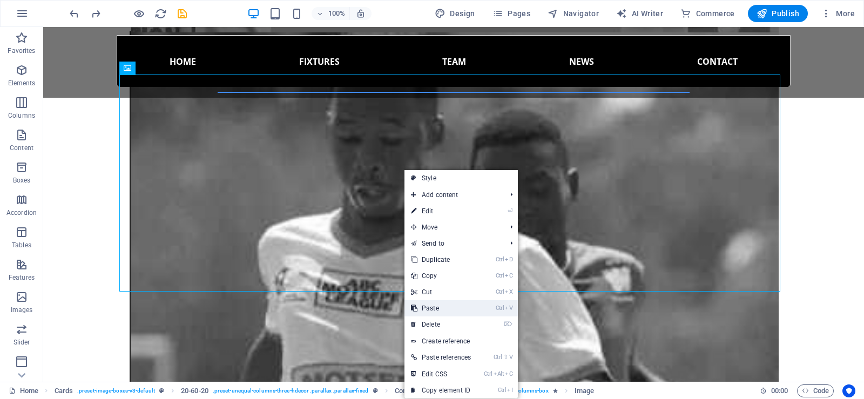
click at [444, 306] on link "Ctrl V Paste" at bounding box center [440, 308] width 73 height 16
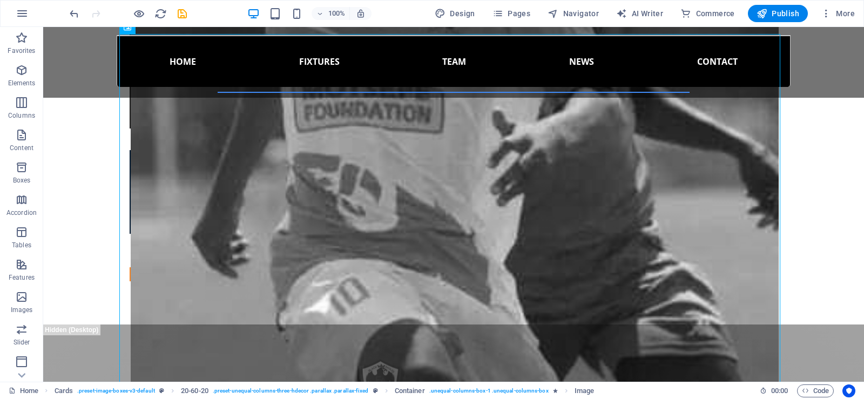
scroll to position [2113, 0]
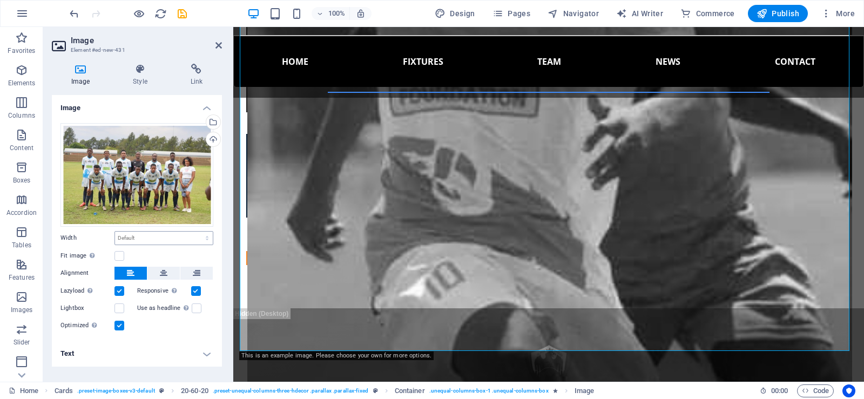
scroll to position [2137, 0]
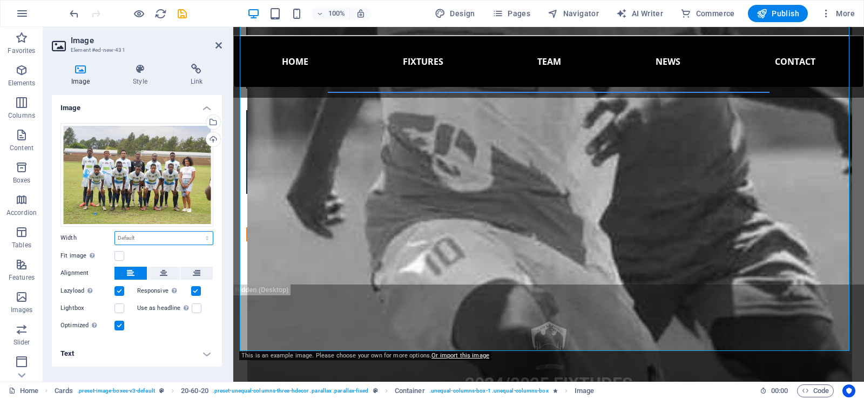
click at [142, 238] on select "Default auto px rem % em vh vw" at bounding box center [164, 238] width 98 height 13
select select "%"
click at [198, 232] on select "Default auto px rem % em vh vw" at bounding box center [164, 238] width 98 height 13
click at [121, 235] on input "90.7" at bounding box center [164, 238] width 98 height 13
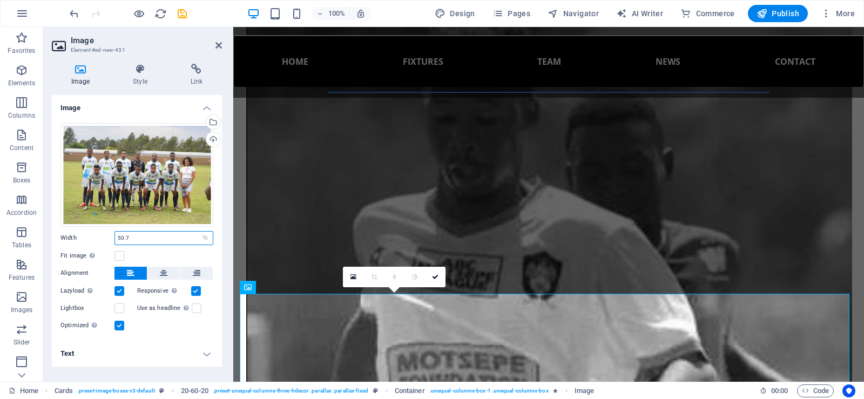
scroll to position [1808, 0]
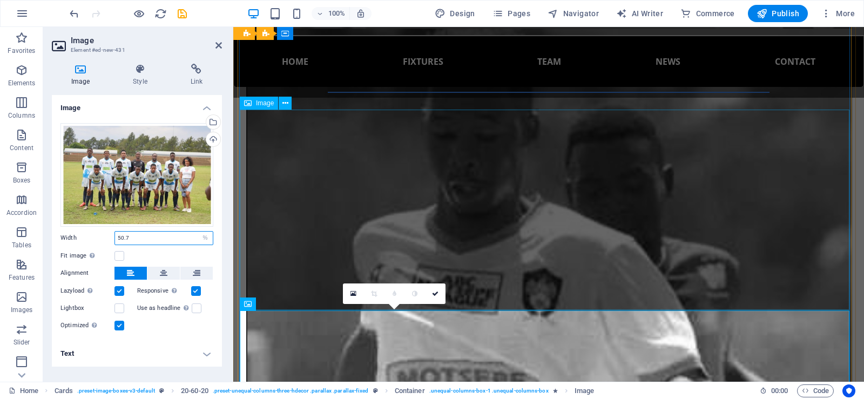
type input "50.7"
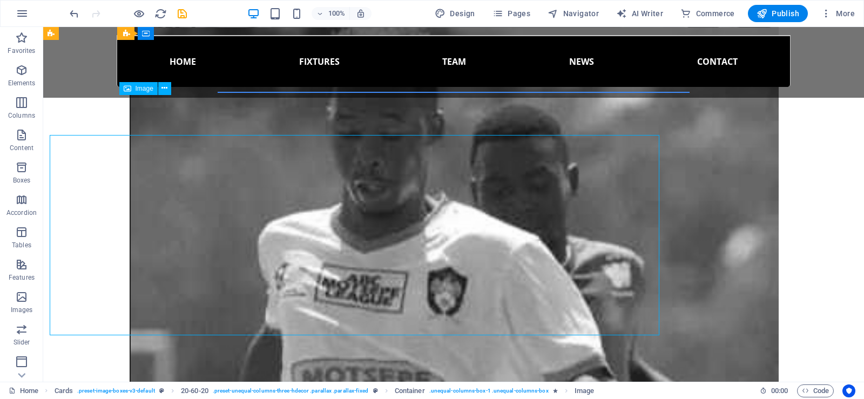
scroll to position [1783, 0]
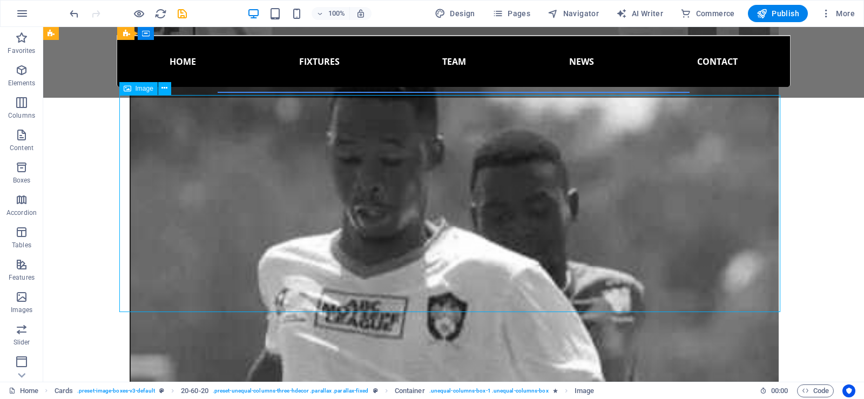
drag, startPoint x: 571, startPoint y: 157, endPoint x: 761, endPoint y: 157, distance: 190.0
select select "%"
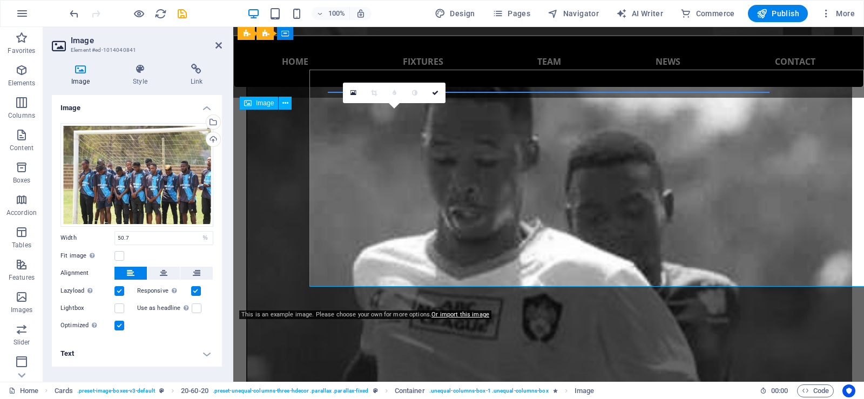
scroll to position [1808, 0]
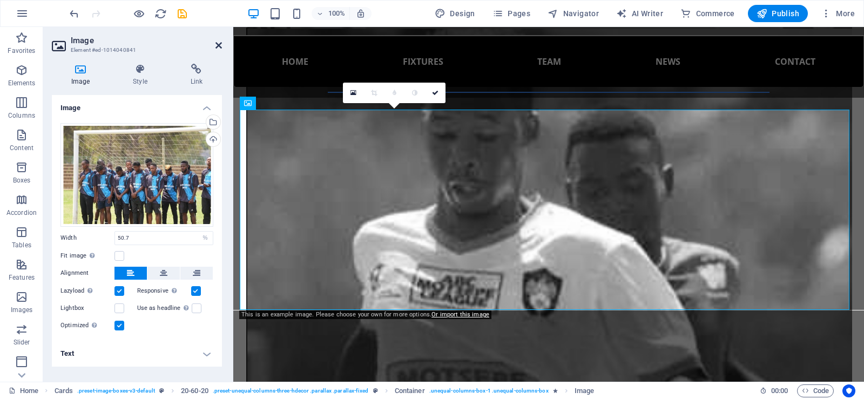
click at [216, 45] on icon at bounding box center [218, 45] width 6 height 9
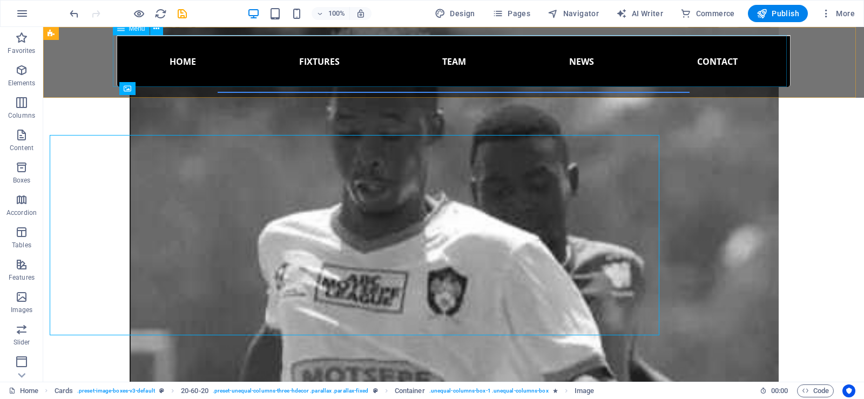
scroll to position [1783, 0]
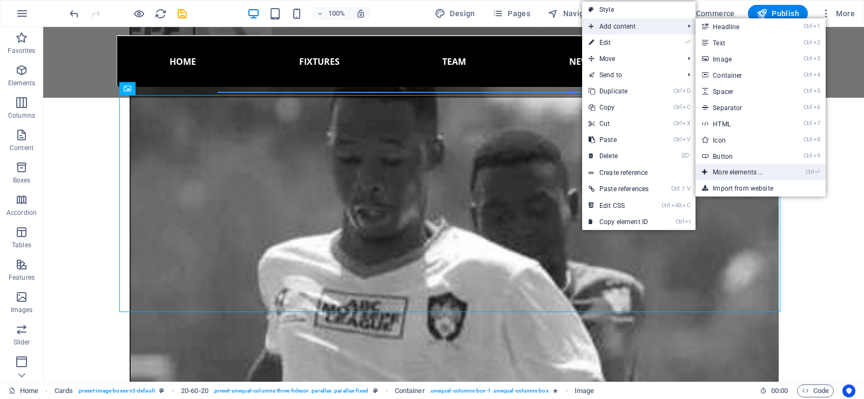
click at [732, 167] on link "Ctrl ⏎ More elements ..." at bounding box center [739, 172] width 89 height 16
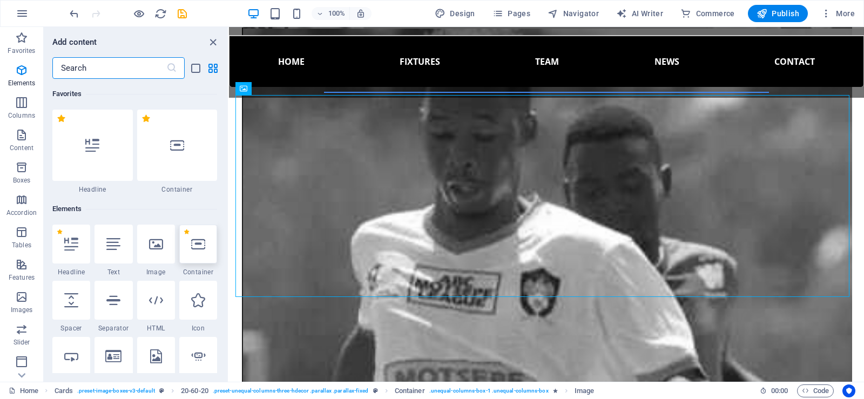
scroll to position [115, 0]
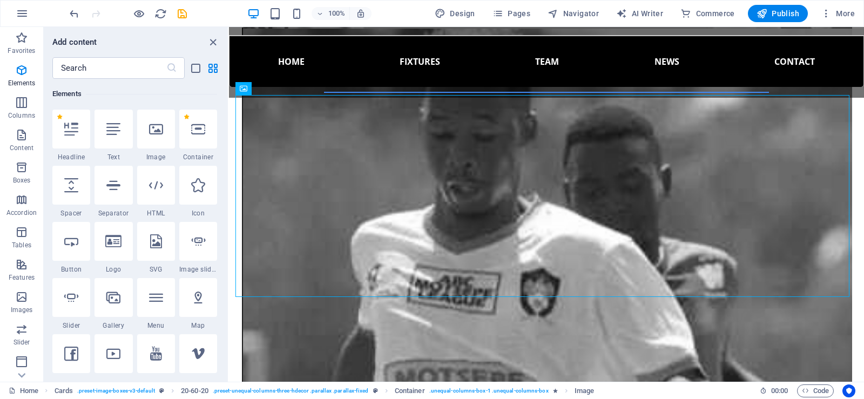
click at [227, 84] on div "Favorites 1 Star Headline 1 Star Container Elements 1 Star Headline 1 Star Text…" at bounding box center [136, 226] width 184 height 294
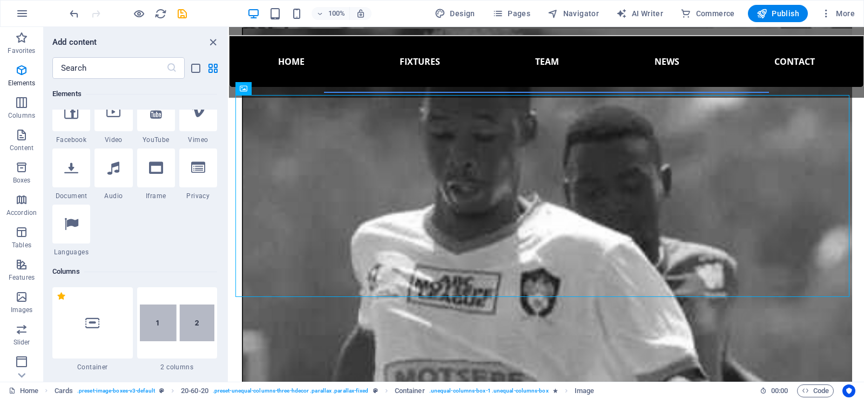
scroll to position [397, 0]
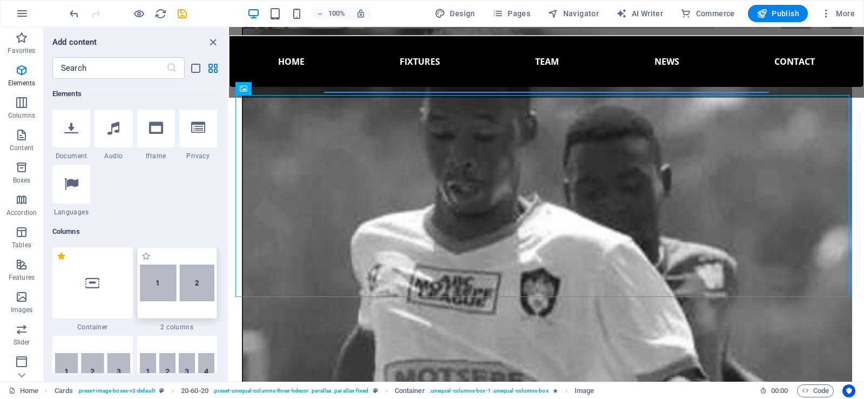
click at [177, 268] on img at bounding box center [177, 283] width 75 height 37
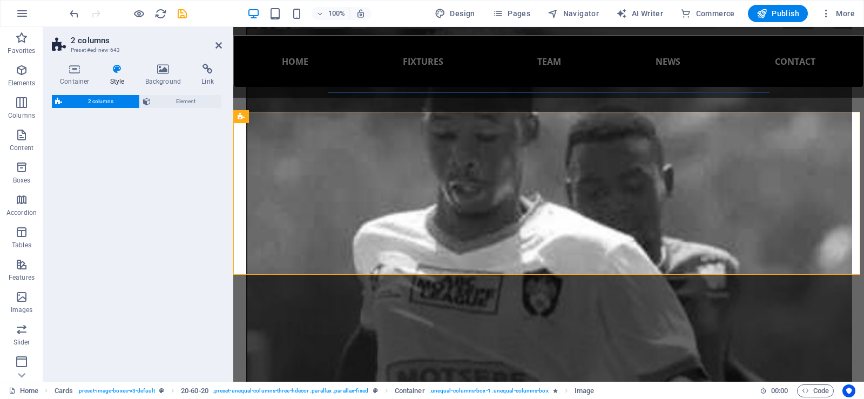
select select "rem"
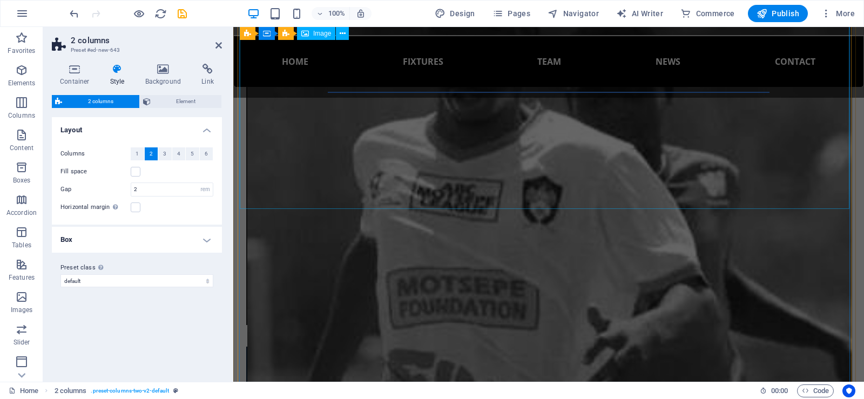
scroll to position [1909, 0]
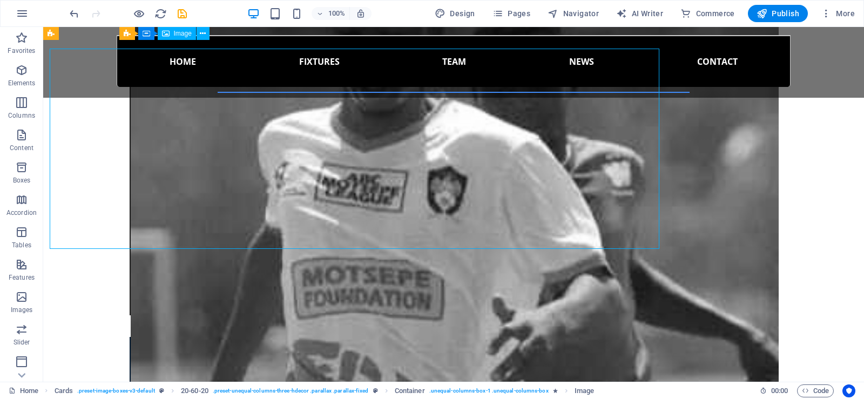
scroll to position [1869, 0]
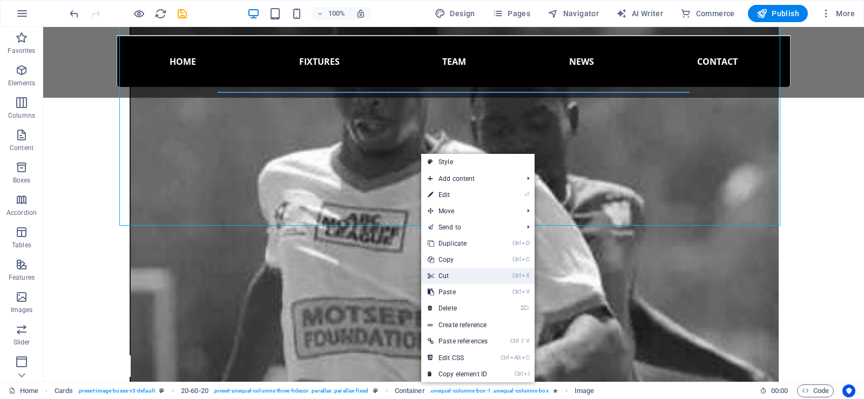
click at [452, 270] on link "Ctrl X Cut" at bounding box center [457, 276] width 73 height 16
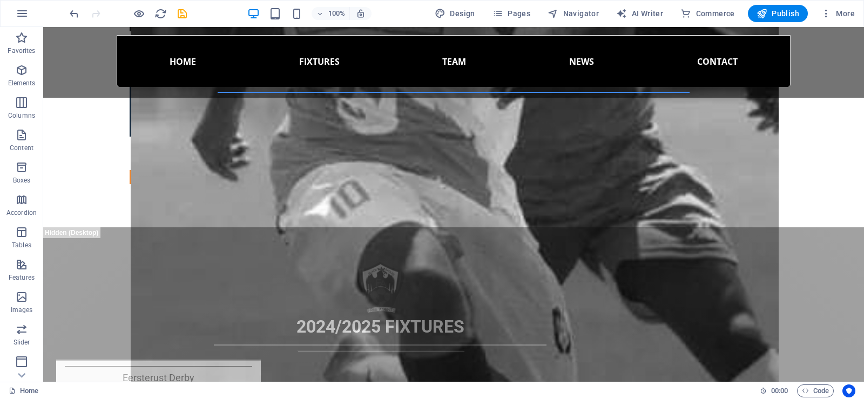
scroll to position [2252, 0]
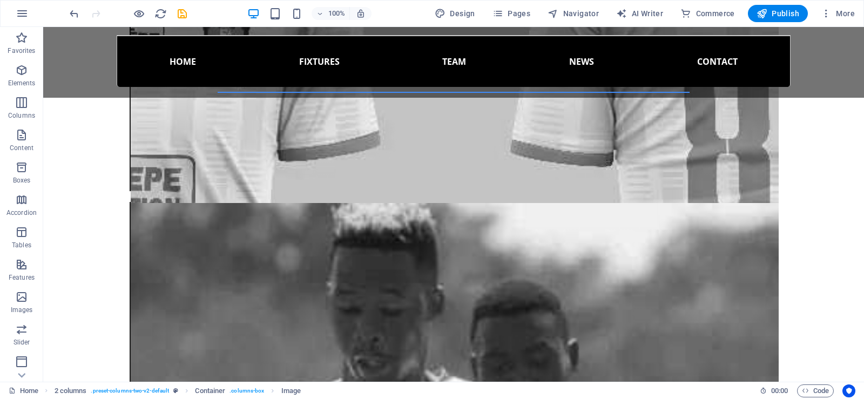
scroll to position [1649, 0]
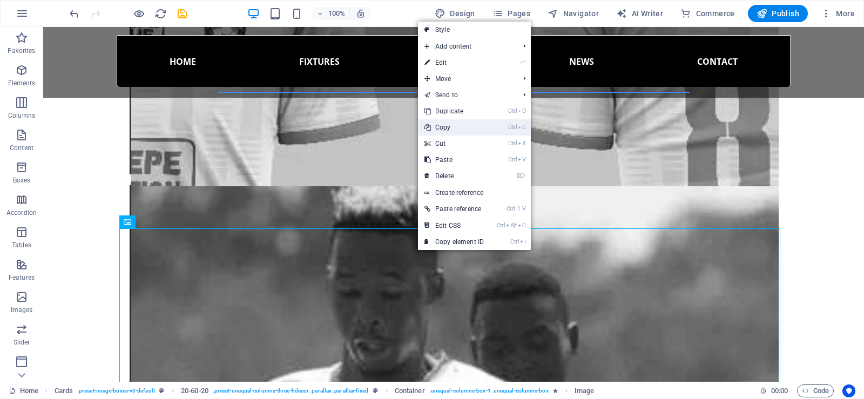
click at [450, 127] on link "Ctrl C Copy" at bounding box center [454, 127] width 72 height 16
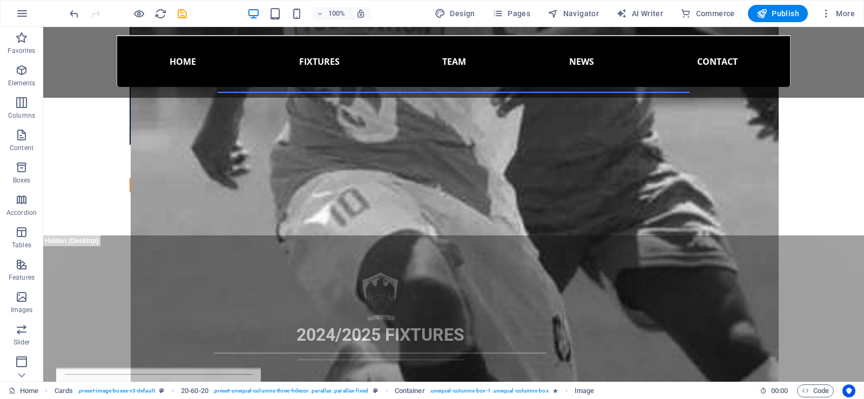
scroll to position [2142, 0]
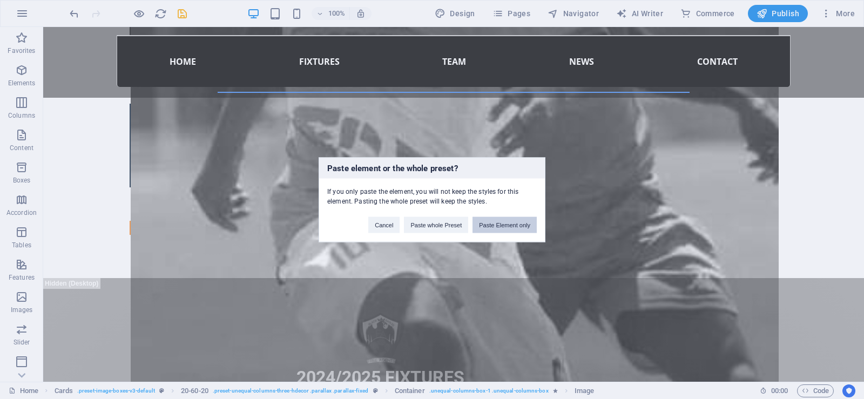
click at [500, 222] on button "Paste Element only" at bounding box center [504, 224] width 64 height 16
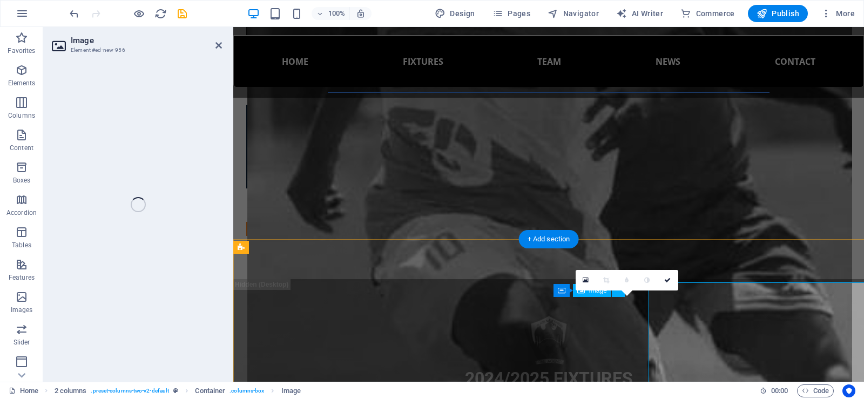
scroll to position [2165, 0]
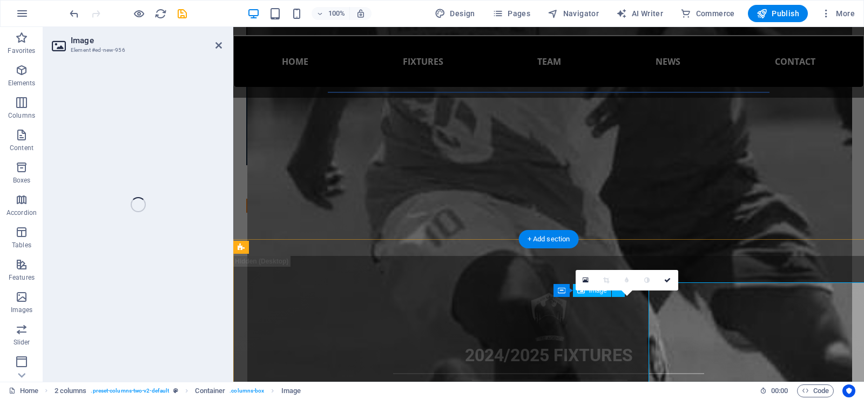
select select "%"
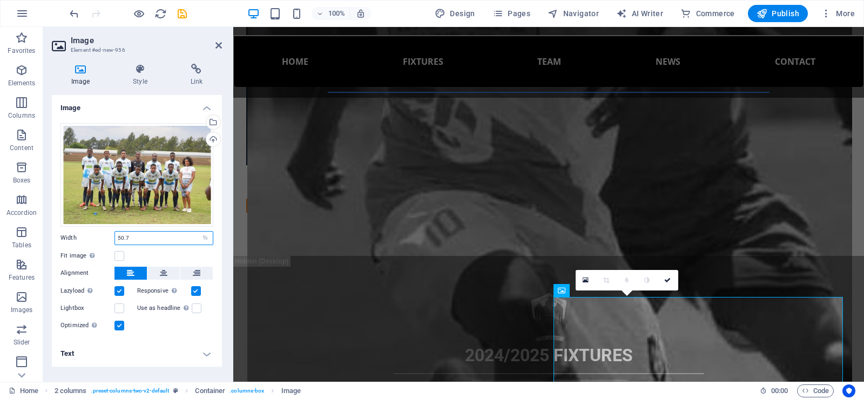
click at [122, 239] on input "50.7" at bounding box center [164, 238] width 98 height 13
click at [122, 236] on input "50.7" at bounding box center [164, 238] width 98 height 13
drag, startPoint x: 136, startPoint y: 236, endPoint x: 100, endPoint y: 237, distance: 35.1
click at [100, 237] on div "Width 50.7 Default auto px rem % em vh vw" at bounding box center [136, 238] width 153 height 14
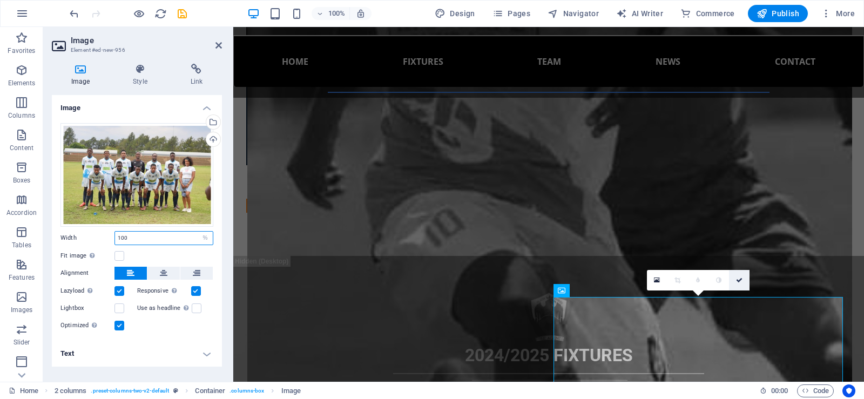
type input "100"
click at [737, 280] on icon at bounding box center [739, 280] width 6 height 6
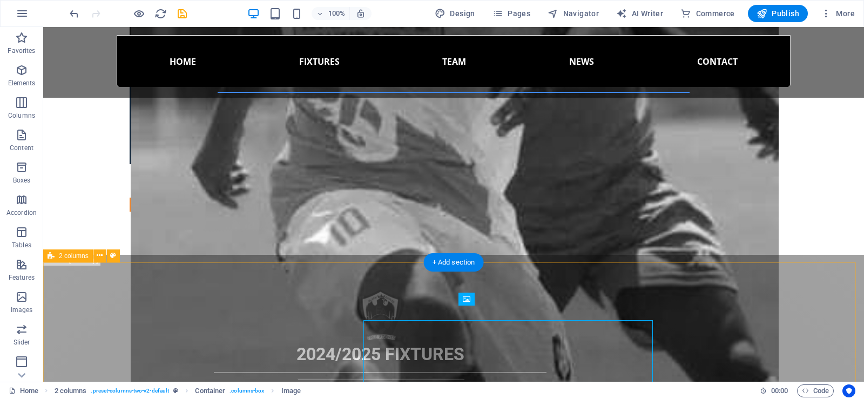
scroll to position [2142, 0]
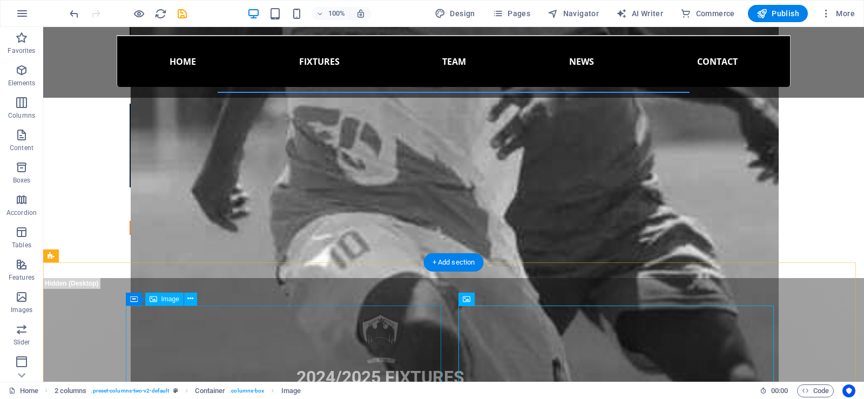
select select "%"
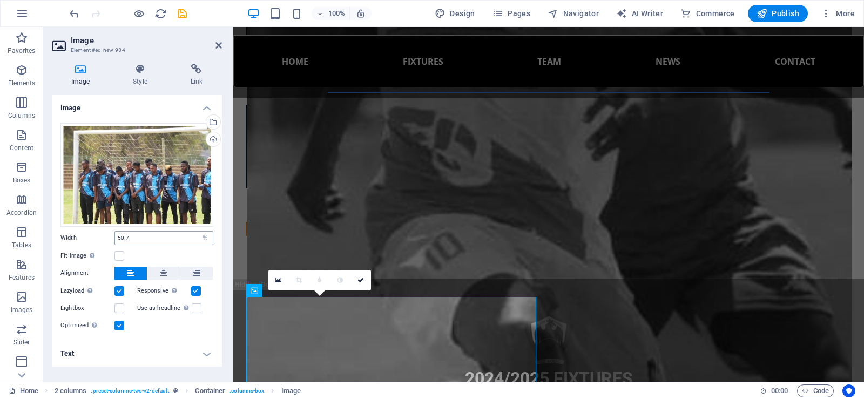
scroll to position [2165, 0]
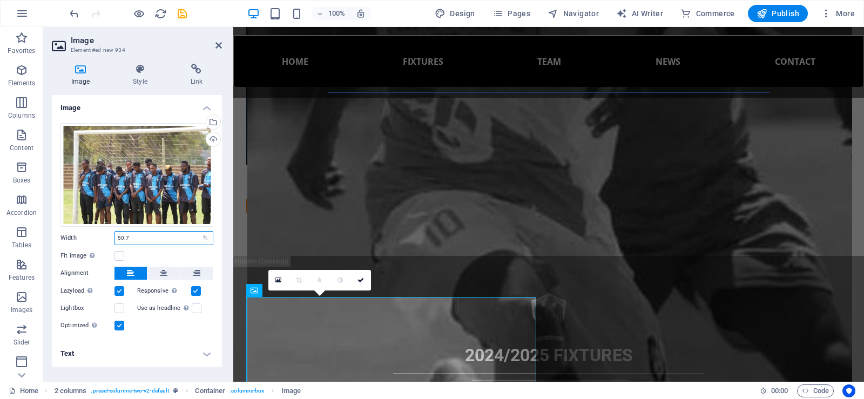
click at [144, 239] on input "50.7" at bounding box center [164, 238] width 98 height 13
drag, startPoint x: 144, startPoint y: 239, endPoint x: 101, endPoint y: 234, distance: 42.5
click at [101, 234] on div "Width 50.7 Default auto px rem % em vh vw" at bounding box center [136, 238] width 153 height 14
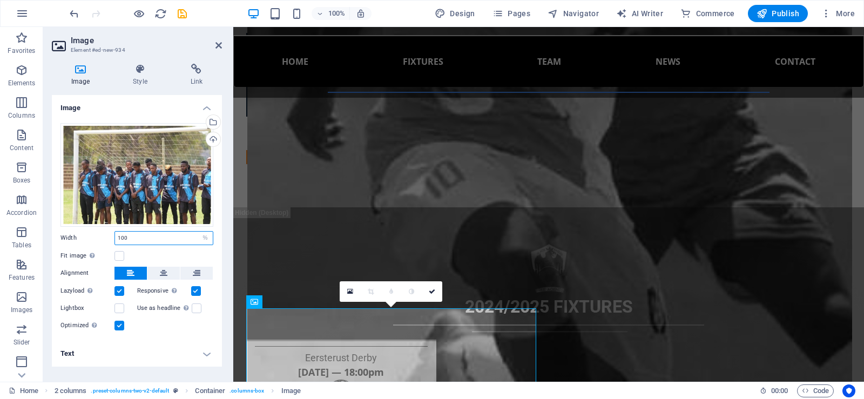
scroll to position [2223, 0]
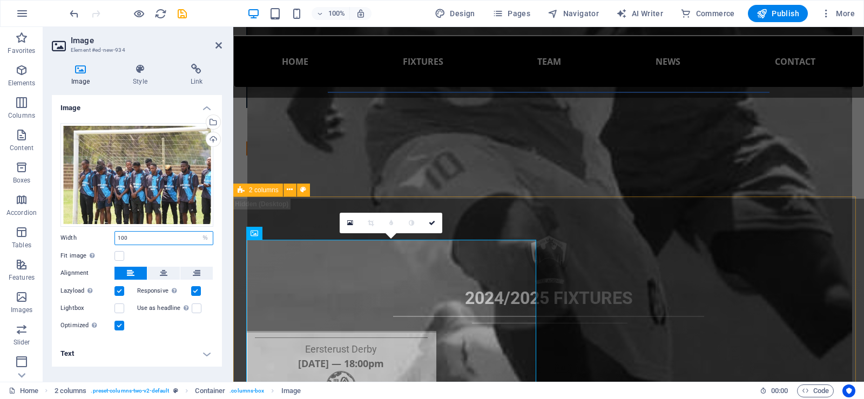
type input "100"
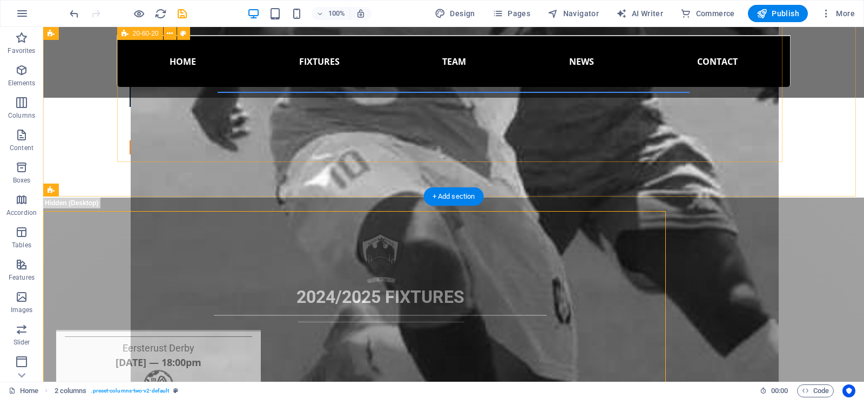
scroll to position [2208, 0]
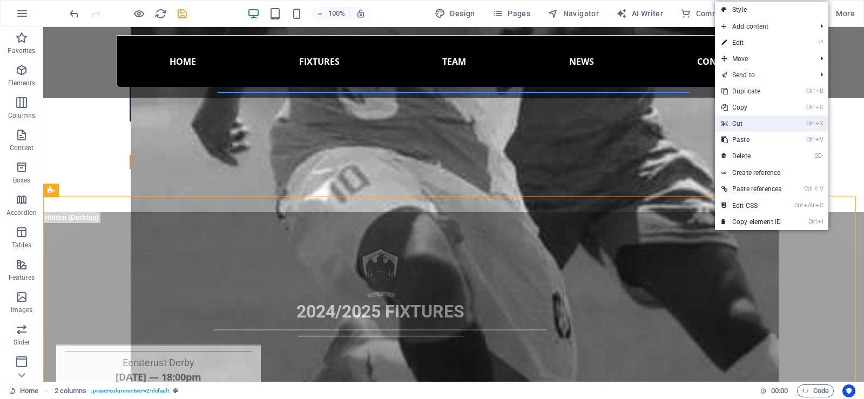
click at [738, 120] on link "Ctrl X Cut" at bounding box center [751, 124] width 73 height 16
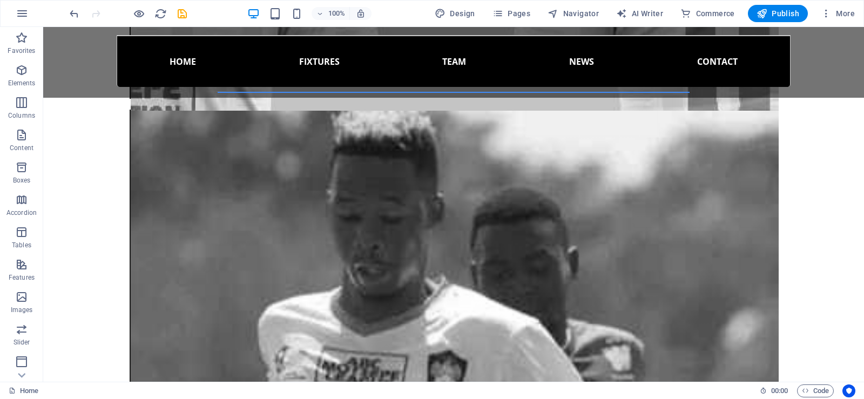
scroll to position [1741, 0]
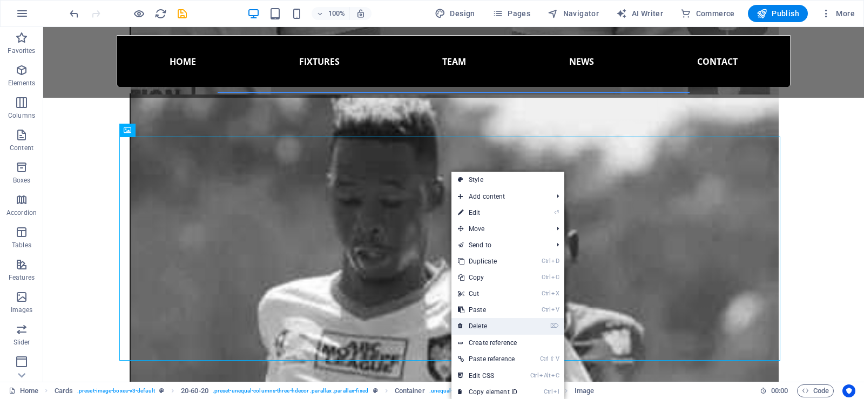
click at [486, 322] on link "⌦ Delete" at bounding box center [487, 326] width 72 height 16
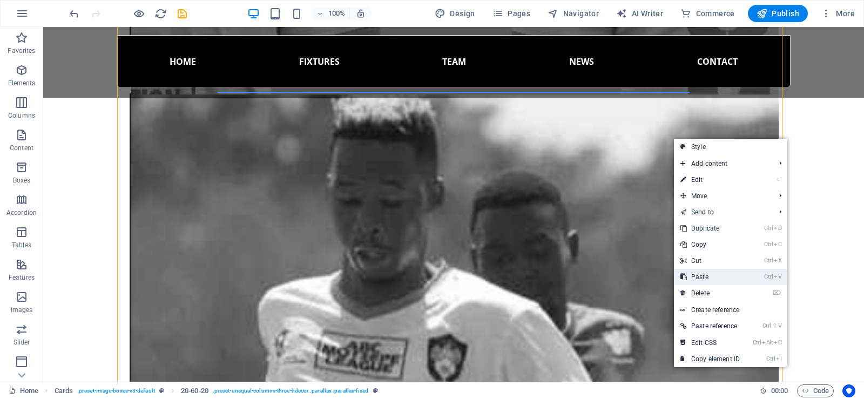
click at [706, 276] on link "Ctrl V Paste" at bounding box center [710, 277] width 72 height 16
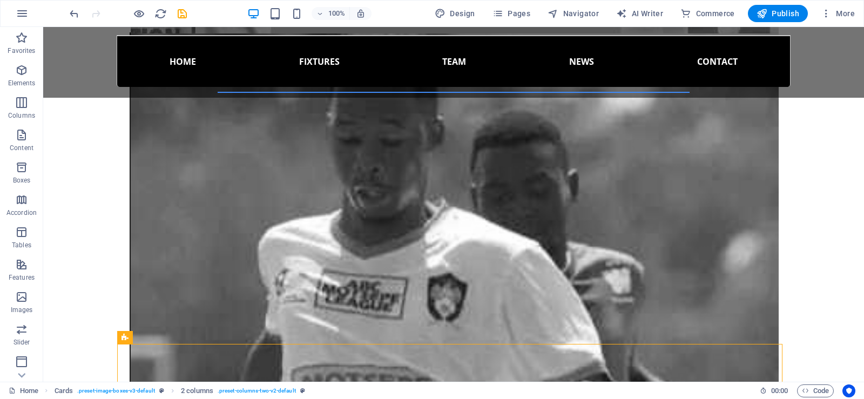
scroll to position [1793, 0]
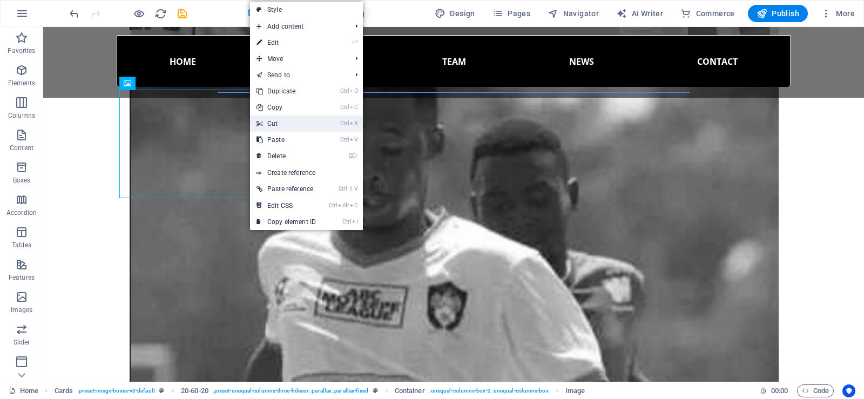
click at [283, 124] on link "Ctrl X Cut" at bounding box center [286, 124] width 72 height 16
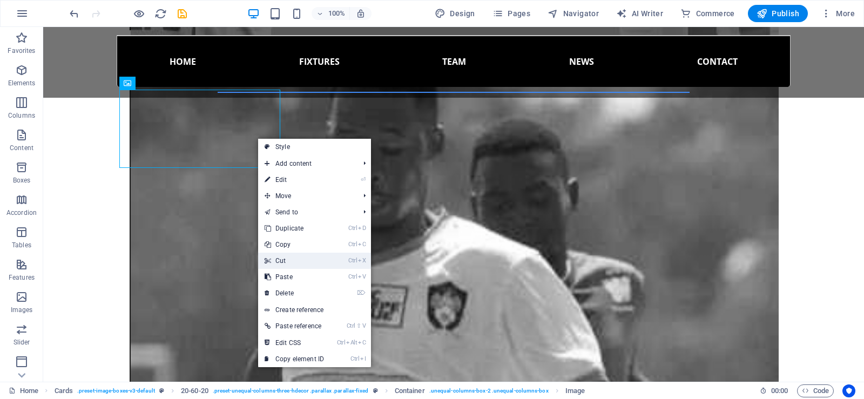
click at [288, 255] on link "Ctrl X Cut" at bounding box center [294, 261] width 72 height 16
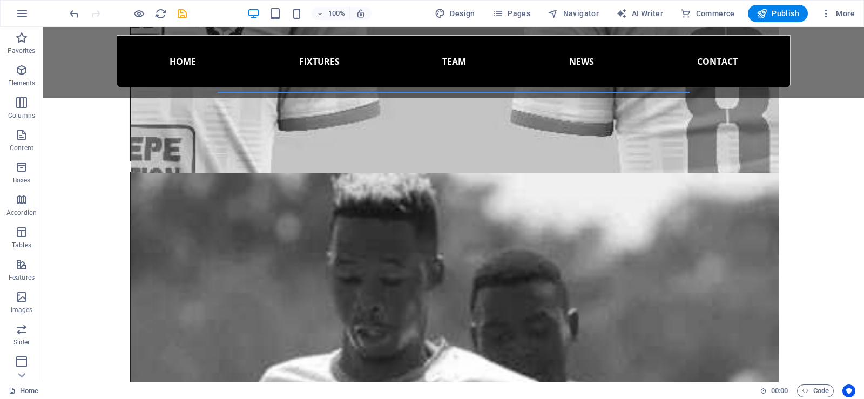
scroll to position [1647, 0]
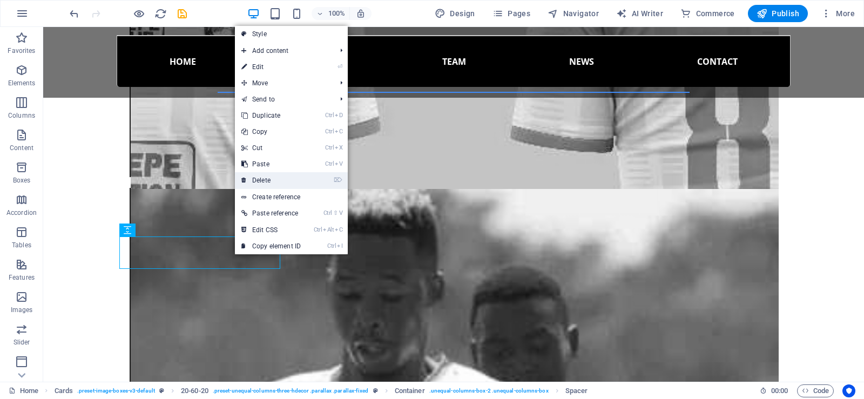
click at [269, 183] on link "⌦ Delete" at bounding box center [271, 180] width 72 height 16
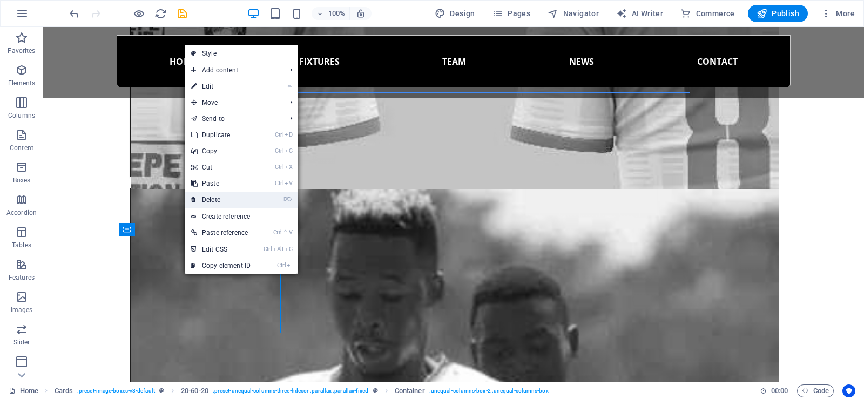
click at [221, 197] on link "⌦ Delete" at bounding box center [221, 200] width 72 height 16
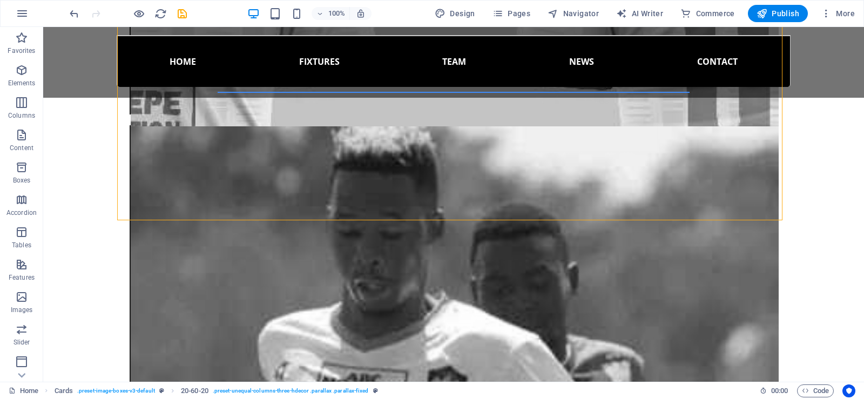
scroll to position [1701, 0]
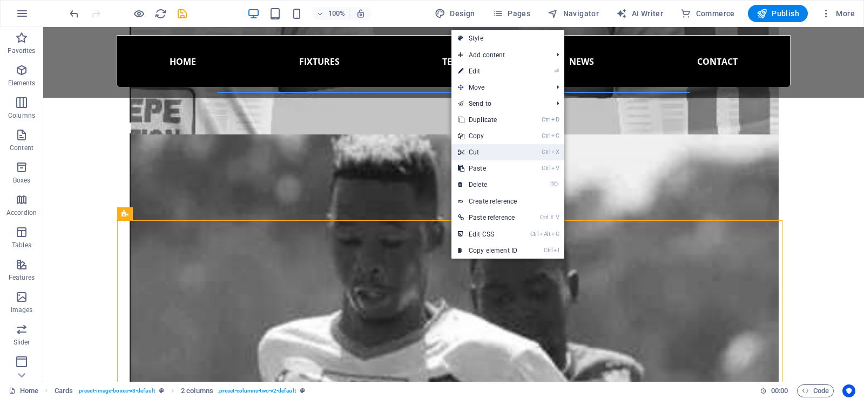
click at [476, 151] on link "Ctrl X Cut" at bounding box center [487, 152] width 72 height 16
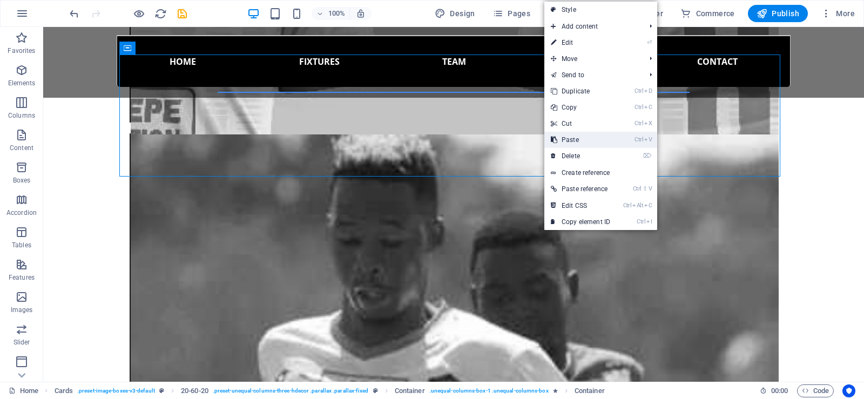
click at [571, 135] on link "Ctrl V Paste" at bounding box center [580, 140] width 72 height 16
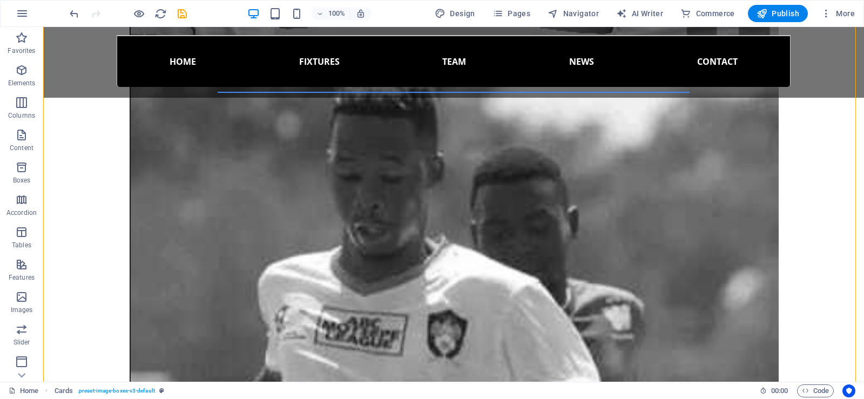
scroll to position [1774, 0]
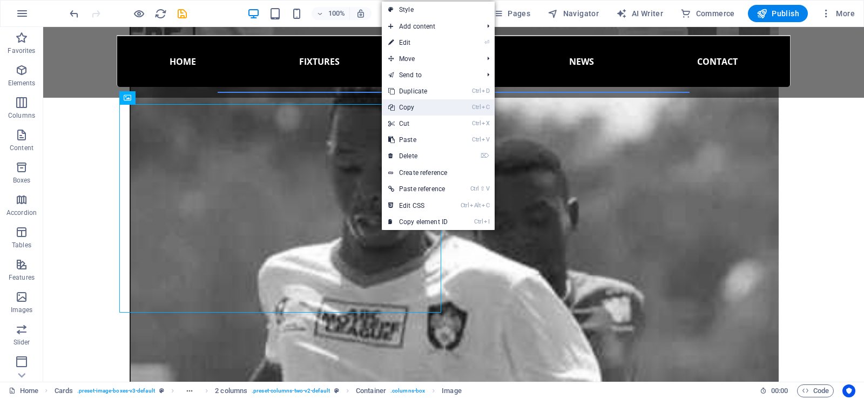
click at [414, 107] on link "Ctrl C Copy" at bounding box center [418, 107] width 72 height 16
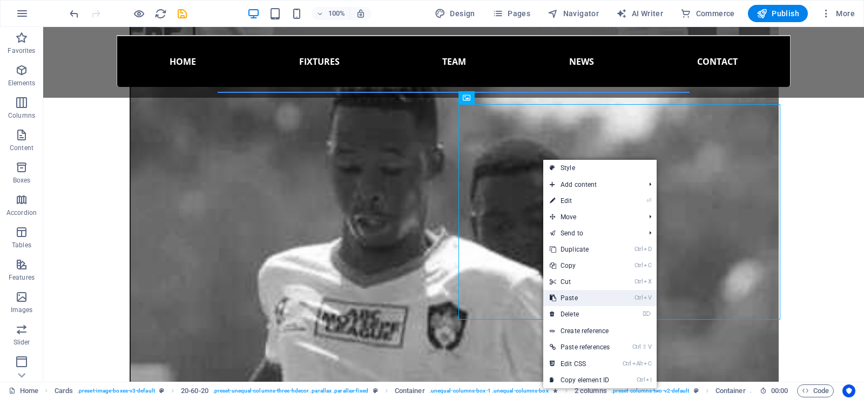
click at [575, 301] on link "Ctrl V Paste" at bounding box center [579, 298] width 73 height 16
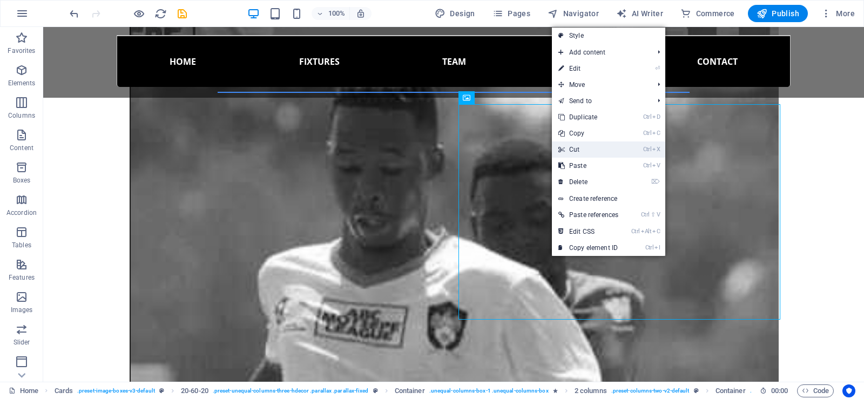
click at [578, 145] on link "Ctrl X Cut" at bounding box center [588, 149] width 73 height 16
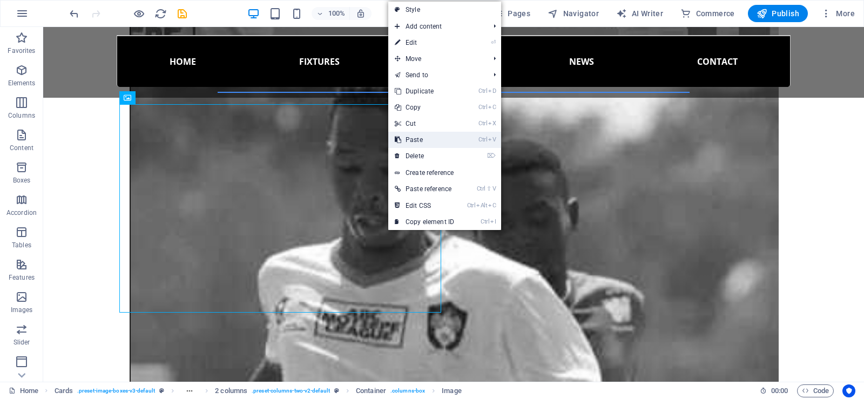
click at [417, 140] on link "Ctrl V Paste" at bounding box center [424, 140] width 72 height 16
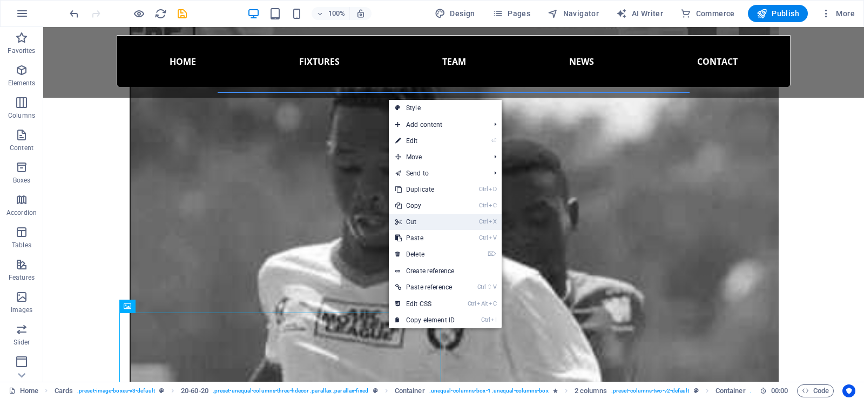
click at [422, 222] on link "Ctrl X Cut" at bounding box center [425, 222] width 72 height 16
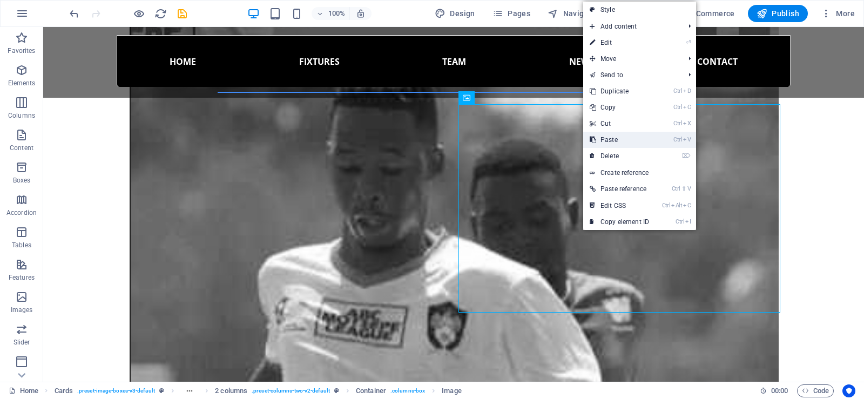
click at [616, 136] on link "Ctrl V Paste" at bounding box center [619, 140] width 72 height 16
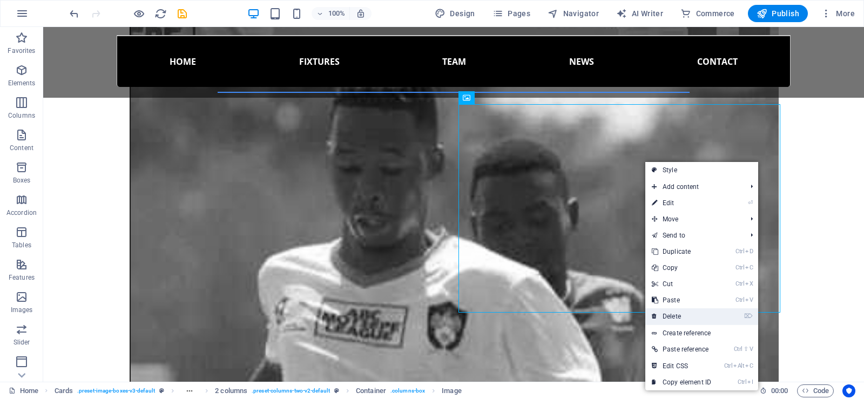
click at [680, 312] on link "⌦ Delete" at bounding box center [681, 316] width 72 height 16
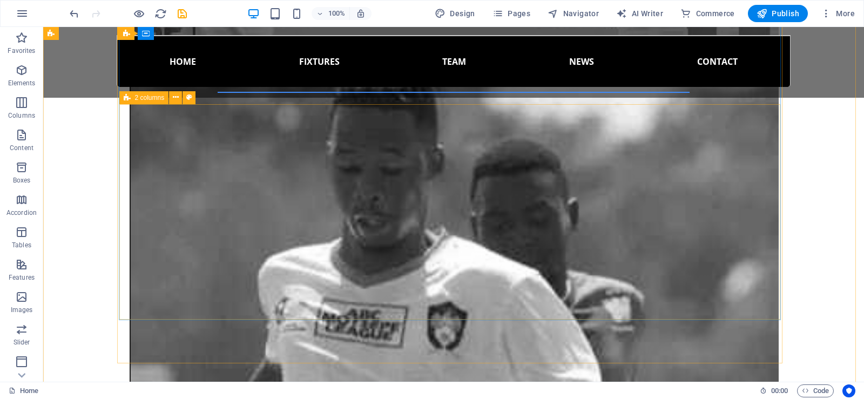
drag, startPoint x: 451, startPoint y: 284, endPoint x: 245, endPoint y: 298, distance: 206.2
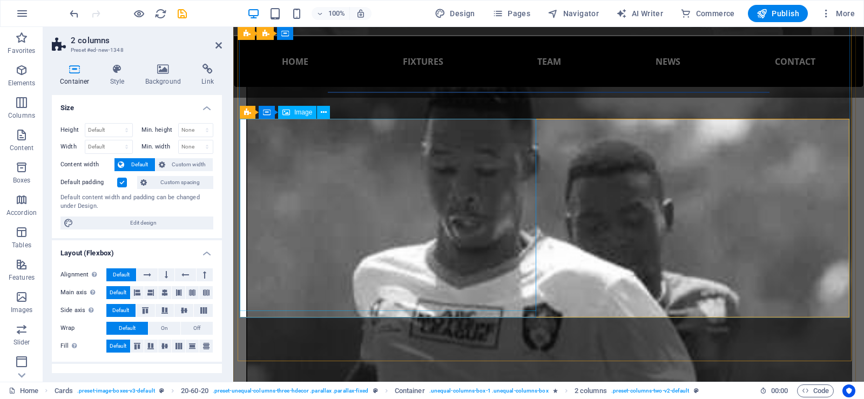
scroll to position [1799, 0]
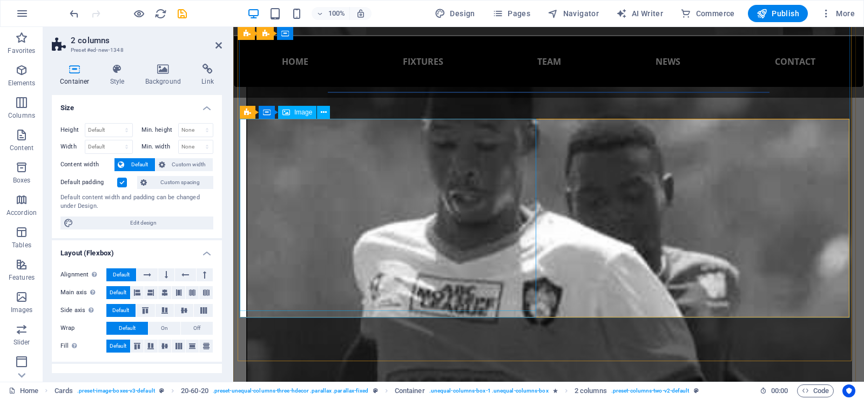
select select "%"
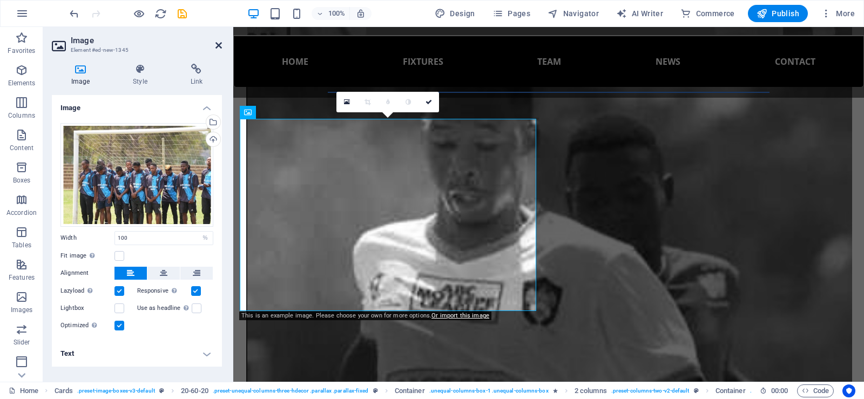
drag, startPoint x: 215, startPoint y: 46, endPoint x: 163, endPoint y: 25, distance: 56.4
click at [215, 46] on icon at bounding box center [218, 45] width 6 height 9
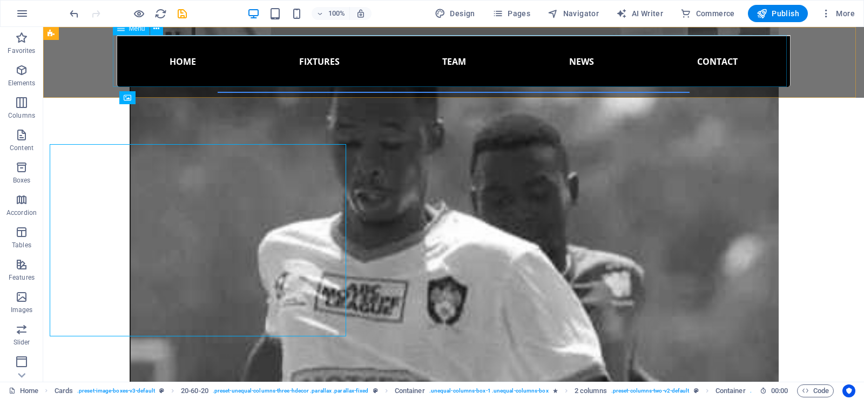
scroll to position [1774, 0]
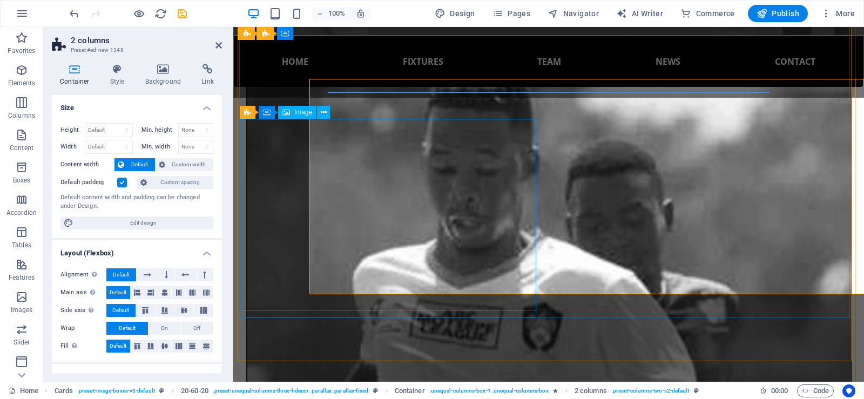
scroll to position [1799, 0]
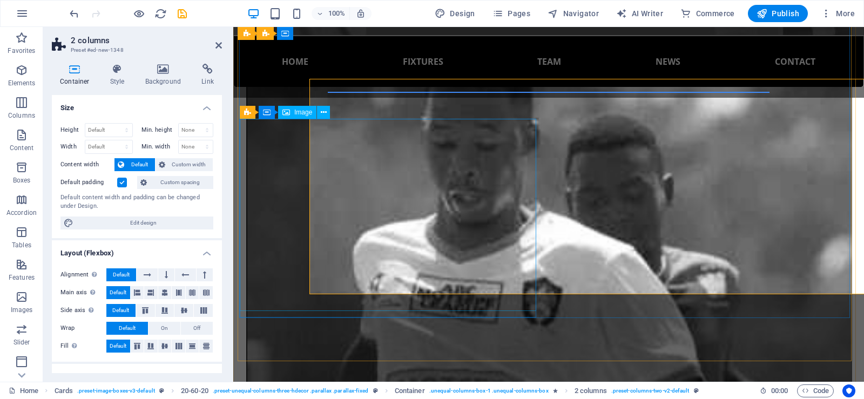
drag, startPoint x: 639, startPoint y: 176, endPoint x: 449, endPoint y: 176, distance: 190.0
select select "%"
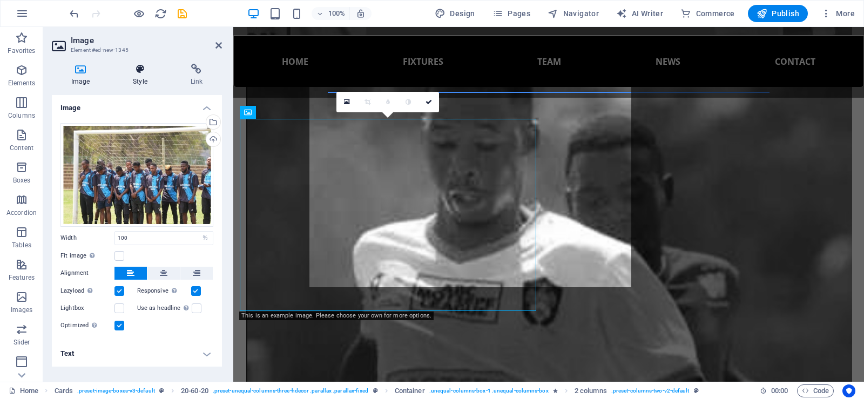
click at [114, 75] on h4 "Style" at bounding box center [141, 75] width 57 height 23
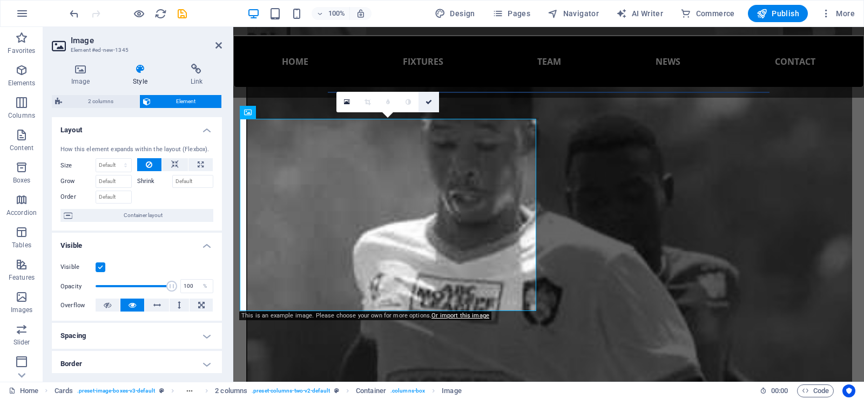
click at [429, 100] on icon at bounding box center [428, 102] width 6 height 6
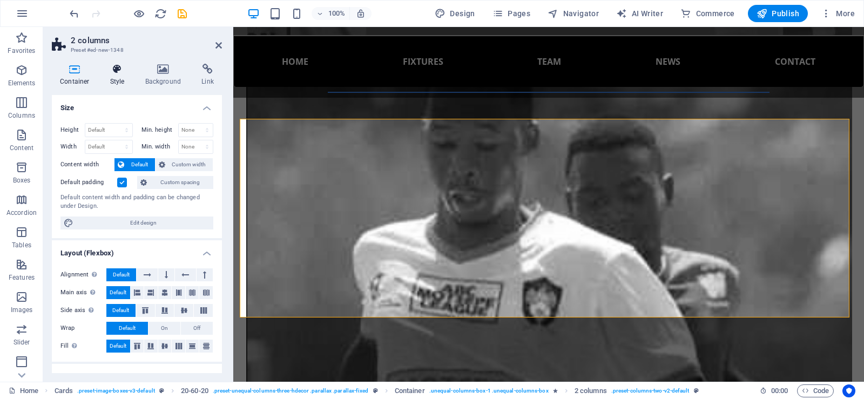
click at [117, 70] on icon at bounding box center [117, 69] width 31 height 11
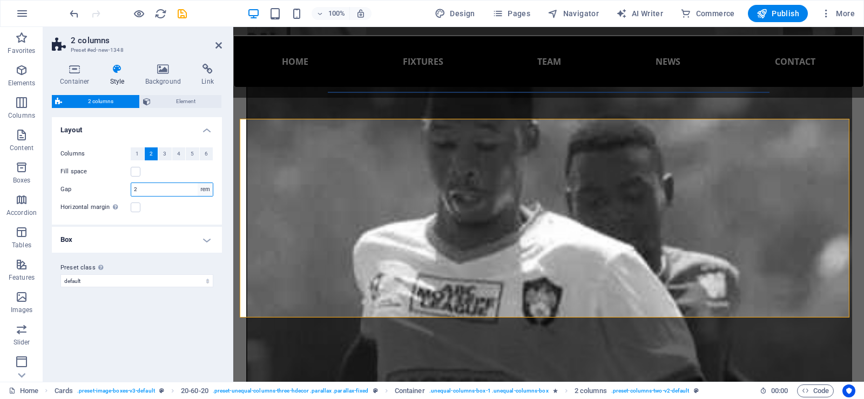
click at [208, 186] on select "px rem % vw vh" at bounding box center [205, 189] width 15 height 13
select select "px"
click at [198, 183] on select "px rem % vw vh" at bounding box center [205, 189] width 15 height 13
click at [135, 187] on input "32" at bounding box center [172, 189] width 82 height 13
click at [136, 186] on input "32" at bounding box center [172, 189] width 82 height 13
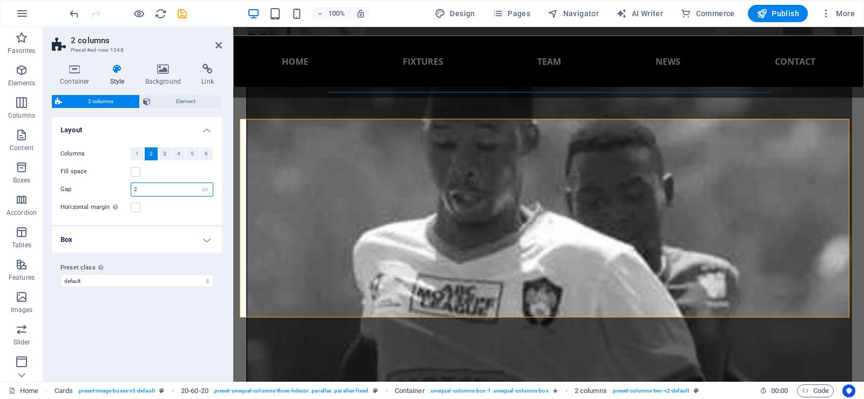
type input "2"
click at [141, 234] on h4 "Box" at bounding box center [137, 240] width 170 height 26
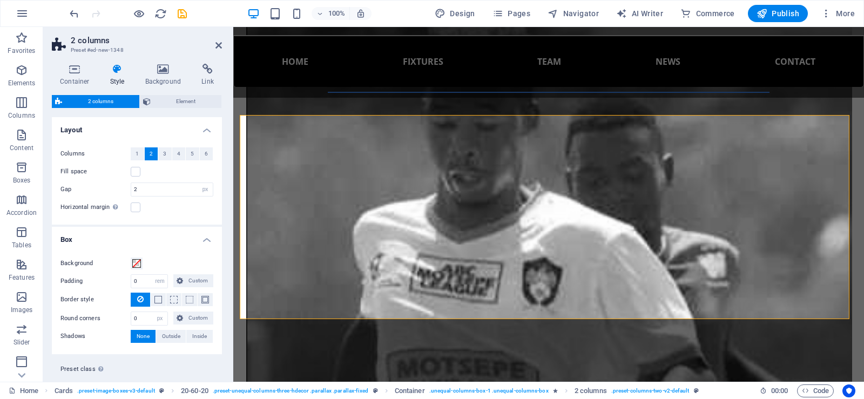
scroll to position [1803, 0]
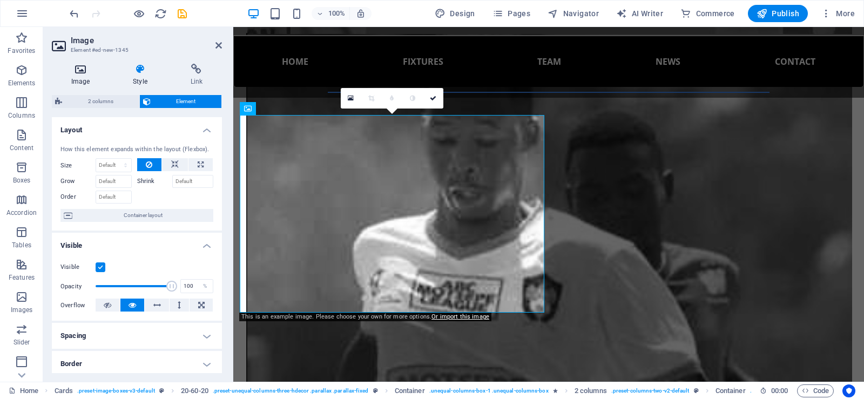
click at [85, 77] on h4 "Image" at bounding box center [83, 75] width 62 height 23
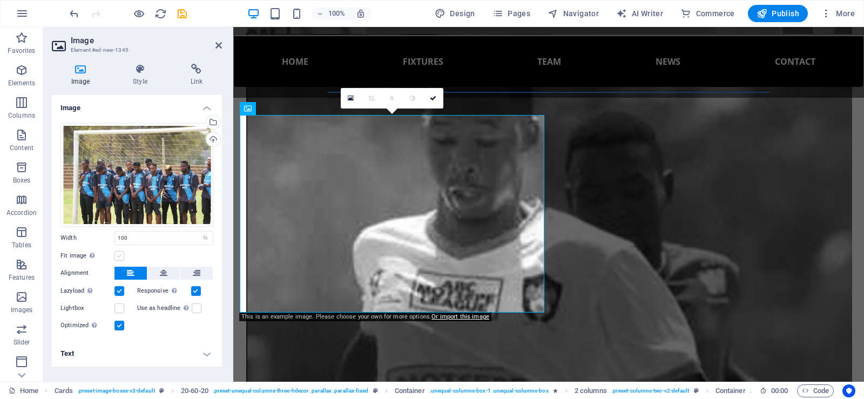
click at [119, 255] on label at bounding box center [119, 256] width 10 height 10
click at [0, 0] on input "Fit image Automatically fit image to a fixed width and height" at bounding box center [0, 0] width 0 height 0
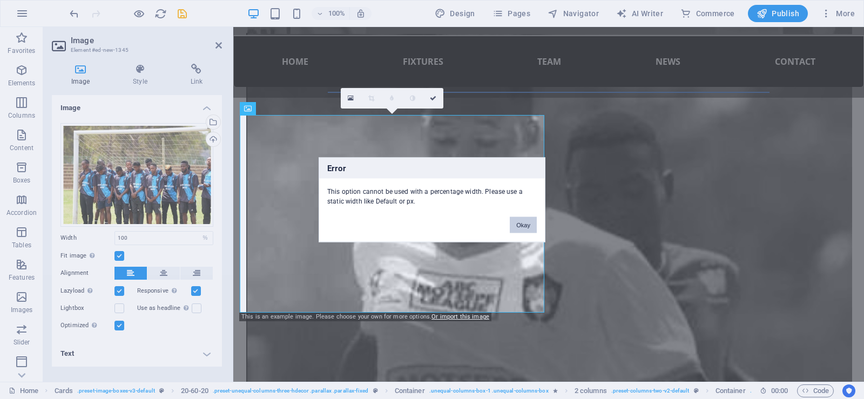
click at [527, 226] on button "Okay" at bounding box center [523, 224] width 27 height 16
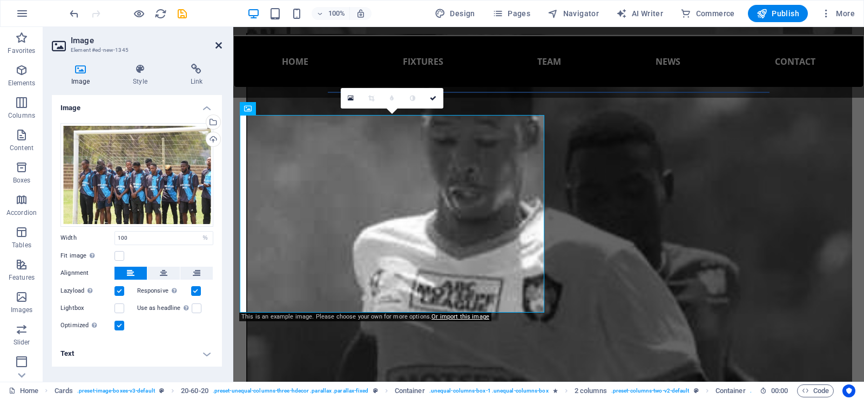
click at [217, 44] on icon at bounding box center [218, 45] width 6 height 9
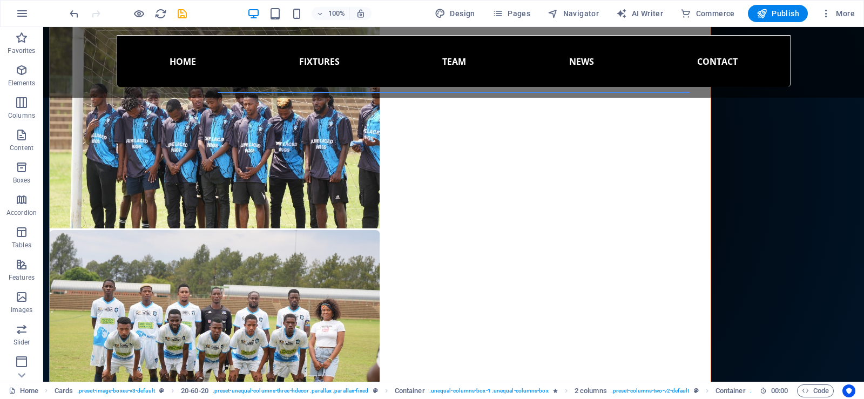
scroll to position [3514, 0]
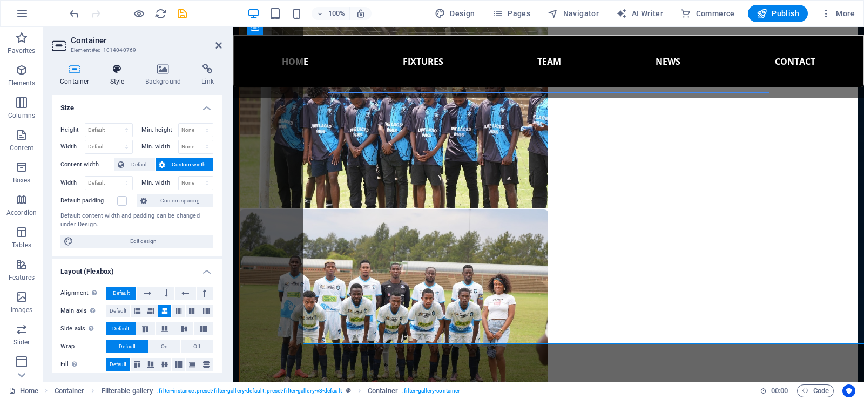
scroll to position [3537, 0]
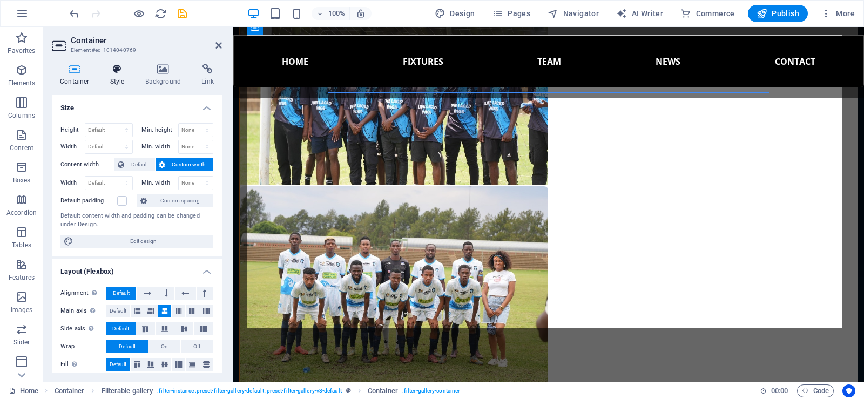
click at [112, 73] on icon at bounding box center [117, 69] width 31 height 11
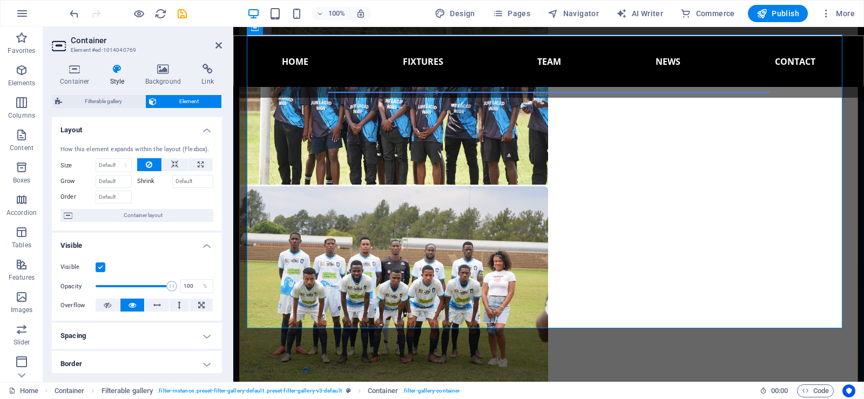
click at [100, 266] on label at bounding box center [101, 267] width 10 height 10
click at [0, 0] on input "Visible" at bounding box center [0, 0] width 0 height 0
click at [100, 266] on label at bounding box center [101, 267] width 10 height 10
click at [0, 0] on input "Visible" at bounding box center [0, 0] width 0 height 0
click at [219, 40] on h2 "Container" at bounding box center [146, 41] width 151 height 10
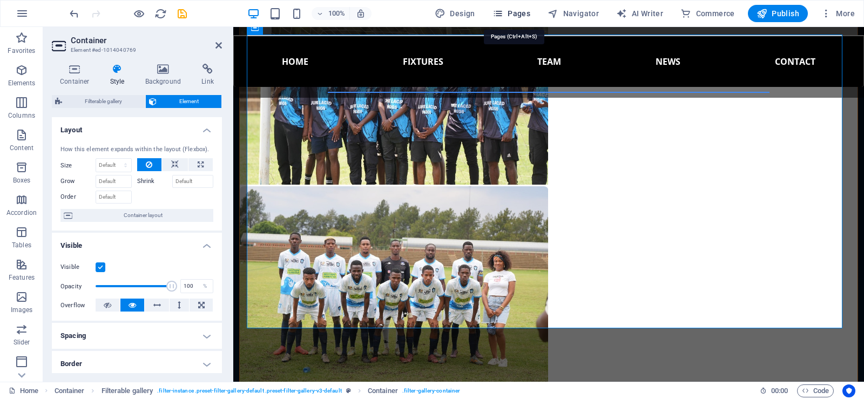
click at [512, 12] on span "Pages" at bounding box center [511, 13] width 38 height 11
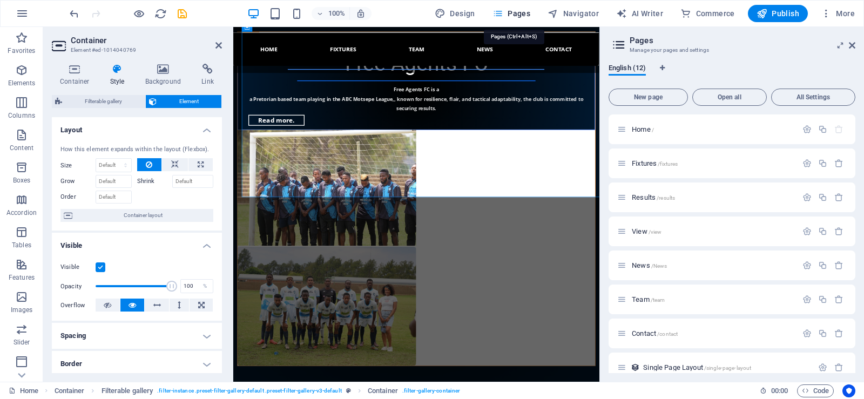
scroll to position [3576, 0]
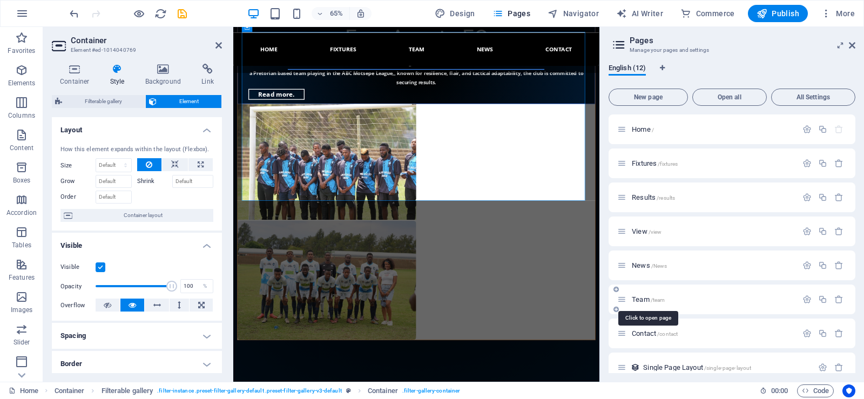
click at [639, 299] on span "Team /team" at bounding box center [648, 299] width 33 height 8
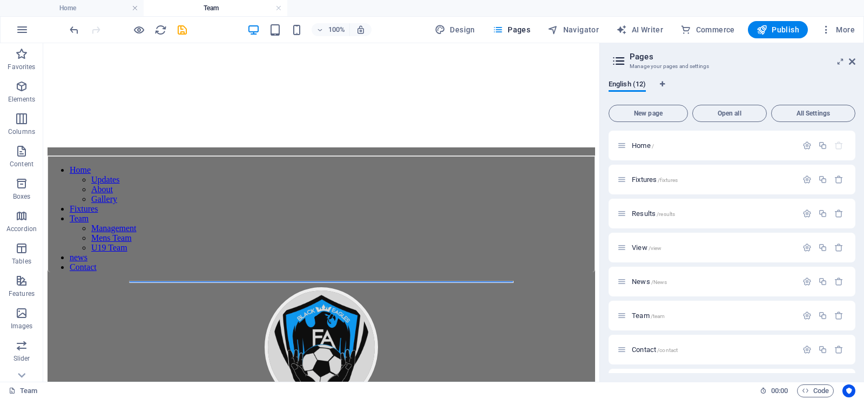
scroll to position [1193, 0]
click at [773, 27] on span "Publish" at bounding box center [777, 29] width 43 height 11
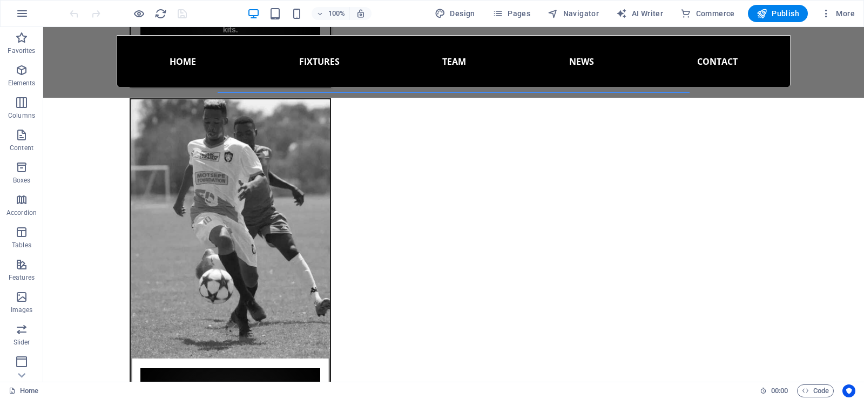
scroll to position [1759, 0]
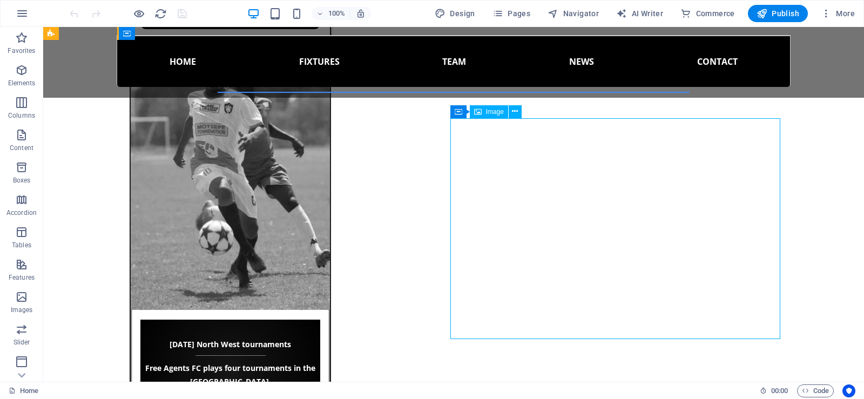
select select "%"
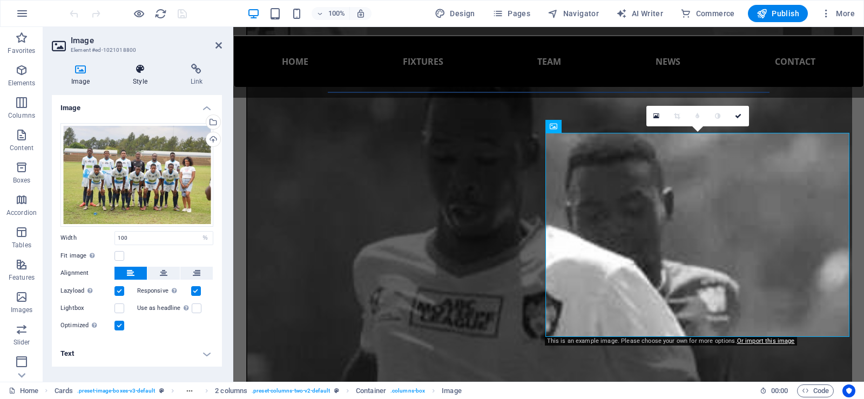
click at [146, 75] on h4 "Style" at bounding box center [141, 75] width 57 height 23
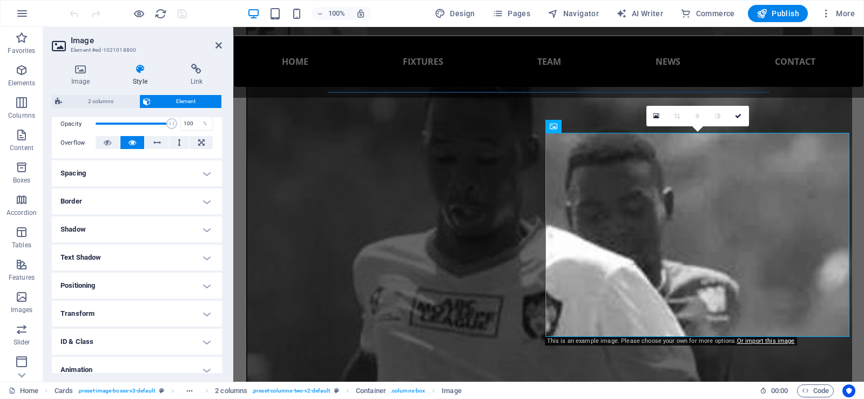
scroll to position [172, 0]
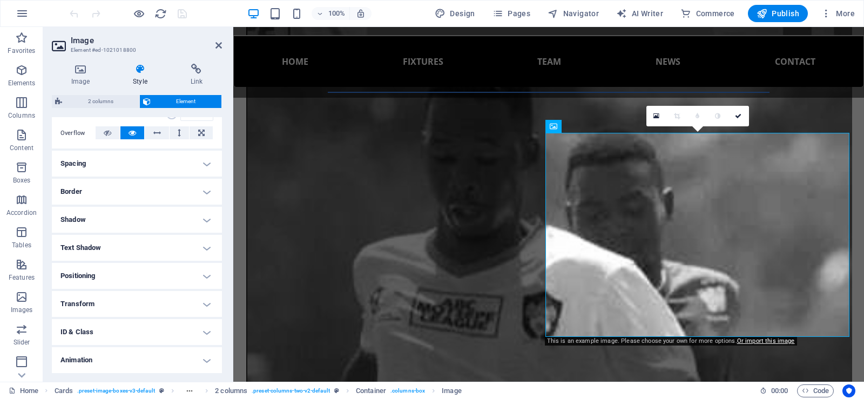
click at [198, 191] on h4 "Border" at bounding box center [137, 192] width 170 height 26
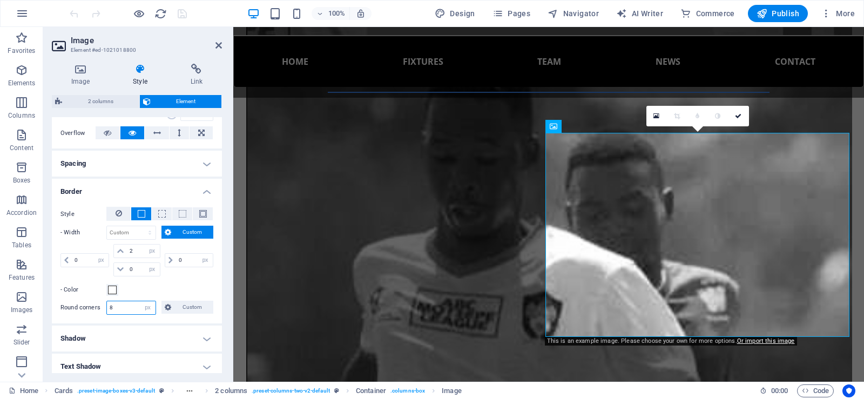
click at [113, 307] on input "8" at bounding box center [131, 307] width 49 height 13
type input "0"
click at [217, 44] on icon at bounding box center [218, 45] width 6 height 9
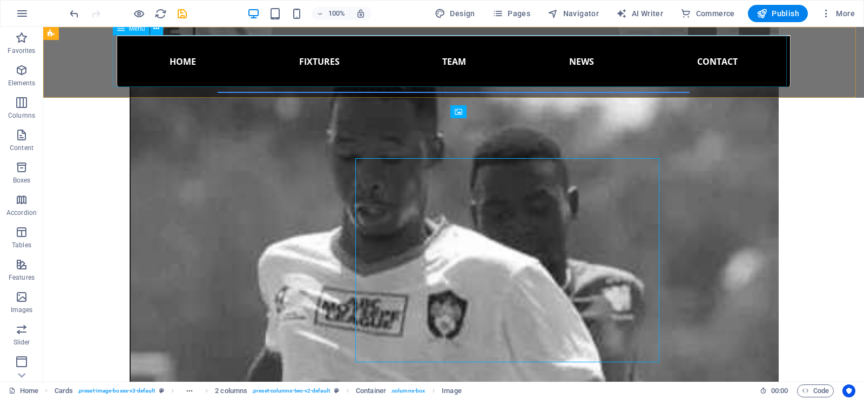
scroll to position [1759, 0]
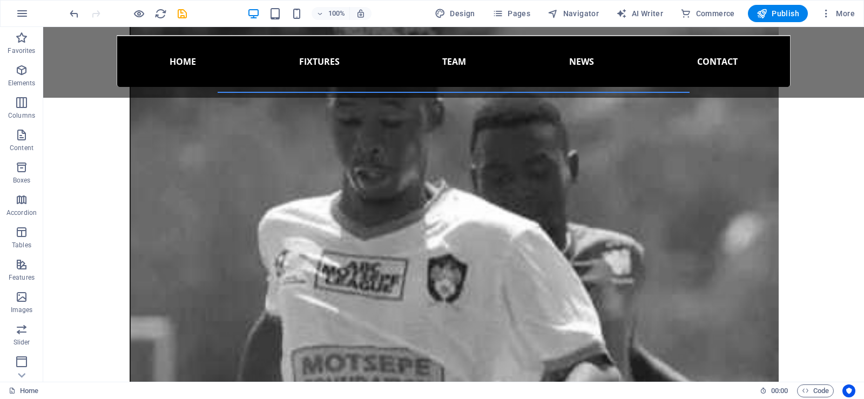
scroll to position [1829, 0]
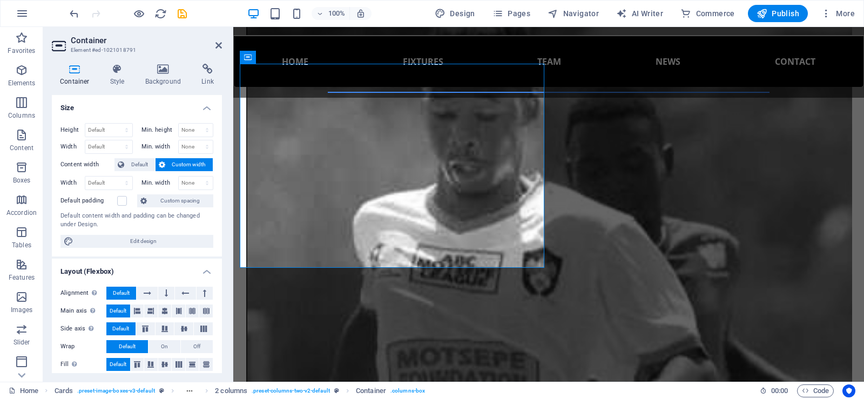
scroll to position [1854, 0]
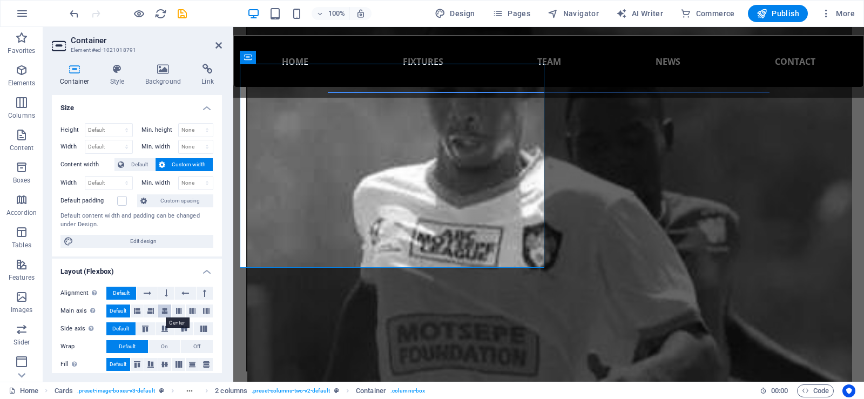
click at [165, 310] on icon at bounding box center [164, 310] width 6 height 13
click at [123, 76] on h4 "Style" at bounding box center [119, 75] width 35 height 23
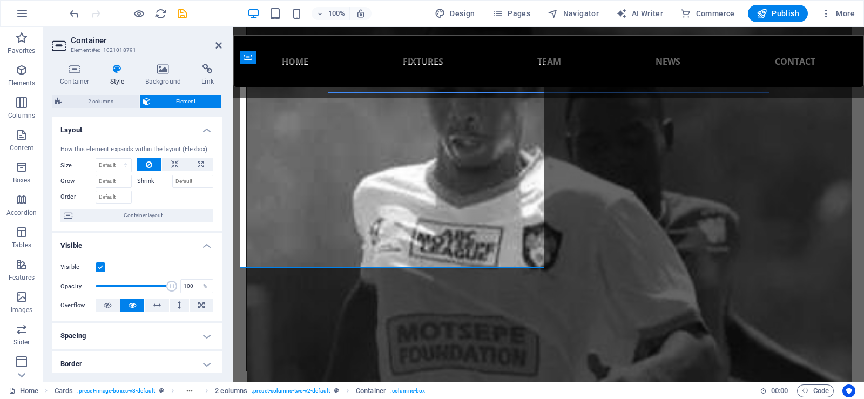
click at [146, 329] on h4 "Spacing" at bounding box center [137, 336] width 170 height 26
click at [129, 358] on select "Default auto px % rem vw vh Custom" at bounding box center [129, 357] width 50 height 13
select select "px"
click at [138, 351] on select "Default auto px % rem vw vh Custom" at bounding box center [129, 357] width 50 height 13
type input "0"
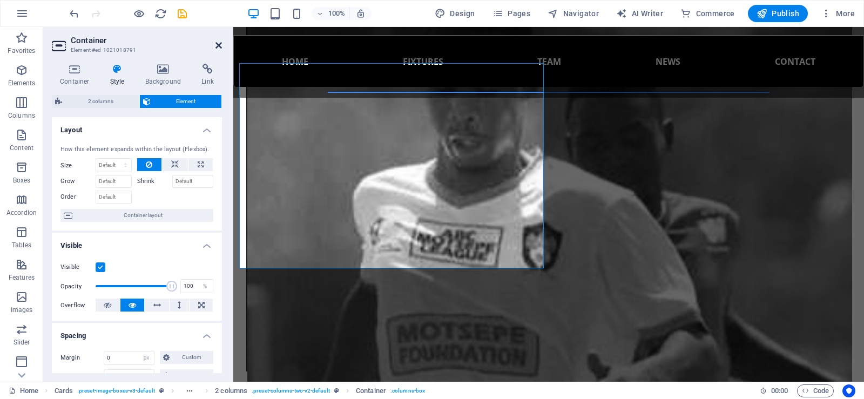
click at [219, 43] on icon at bounding box center [218, 45] width 6 height 9
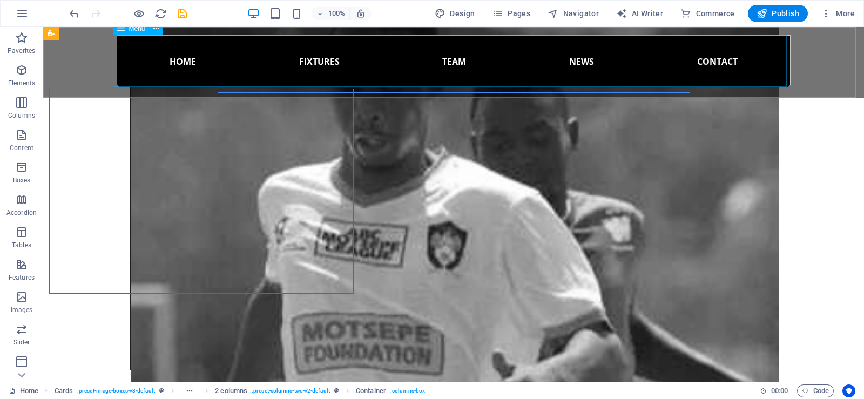
scroll to position [1829, 0]
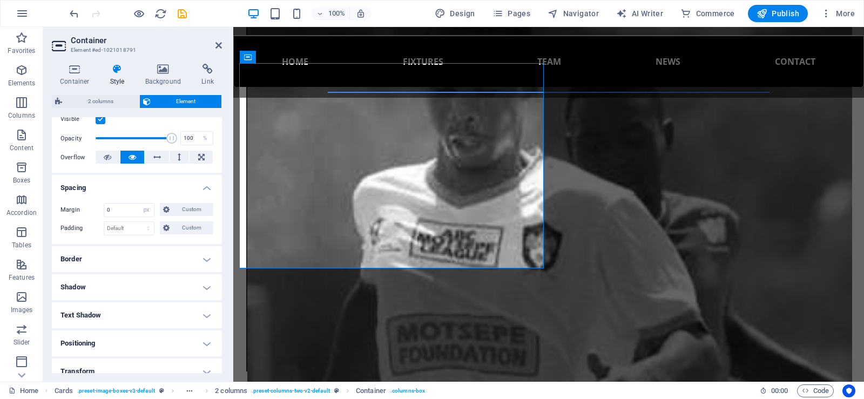
scroll to position [154, 0]
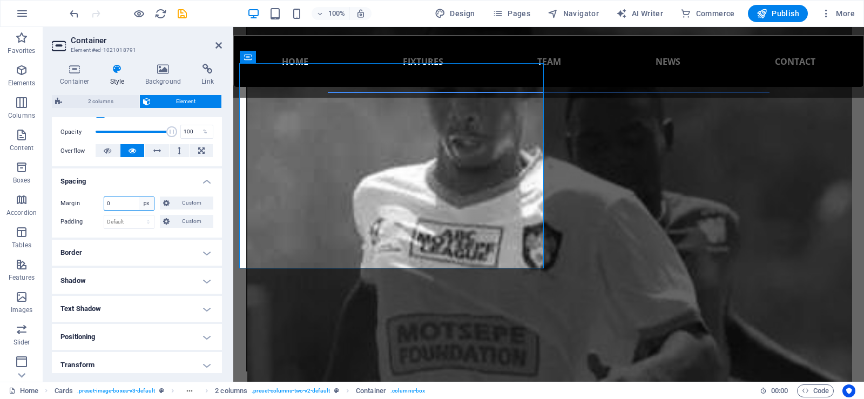
drag, startPoint x: 121, startPoint y: 204, endPoint x: 142, endPoint y: 201, distance: 21.3
click at [142, 201] on div "0 Default auto px % rem vw vh Custom" at bounding box center [129, 204] width 51 height 14
click at [142, 201] on select "Default auto px % rem vw vh Custom" at bounding box center [146, 203] width 15 height 13
select select "default"
click at [139, 197] on select "Default auto px % rem vw vh Custom" at bounding box center [146, 203] width 15 height 13
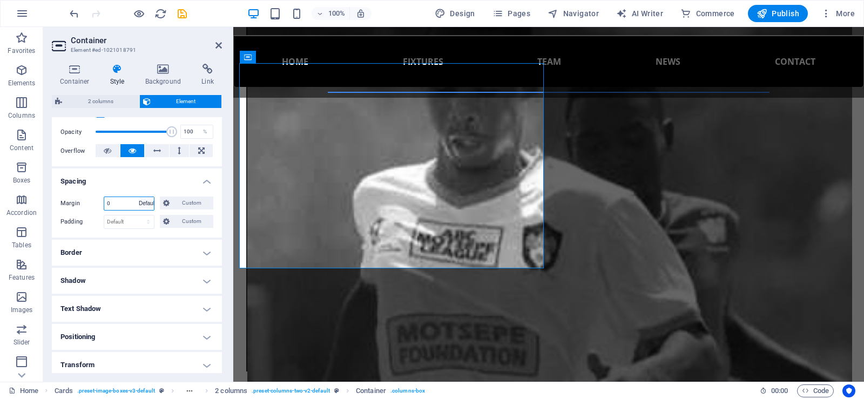
select select "DISABLED_OPTION_VALUE"
click at [127, 224] on select "Default px rem % vh vw Custom" at bounding box center [129, 221] width 50 height 13
select select "px"
click at [138, 215] on select "Default px rem % vh vw Custom" at bounding box center [129, 221] width 50 height 13
type input "0"
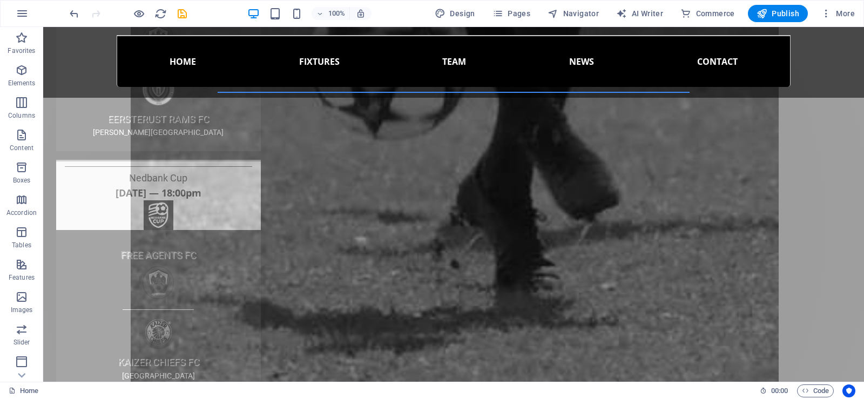
scroll to position [2628, 0]
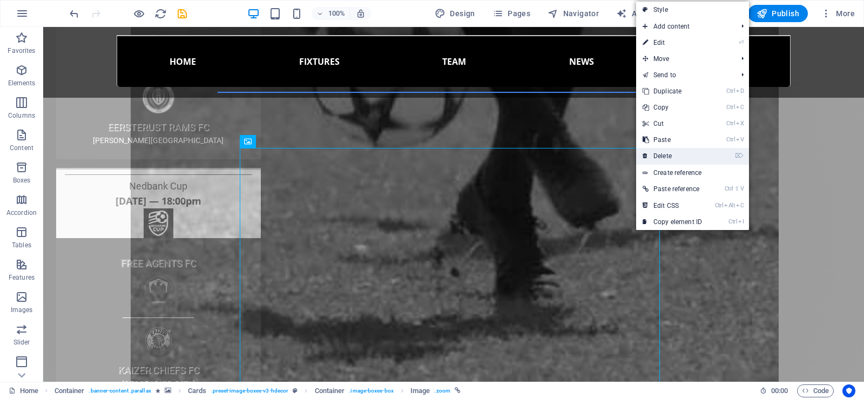
click at [674, 154] on link "⌦ Delete" at bounding box center [672, 156] width 72 height 16
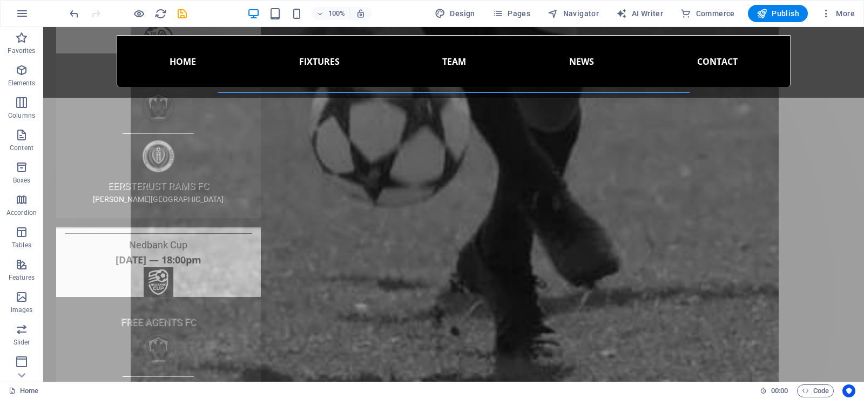
scroll to position [2591, 0]
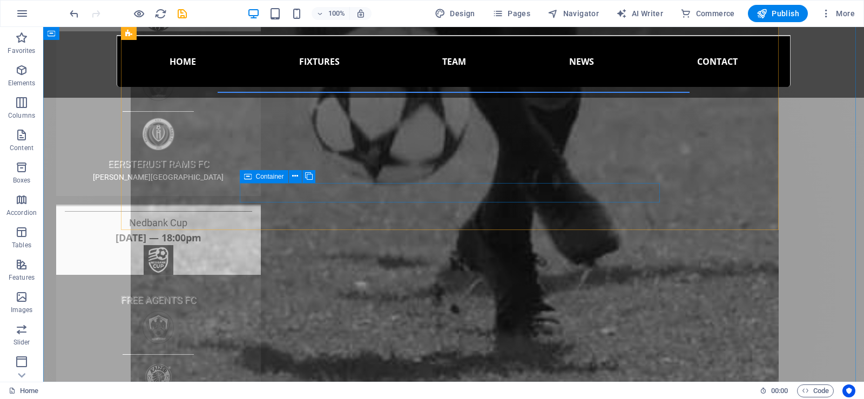
click at [247, 179] on icon at bounding box center [248, 176] width 8 height 13
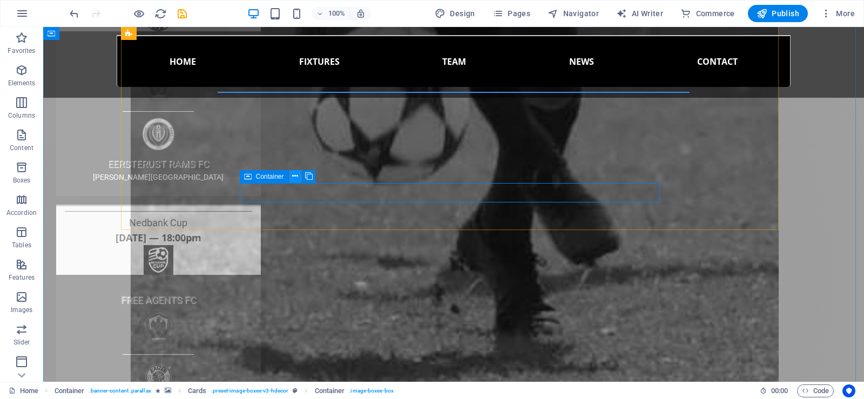
click at [295, 174] on icon at bounding box center [295, 176] width 6 height 11
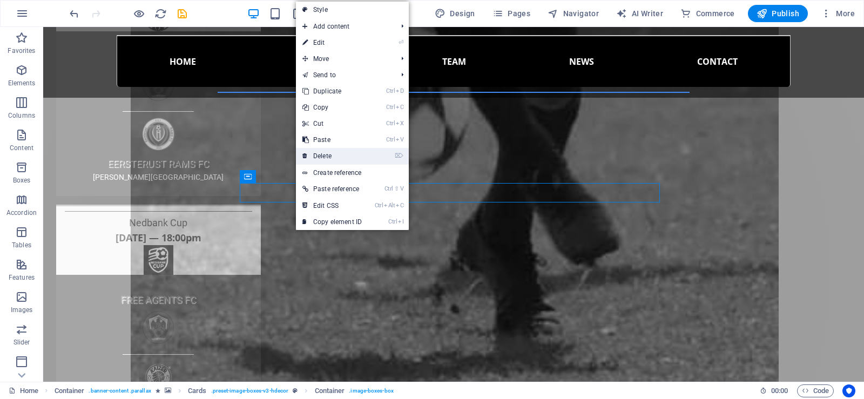
click at [324, 156] on link "⌦ Delete" at bounding box center [332, 156] width 72 height 16
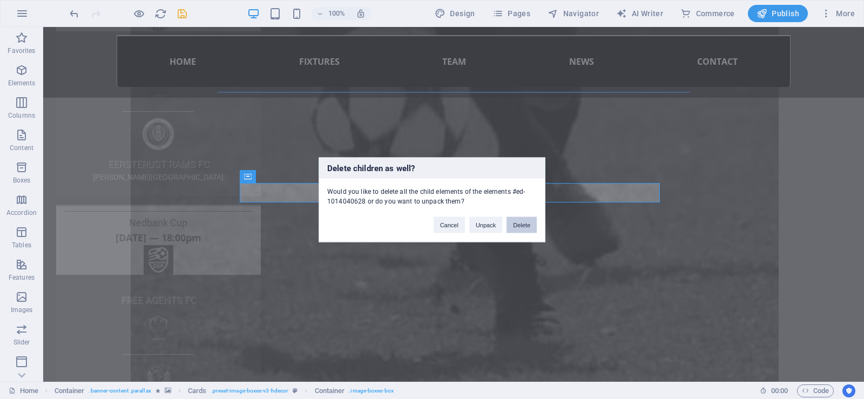
click at [523, 225] on button "Delete" at bounding box center [521, 224] width 30 height 16
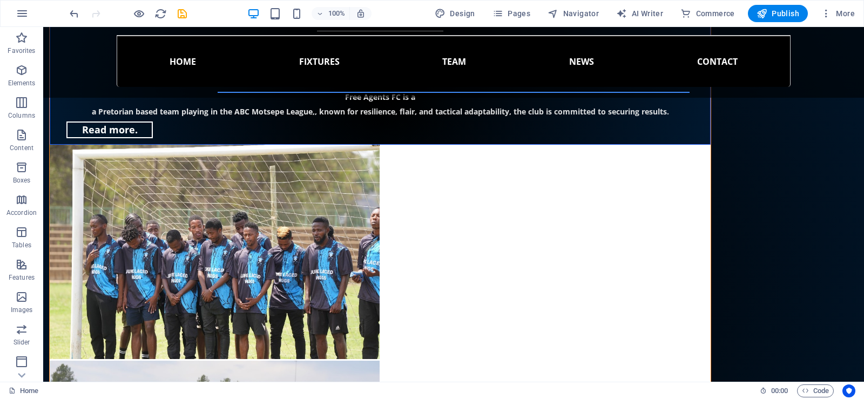
scroll to position [3382, 0]
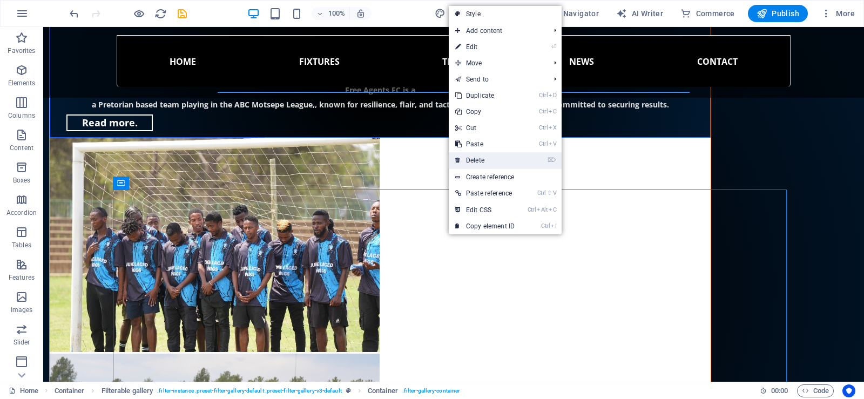
click at [469, 160] on link "⌦ Delete" at bounding box center [485, 160] width 72 height 16
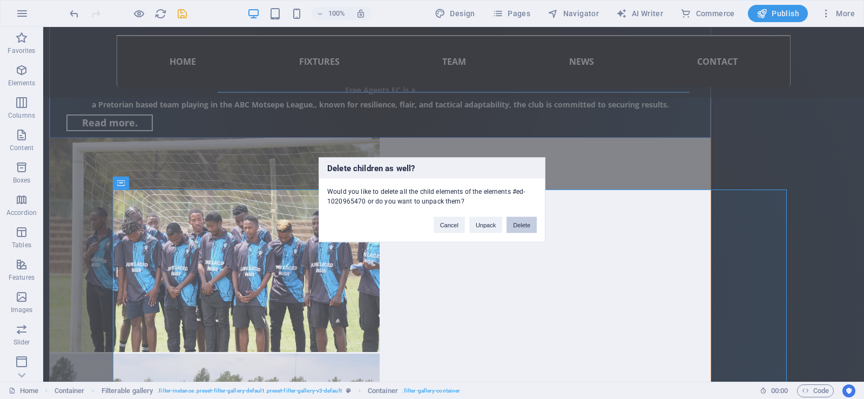
click at [520, 219] on button "Delete" at bounding box center [521, 224] width 30 height 16
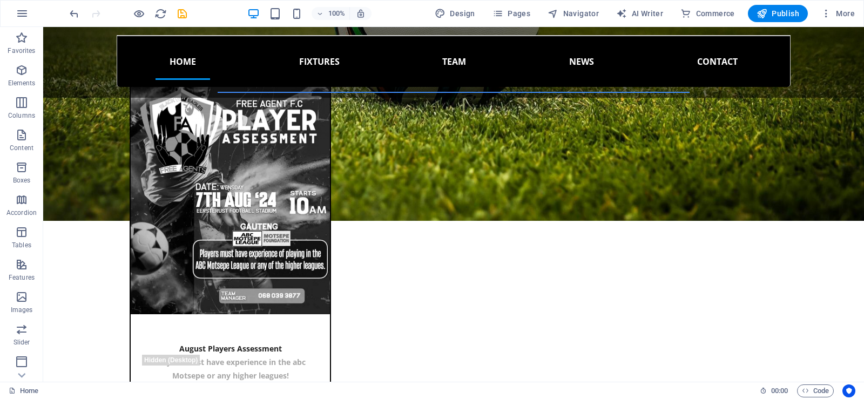
scroll to position [986, 0]
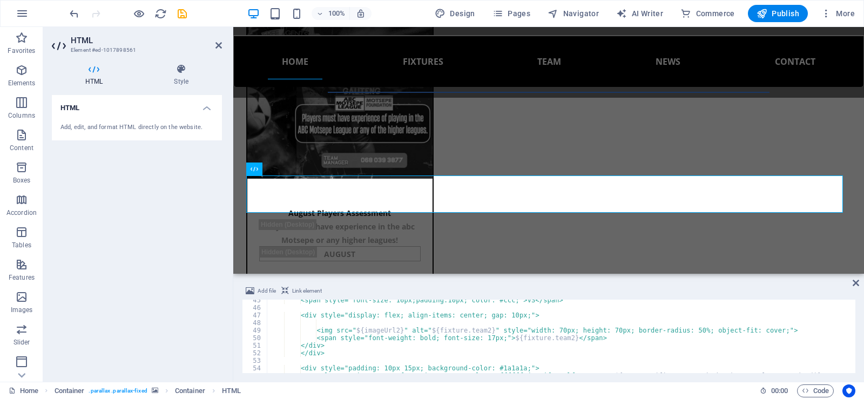
scroll to position [336, 0]
click at [493, 339] on div "<span style="font-size: 16px;padding:10px; color: #ccc;">VS</span> <div style="…" at bounding box center [560, 340] width 586 height 89
paste textarea "justify-content: center"
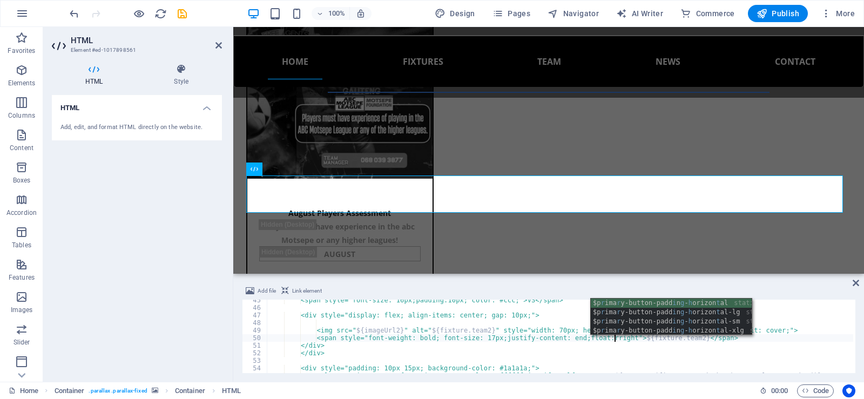
scroll to position [0, 28]
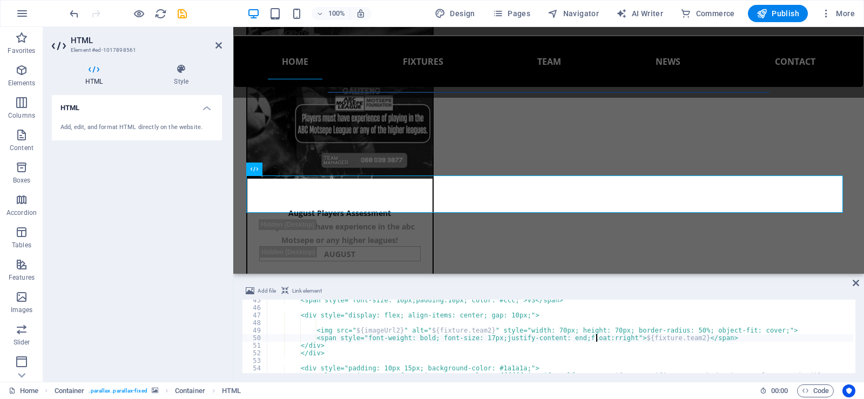
click at [597, 337] on div "<span style="font-size: 16px;padding:10px; color: #ccc;">VS</span> <div style="…" at bounding box center [560, 340] width 586 height 89
type textarea "<span style="font-weight: bold; font-size: 17px;justify-content: end;float:righ…"
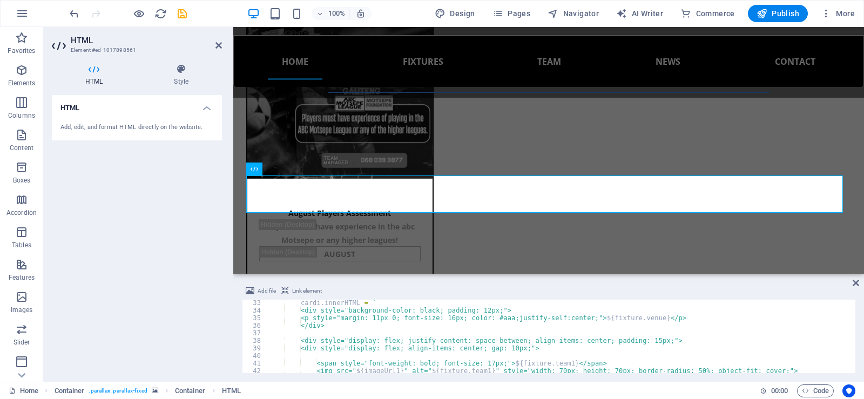
scroll to position [216, 0]
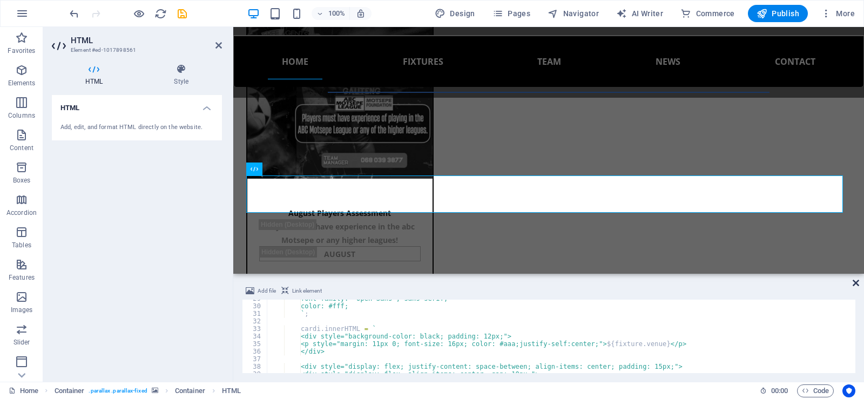
click at [854, 280] on icon at bounding box center [855, 283] width 6 height 9
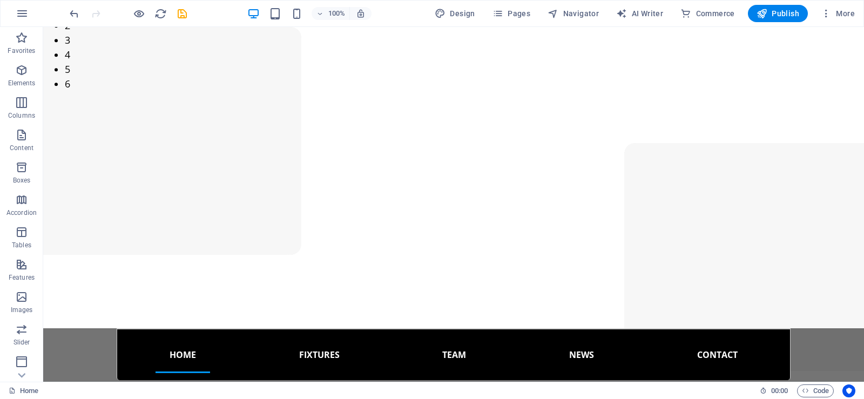
scroll to position [91, 0]
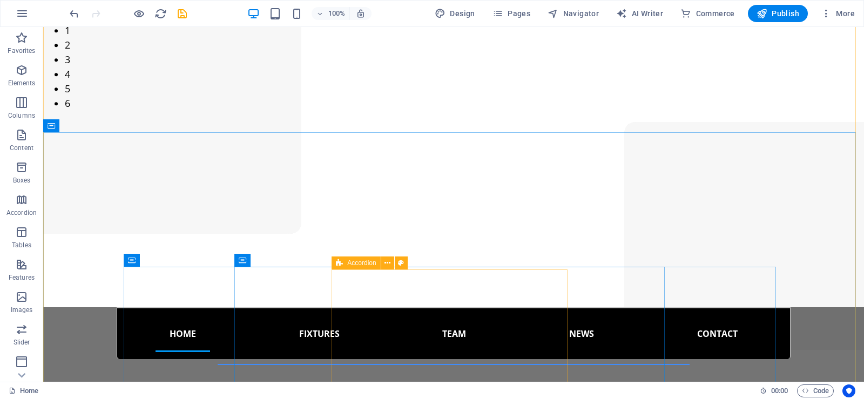
click at [339, 264] on icon at bounding box center [339, 262] width 7 height 13
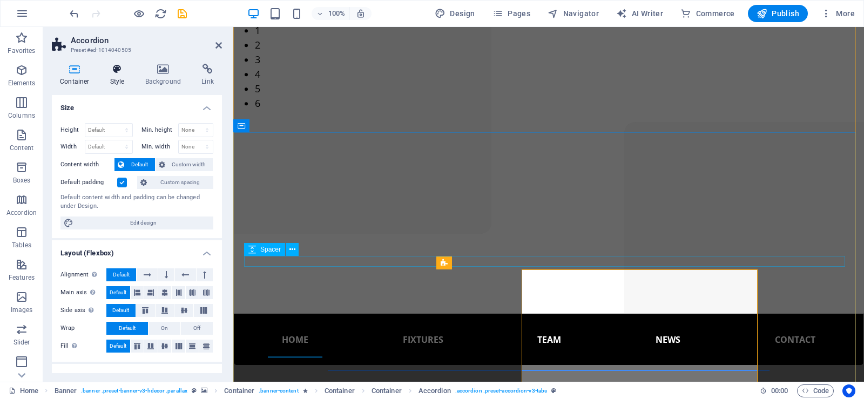
click at [110, 69] on icon at bounding box center [117, 69] width 31 height 11
select select "px"
select select "preset-accordion-v3-tabs"
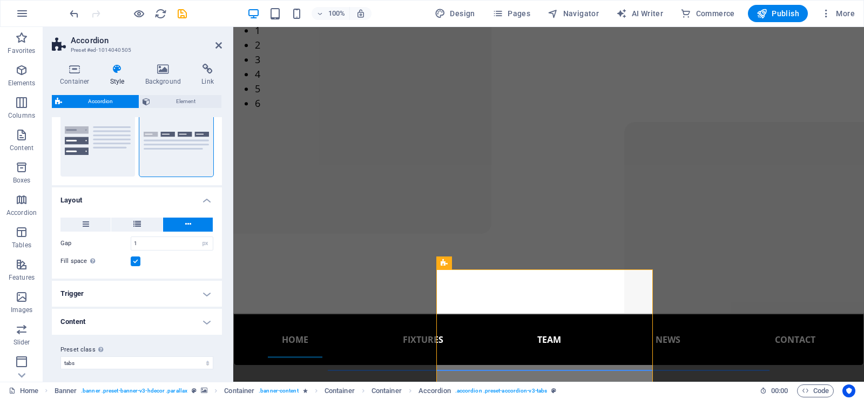
scroll to position [120, 0]
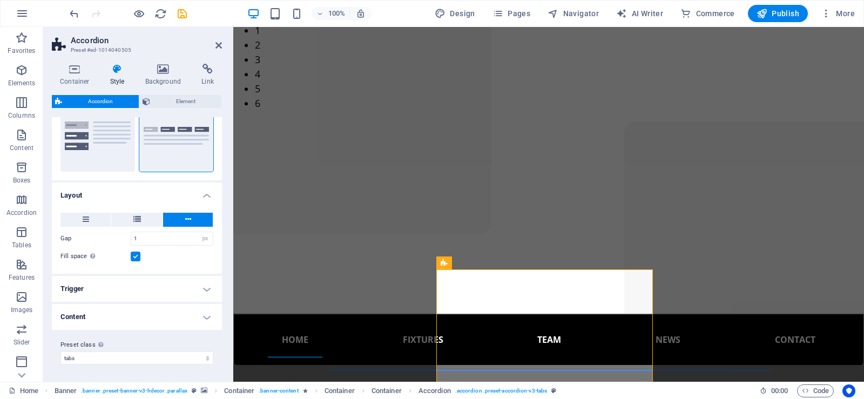
click at [200, 314] on h4 "Content" at bounding box center [137, 317] width 170 height 26
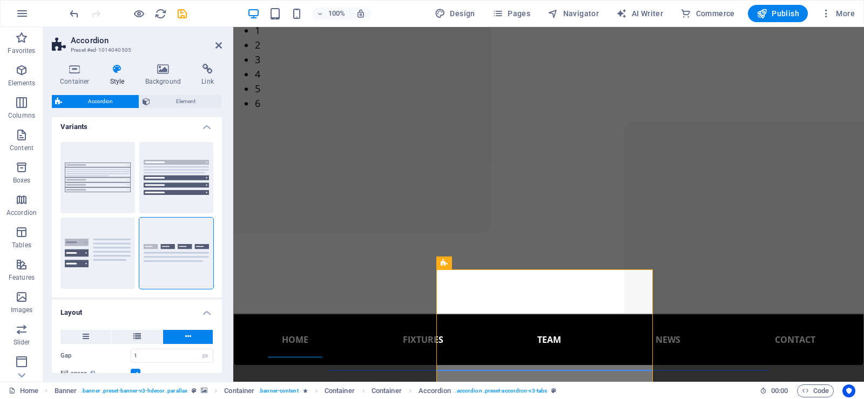
scroll to position [0, 0]
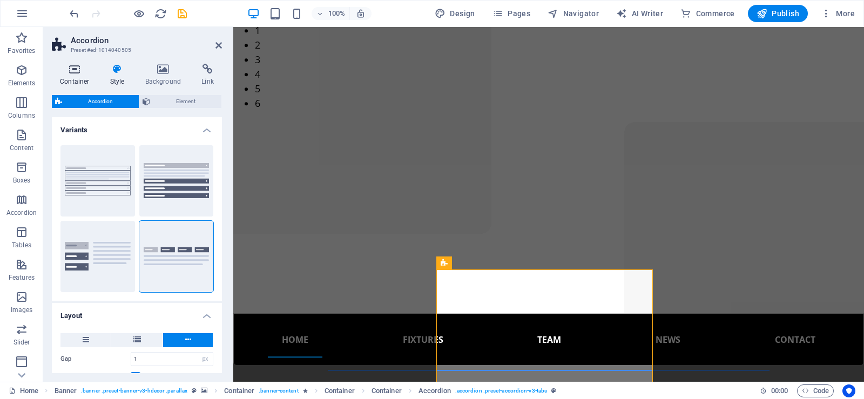
click at [83, 76] on h4 "Container" at bounding box center [77, 75] width 50 height 23
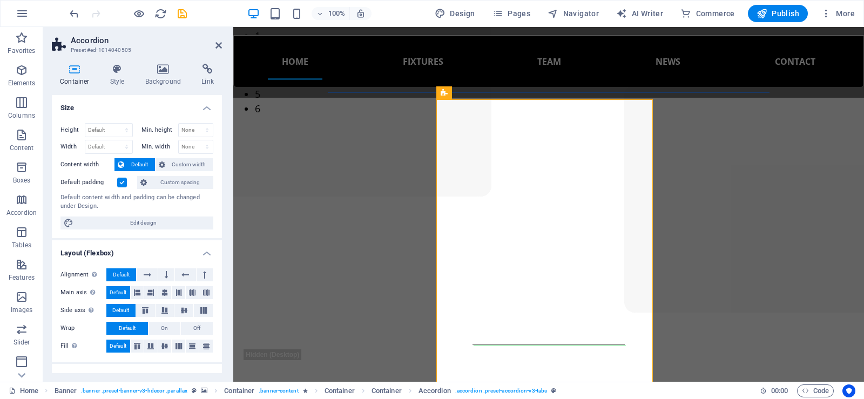
scroll to position [109, 0]
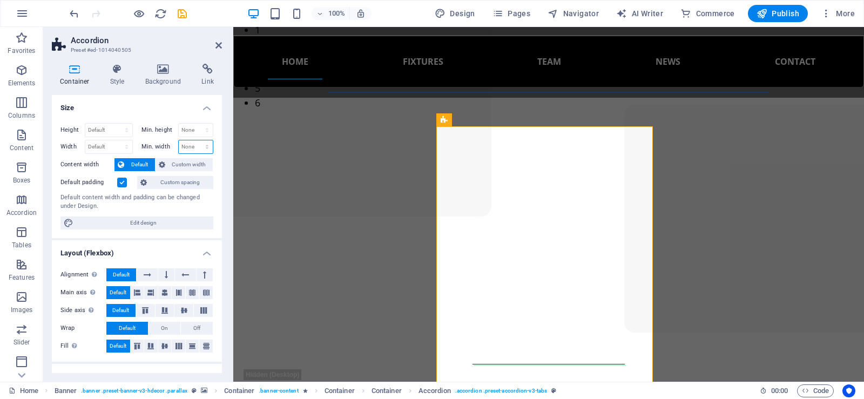
click at [187, 143] on select "None px rem % vh vw" at bounding box center [196, 146] width 35 height 13
select select "px"
click at [195, 140] on select "None px rem % vh vw" at bounding box center [196, 146] width 35 height 13
type input "355"
click at [117, 73] on icon at bounding box center [117, 69] width 31 height 11
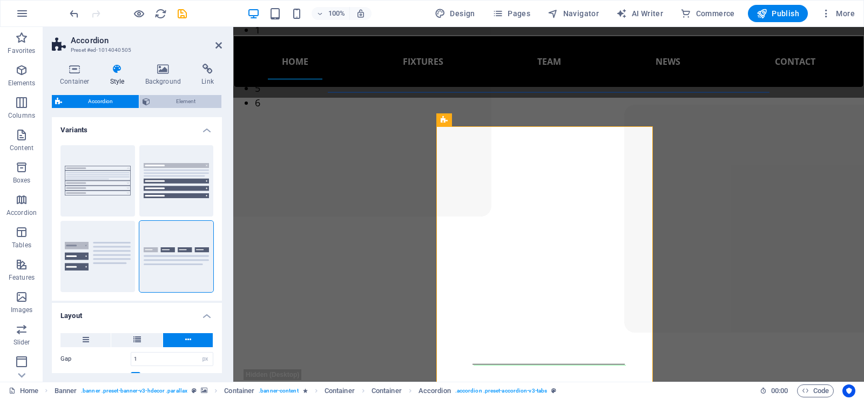
click at [180, 101] on span "Element" at bounding box center [185, 101] width 65 height 13
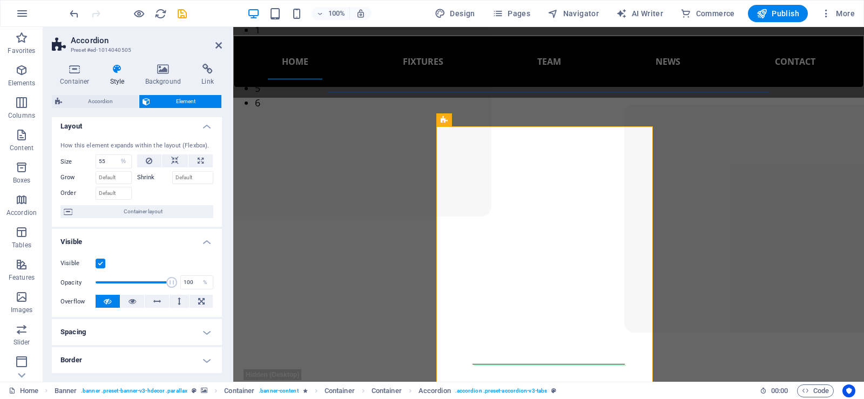
scroll to position [0, 0]
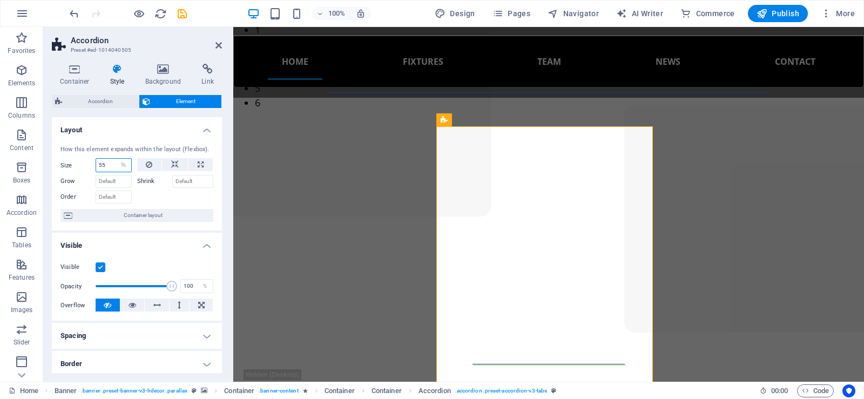
click at [106, 165] on input "55" at bounding box center [113, 165] width 35 height 13
click at [101, 165] on input "55" at bounding box center [113, 165] width 35 height 13
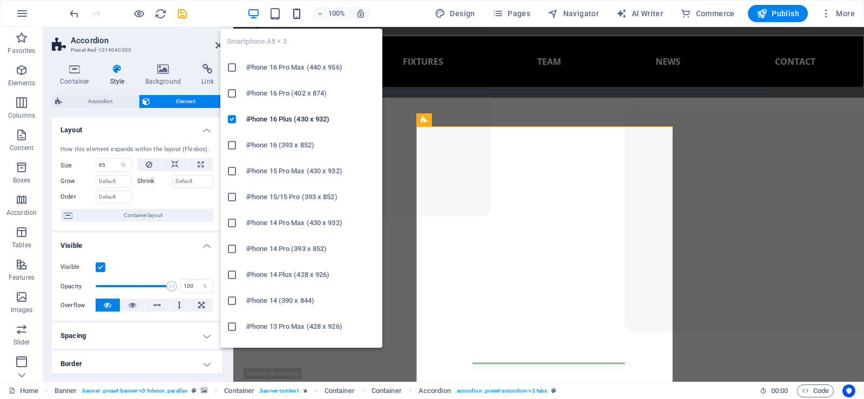
click at [297, 16] on icon "button" at bounding box center [296, 14] width 12 height 12
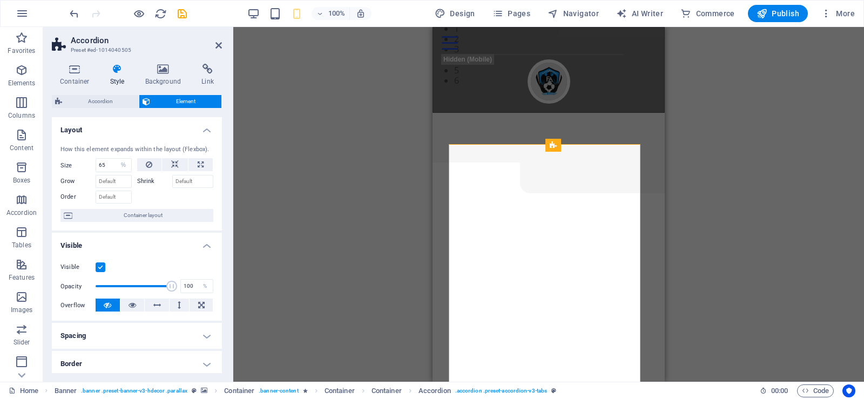
scroll to position [69, 0]
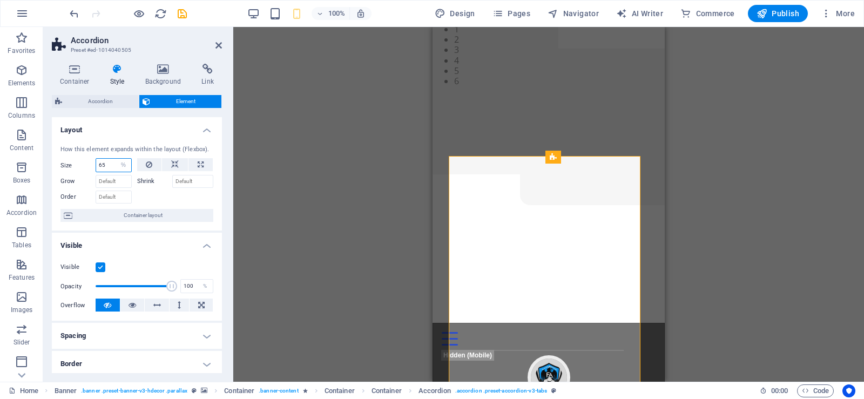
click at [105, 165] on input "65" at bounding box center [113, 165] width 35 height 13
type input "60"
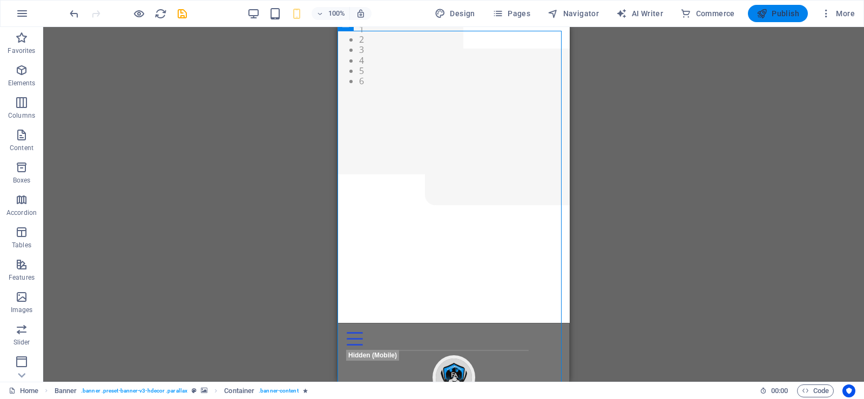
click at [785, 12] on span "Publish" at bounding box center [777, 13] width 43 height 11
